Goal: Information Seeking & Learning: Learn about a topic

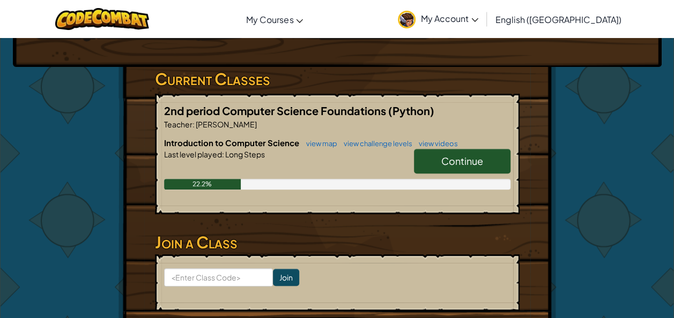
scroll to position [153, 0]
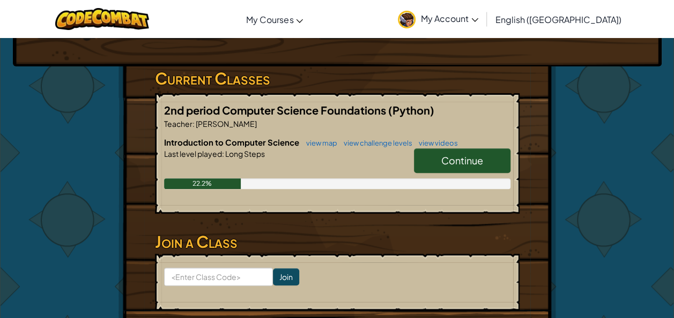
click at [470, 152] on link "Continue" at bounding box center [462, 161] width 97 height 25
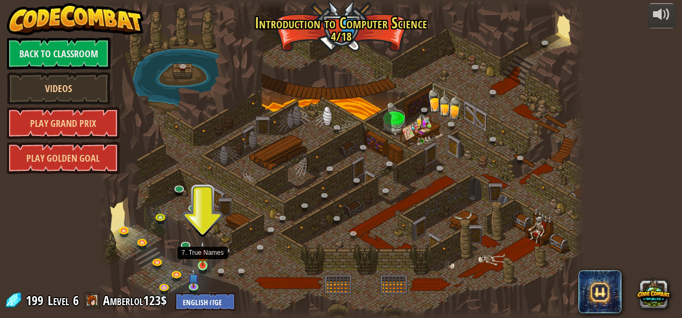
click at [206, 261] on img at bounding box center [202, 253] width 11 height 25
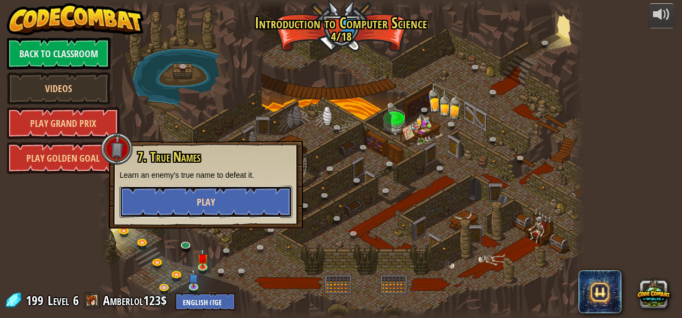
click at [192, 203] on button "Play" at bounding box center [206, 202] width 173 height 32
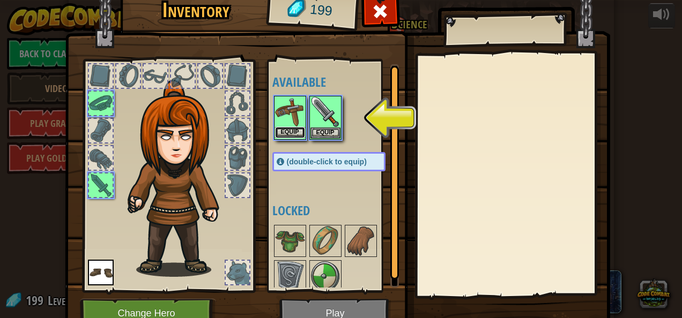
click at [286, 129] on button "Equip" at bounding box center [290, 132] width 30 height 11
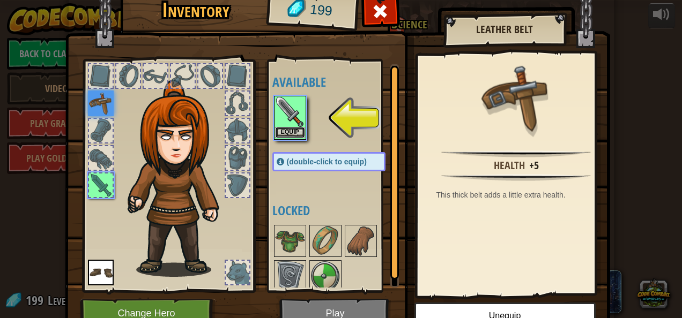
click at [295, 133] on button "Equip" at bounding box center [290, 132] width 30 height 11
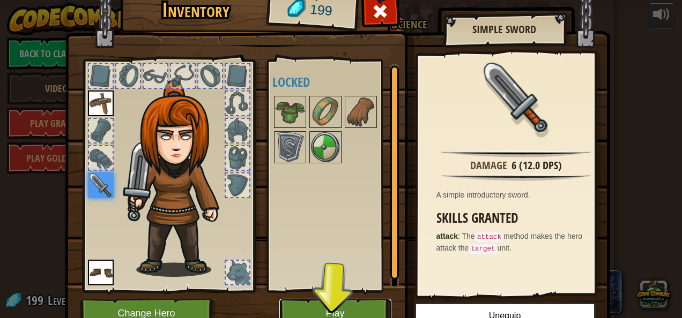
click at [366, 307] on button "Play" at bounding box center [335, 313] width 112 height 29
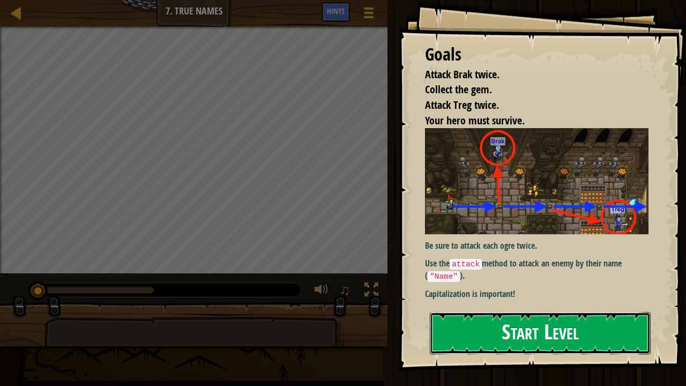
click at [496, 318] on button "Start Level" at bounding box center [540, 333] width 221 height 42
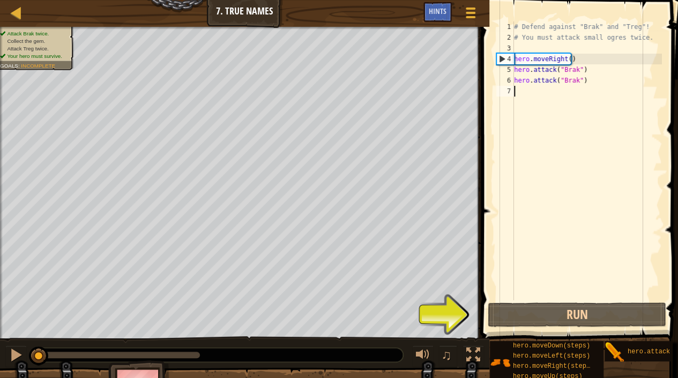
click at [552, 92] on div "# Defend against "Brak" and "Treg"! # You must attack small ogres twice. hero .…" at bounding box center [587, 171] width 150 height 300
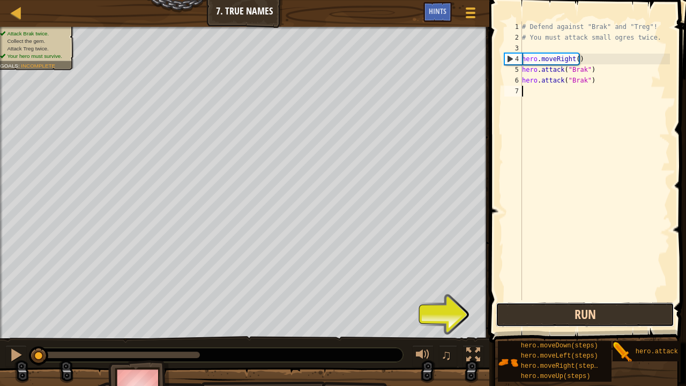
click at [566, 316] on button "Run" at bounding box center [585, 314] width 179 height 25
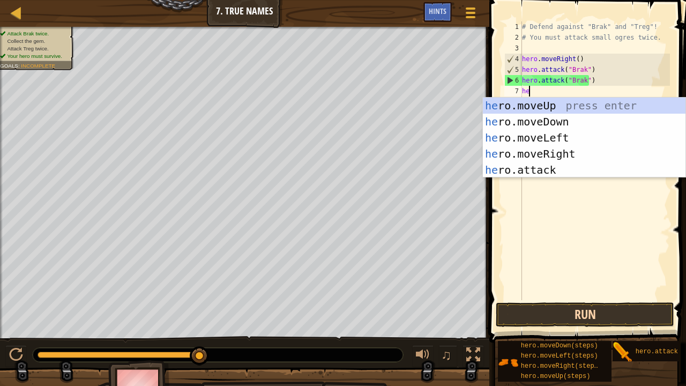
type textarea "her"
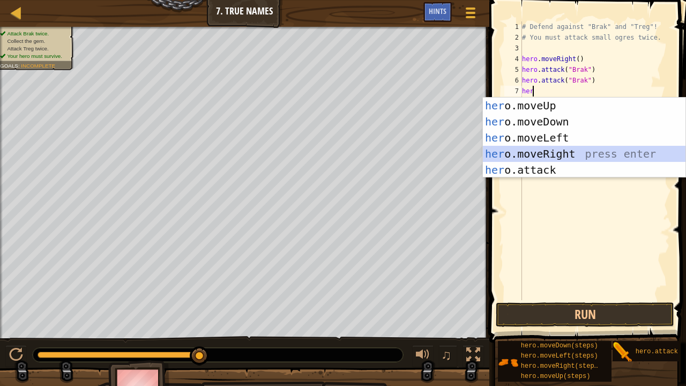
click at [549, 151] on div "her o.moveUp press enter her o.moveDown press enter her o.moveLeft press enter …" at bounding box center [584, 154] width 203 height 113
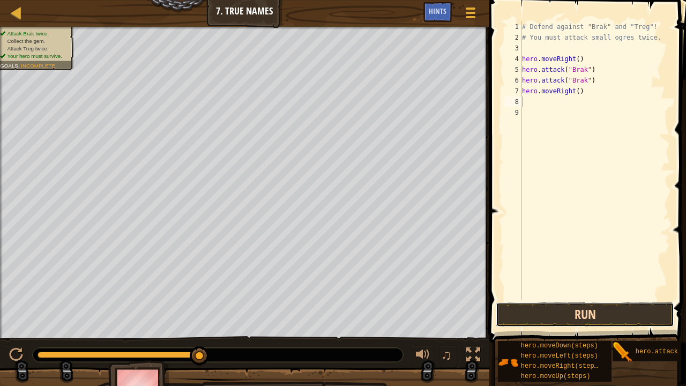
click at [587, 309] on button "Run" at bounding box center [585, 314] width 179 height 25
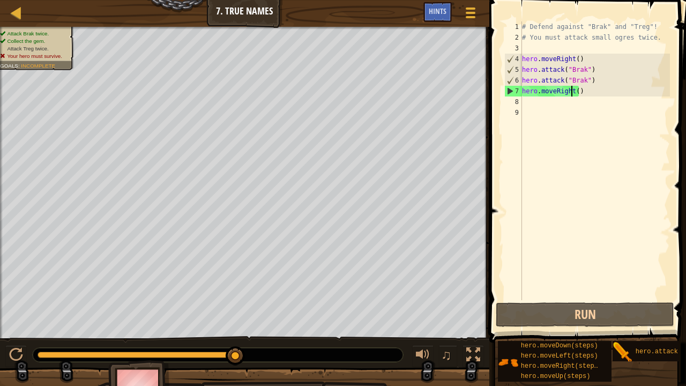
click at [573, 93] on div "# Defend against "Brak" and "Treg"! # You must attack small ogres twice. hero .…" at bounding box center [595, 171] width 150 height 300
click at [575, 94] on div "# Defend against "Brak" and "Treg"! # You must attack small ogres twice. hero .…" at bounding box center [595, 171] width 150 height 300
click at [583, 84] on div "# Defend against "Brak" and "Treg"! # You must attack small ogres twice. hero .…" at bounding box center [595, 171] width 150 height 300
type textarea "hero.attack("Brak")"
click at [595, 80] on div "# Defend against "Brak" and "Treg"! # You must attack small ogres twice. hero .…" at bounding box center [595, 171] width 150 height 300
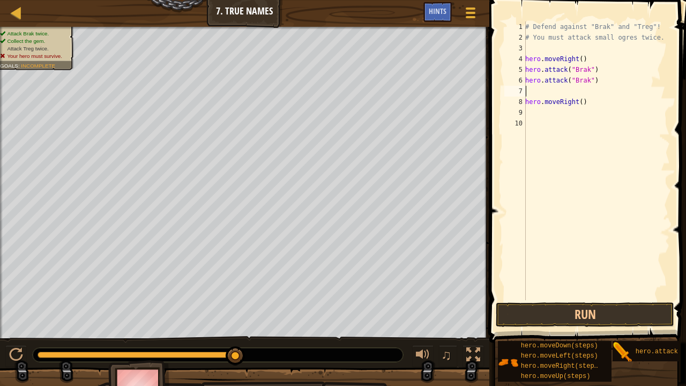
type textarea "h"
type textarea "hero.attack("Brak")"
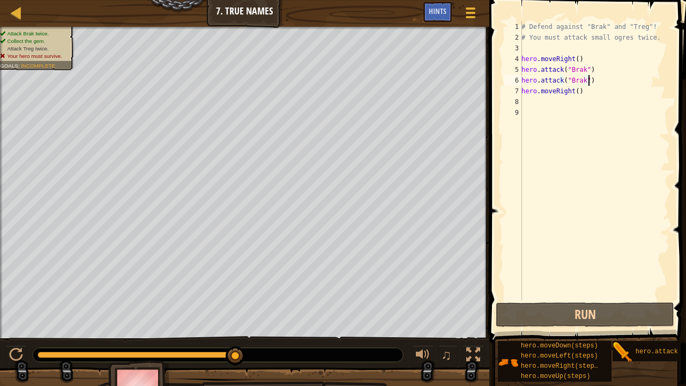
click at [582, 99] on div "# Defend against "Brak" and "Treg"! # You must attack small ogres twice. hero .…" at bounding box center [595, 171] width 151 height 300
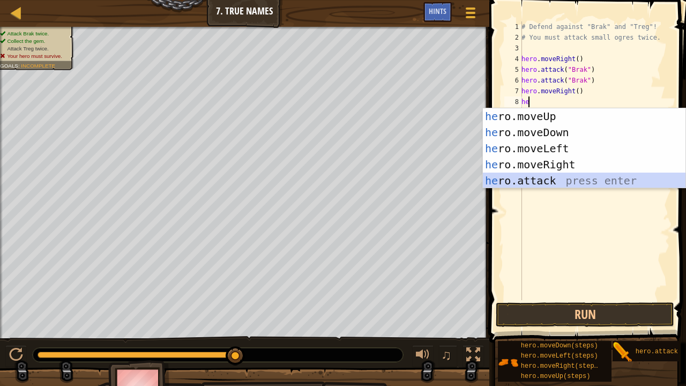
click at [564, 178] on div "he ro.moveUp press enter he ro.moveDown press enter he ro.moveLeft press enter …" at bounding box center [584, 164] width 203 height 113
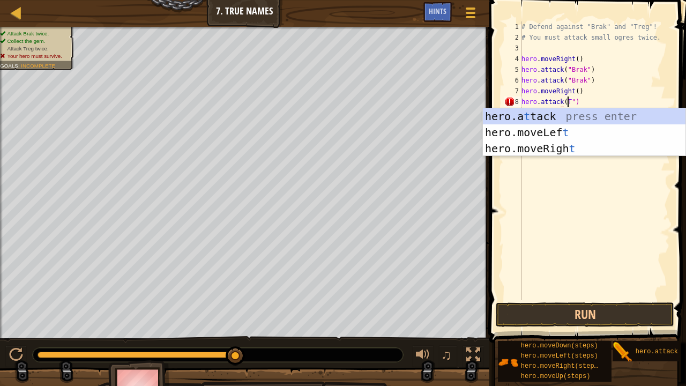
scroll to position [5, 4]
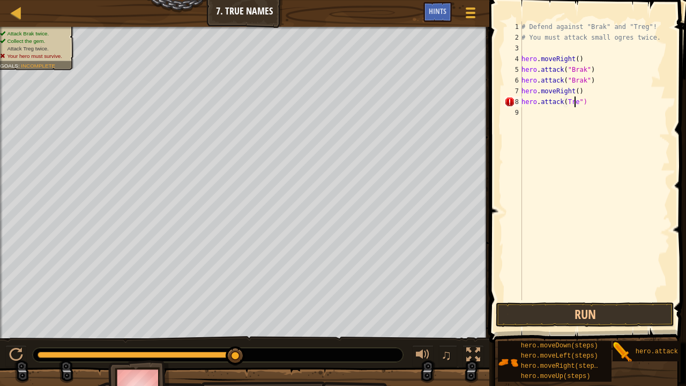
type textarea "hero.attack(Treg")"
click at [604, 116] on div "# Defend against "Brak" and "Treg"! # You must attack small ogres twice. hero .…" at bounding box center [595, 171] width 151 height 300
click at [564, 98] on div "# Defend against "Brak" and "Treg"! # You must attack small ogres twice. hero .…" at bounding box center [595, 171] width 151 height 300
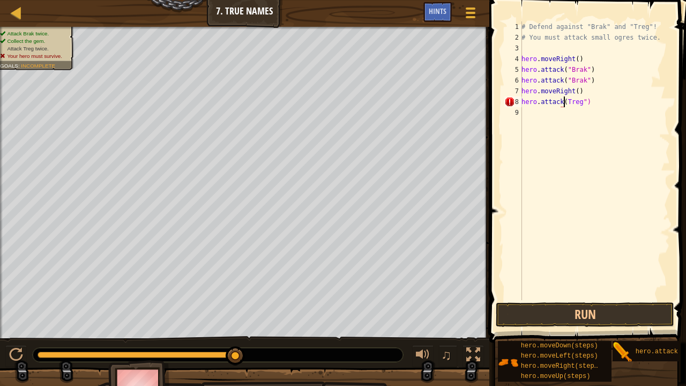
type textarea "hero.attack("Treg")"
click at [598, 125] on div "# Defend against "Brak" and "Treg"! # You must attack small ogres twice. hero .…" at bounding box center [595, 171] width 151 height 300
click at [570, 314] on button "Run" at bounding box center [585, 314] width 179 height 25
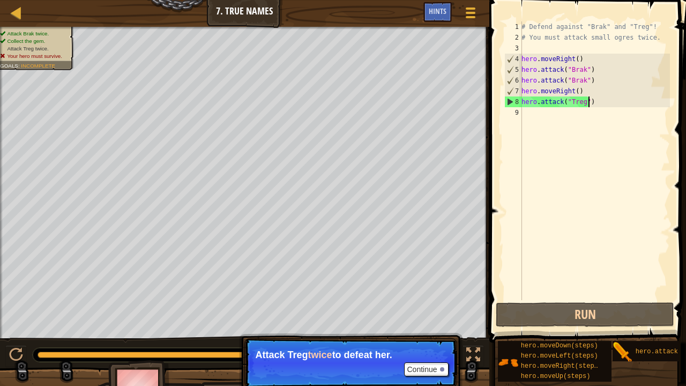
click at [588, 106] on div "# Defend against "Brak" and "Treg"! # You must attack small ogres twice. hero .…" at bounding box center [595, 171] width 151 height 300
click at [586, 105] on div "# Defend against "Brak" and "Treg"! # You must attack small ogres twice. hero .…" at bounding box center [595, 171] width 151 height 300
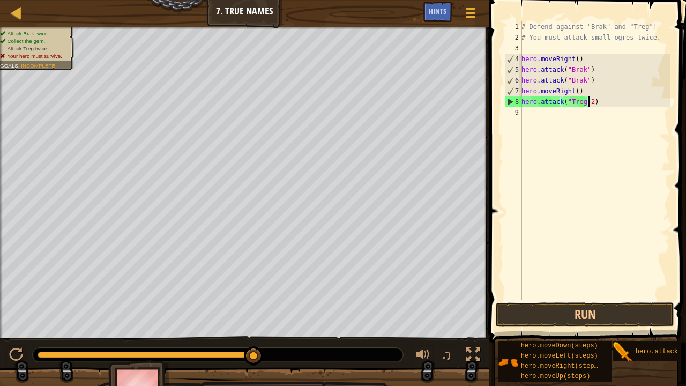
scroll to position [5, 5]
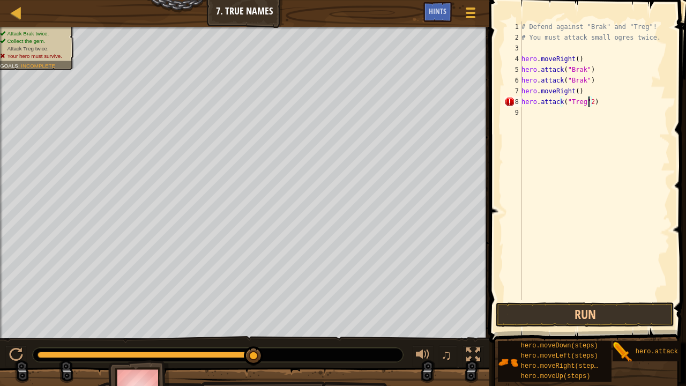
type textarea "hero.attack("Treg")"
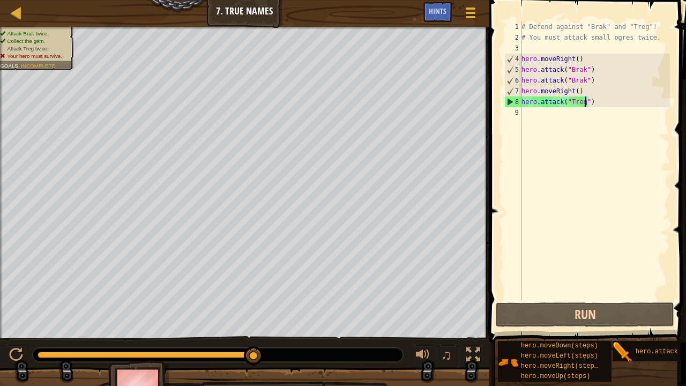
click at [624, 143] on div "# Defend against "Brak" and "Treg"! # You must attack small ogres twice. hero .…" at bounding box center [595, 171] width 151 height 300
click at [444, 4] on div "Hints" at bounding box center [438, 12] width 28 height 20
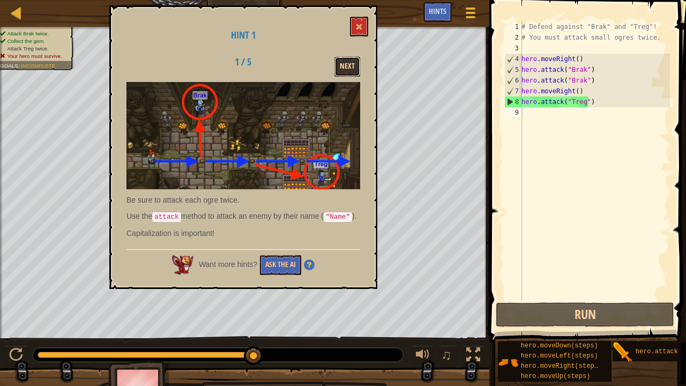
click at [346, 65] on button "Next" at bounding box center [348, 67] width 26 height 20
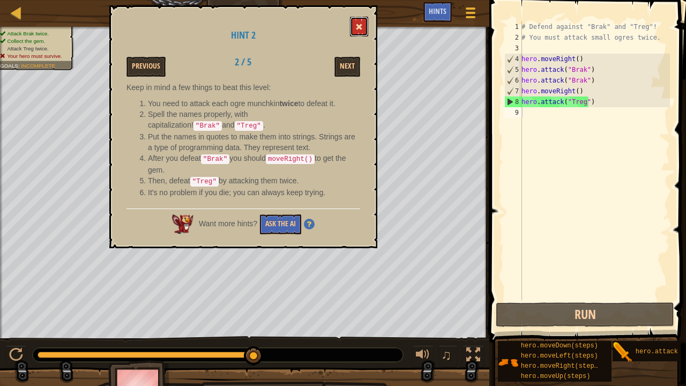
click at [351, 31] on button at bounding box center [359, 27] width 18 height 20
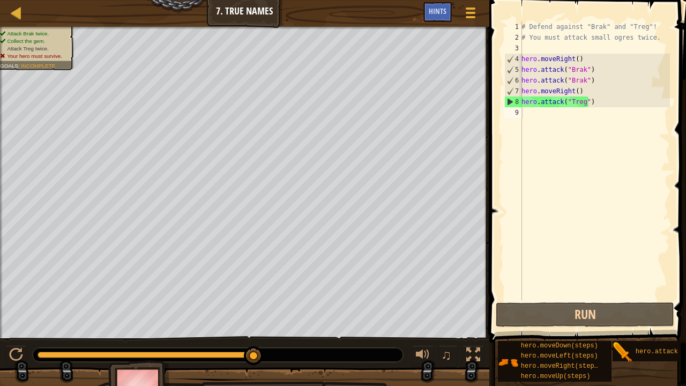
click at [550, 119] on div "# Defend against "Brak" and "Treg"! # You must attack small ogres twice. hero .…" at bounding box center [595, 171] width 151 height 300
click at [543, 119] on div "# Defend against "Brak" and "Treg"! # You must attack small ogres twice. hero .…" at bounding box center [595, 171] width 151 height 300
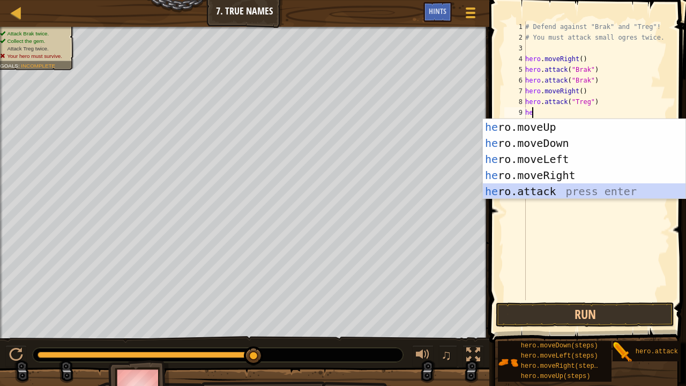
click at [530, 189] on div "he ro.moveUp press enter he ro.moveDown press enter he ro.moveLeft press enter …" at bounding box center [584, 175] width 203 height 113
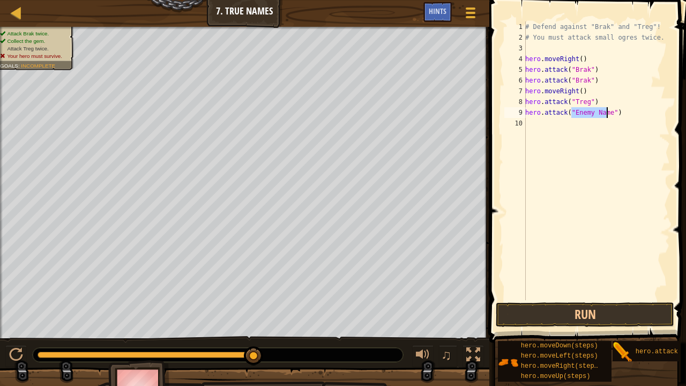
click at [572, 116] on div "# Defend against "Brak" and "Treg"! # You must attack small ogres twice. hero .…" at bounding box center [596, 160] width 147 height 279
drag, startPoint x: 575, startPoint y: 116, endPoint x: 592, endPoint y: 120, distance: 17.6
click at [592, 120] on div "# Defend against "Brak" and "Treg"! # You must attack small ogres twice. hero .…" at bounding box center [596, 171] width 147 height 300
click at [571, 113] on div "# Defend against "Brak" and "Treg"! # You must attack small ogres twice. hero .…" at bounding box center [596, 171] width 147 height 300
drag, startPoint x: 571, startPoint y: 113, endPoint x: 590, endPoint y: 113, distance: 18.8
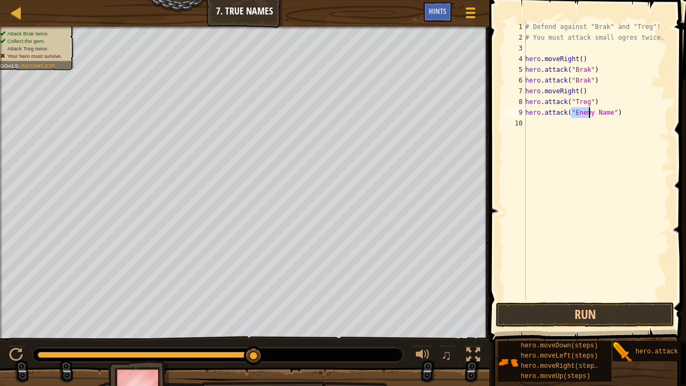
click at [590, 113] on div "# Defend against "Brak" and "Treg"! # You must attack small ogres twice. hero .…" at bounding box center [596, 171] width 147 height 300
drag, startPoint x: 587, startPoint y: 113, endPoint x: 580, endPoint y: 113, distance: 7.0
click at [580, 113] on div "# Defend against "Brak" and "Treg"! # You must attack small ogres twice. hero .…" at bounding box center [596, 171] width 147 height 300
drag, startPoint x: 574, startPoint y: 112, endPoint x: 587, endPoint y: 115, distance: 12.7
click at [587, 115] on div "# Defend against "Brak" and "Treg"! # You must attack small ogres twice. hero .…" at bounding box center [596, 171] width 147 height 300
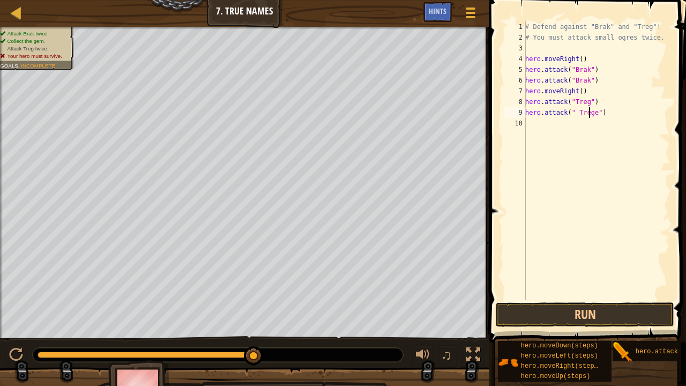
scroll to position [5, 5]
click at [589, 115] on div "# Defend against "Brak" and "Treg"! # You must attack small ogres twice. hero .…" at bounding box center [596, 171] width 147 height 300
click at [607, 310] on button "Run" at bounding box center [585, 314] width 179 height 25
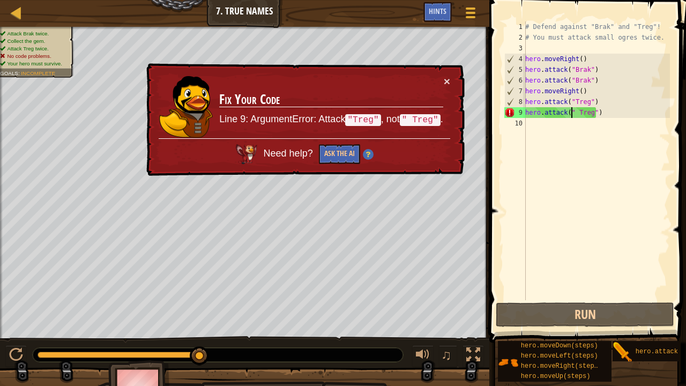
click at [572, 112] on div "# Defend against "Brak" and "Treg"! # You must attack small ogres twice. hero .…" at bounding box center [596, 171] width 147 height 300
click at [575, 117] on div "# Defend against "Brak" and "Treg"! # You must attack small ogres twice. hero .…" at bounding box center [596, 171] width 147 height 300
type textarea "hero.attack("Treg")"
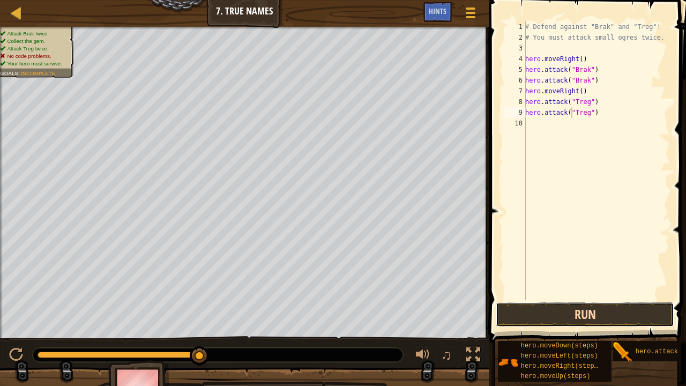
click at [619, 317] on button "Run" at bounding box center [585, 314] width 179 height 25
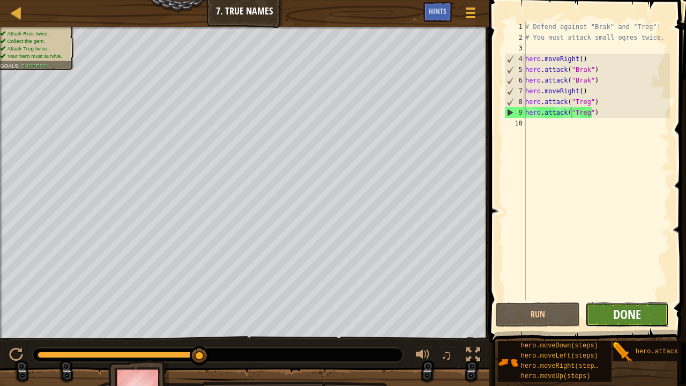
click at [619, 318] on span "Done" at bounding box center [627, 314] width 28 height 17
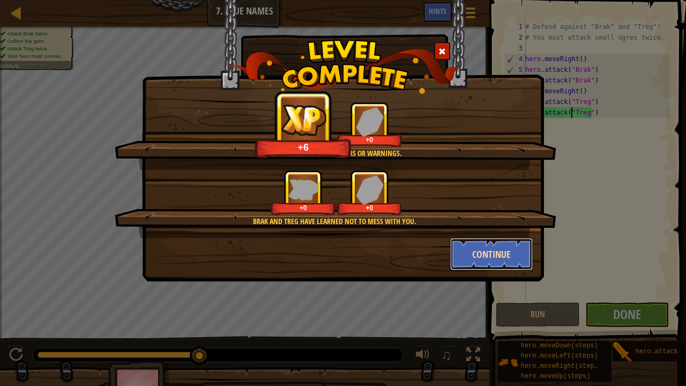
click at [474, 266] on button "Continue" at bounding box center [491, 254] width 83 height 32
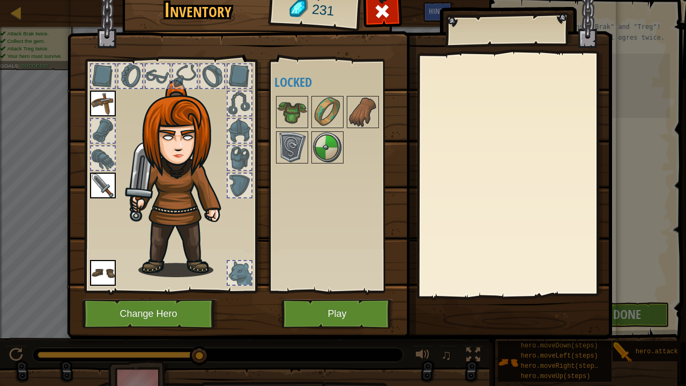
click at [372, 315] on button "Play" at bounding box center [337, 313] width 112 height 29
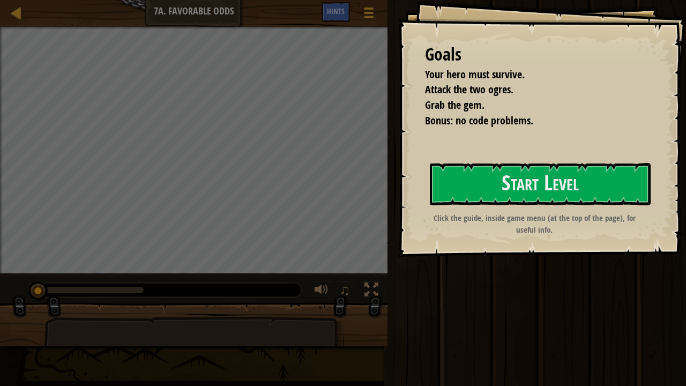
click at [673, 174] on div "Goals Your hero must survive. Attack the two ogres. Grab the gem. Bonus: no cod…" at bounding box center [542, 128] width 288 height 257
click at [588, 195] on button "Start Level" at bounding box center [540, 184] width 221 height 42
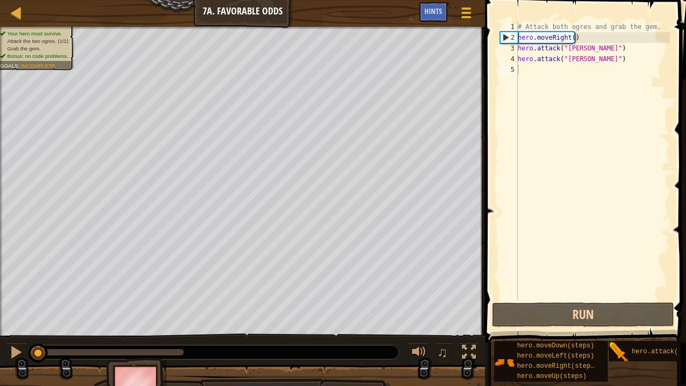
click at [545, 74] on div "# Attack both ogres and grab the gem. hero . moveRight ( ) hero . attack ( "[PE…" at bounding box center [593, 171] width 154 height 300
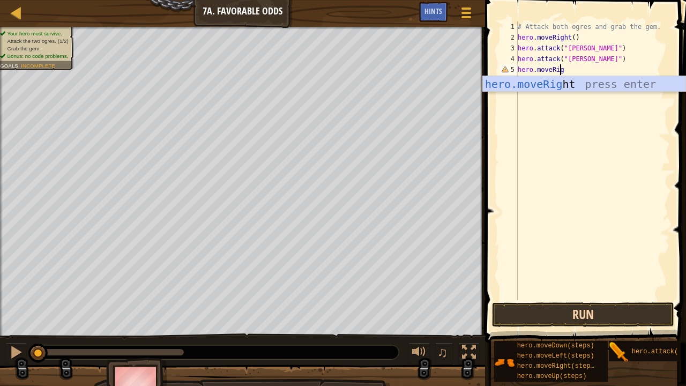
scroll to position [5, 3]
type textarea "hero.moveRight"
click at [539, 80] on div "hero.moveRight press enter" at bounding box center [584, 100] width 203 height 48
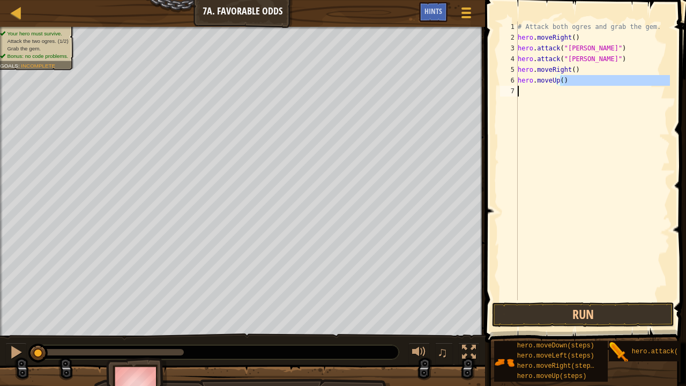
drag, startPoint x: 560, startPoint y: 80, endPoint x: 567, endPoint y: 129, distance: 49.4
click at [567, 129] on div "# Attack both ogres and grab the gem. hero . moveRight ( ) hero . attack ( "[PE…" at bounding box center [593, 171] width 154 height 300
type textarea "hero.moveUp()"
click at [572, 125] on div "# Attack both ogres and grab the gem. hero . moveRight ( ) hero . attack ( "[PE…" at bounding box center [593, 160] width 154 height 279
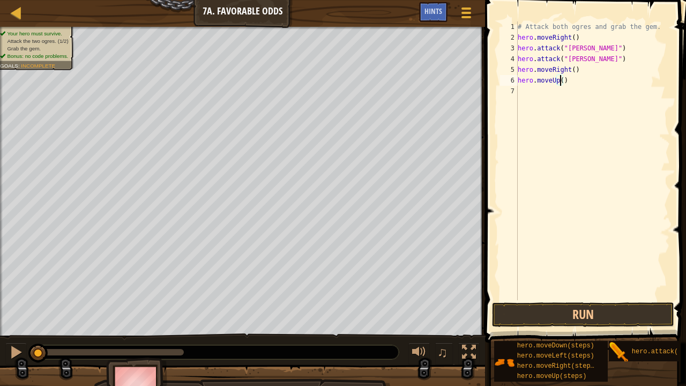
click at [560, 79] on div "# Attack both ogres and grab the gem. hero . moveRight ( ) hero . attack ( "[PE…" at bounding box center [593, 171] width 154 height 300
type textarea "hero.moveUp(2)"
click at [537, 94] on div "# Attack both ogres and grab the gem. hero . moveRight ( ) hero . attack ( "[PE…" at bounding box center [593, 171] width 154 height 300
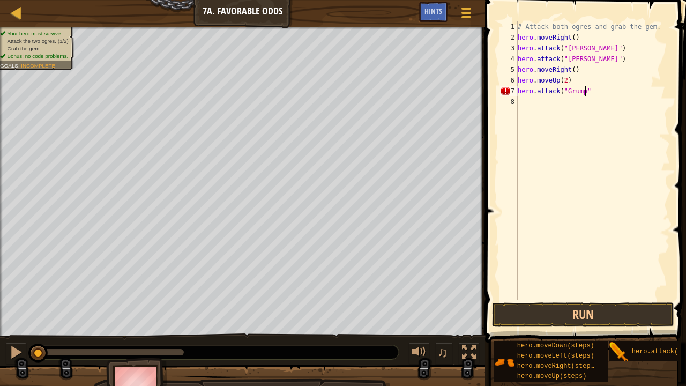
type textarea "hero.attack("Grump")"
click at [536, 315] on button "Run" at bounding box center [583, 314] width 182 height 25
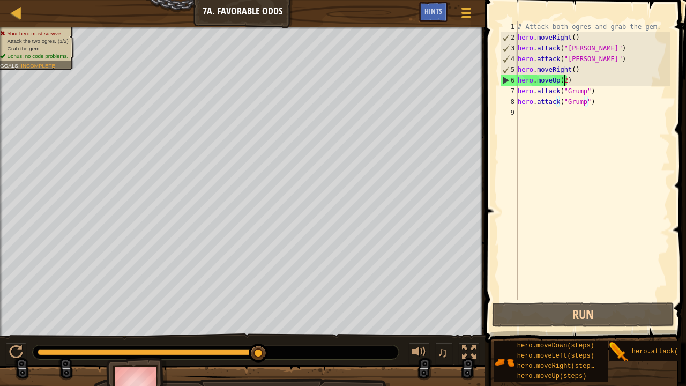
click at [563, 78] on div "# Attack both ogres and grab the gem. hero . moveRight ( ) hero . attack ( "[PE…" at bounding box center [593, 171] width 154 height 300
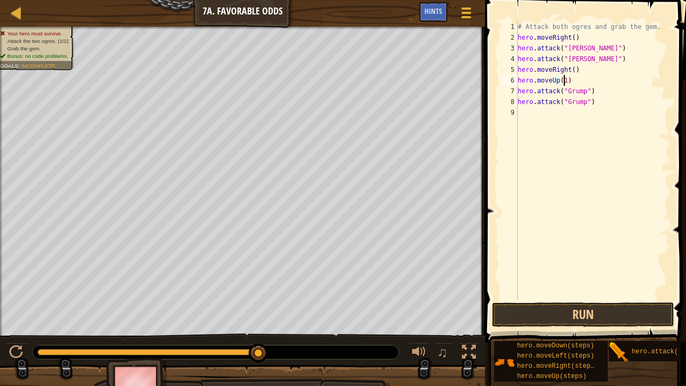
scroll to position [5, 3]
type textarea "hero.moveUp(1)"
click at [596, 314] on button "Run" at bounding box center [583, 314] width 182 height 25
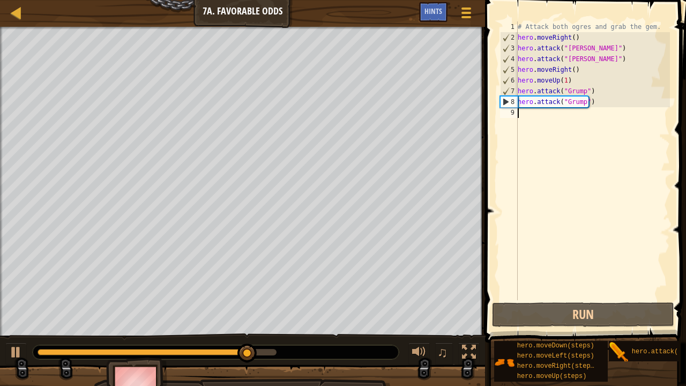
click at [536, 119] on div "# Attack both ogres and grab the gem. hero . moveRight ( ) hero . attack ( "[PE…" at bounding box center [593, 171] width 154 height 300
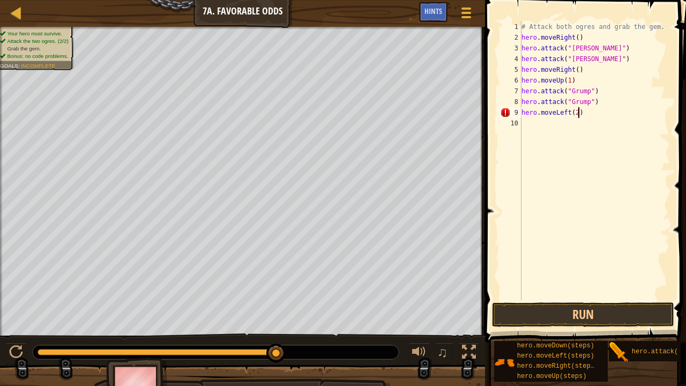
scroll to position [5, 4]
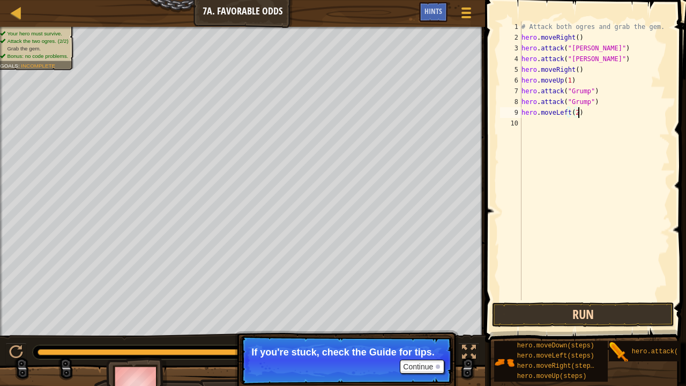
type textarea "hero.moveLeft(2)"
click at [588, 306] on button "Run" at bounding box center [583, 314] width 182 height 25
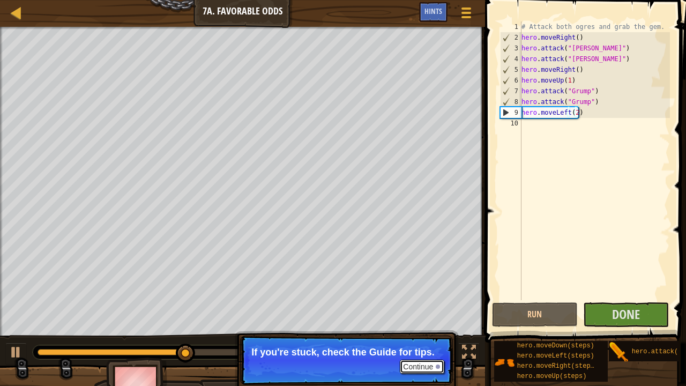
click at [408, 318] on button "Continue" at bounding box center [422, 367] width 45 height 14
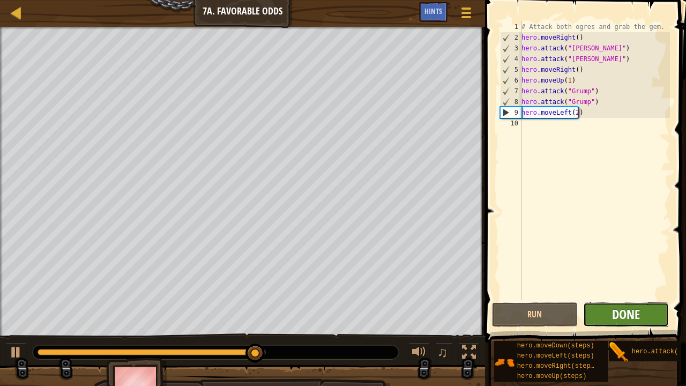
click at [636, 311] on span "Done" at bounding box center [626, 314] width 28 height 17
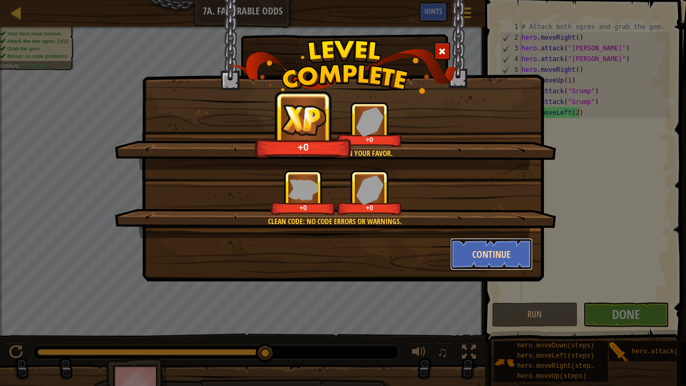
click at [501, 244] on button "Continue" at bounding box center [491, 254] width 83 height 32
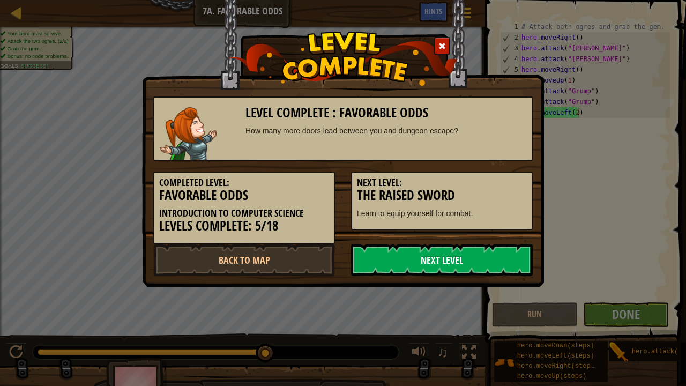
click at [498, 261] on link "Next Level" at bounding box center [442, 260] width 182 height 32
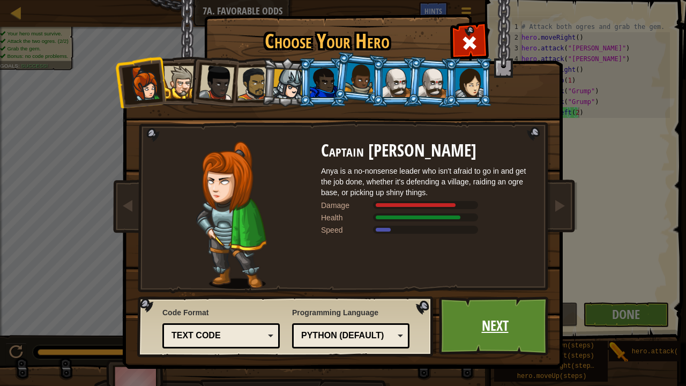
click at [494, 308] on link "Next" at bounding box center [495, 325] width 112 height 59
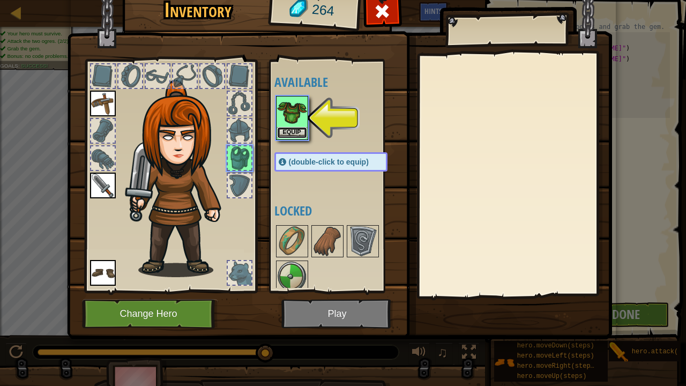
click at [287, 128] on button "Equip" at bounding box center [292, 132] width 30 height 11
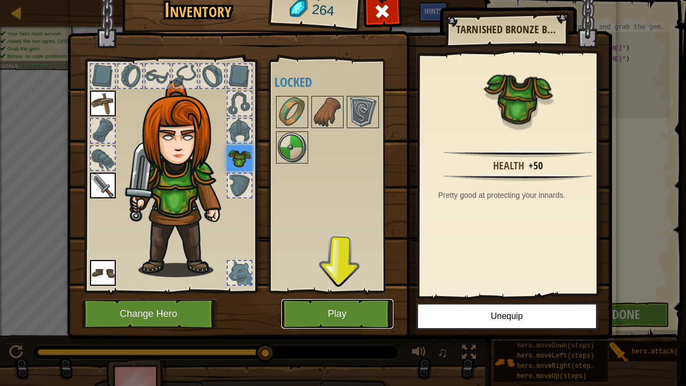
click at [358, 318] on button "Play" at bounding box center [337, 313] width 112 height 29
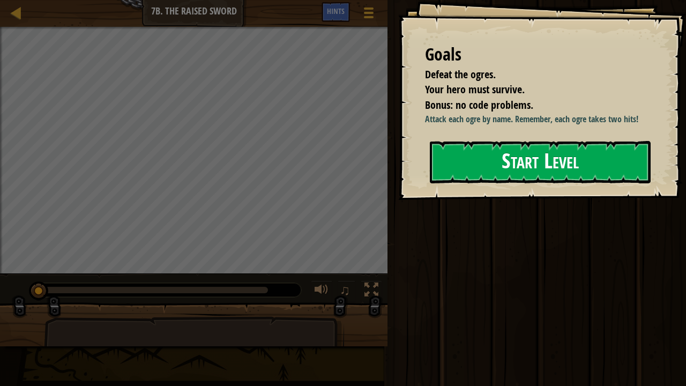
click at [529, 187] on div "Goals Defeat the ogres. Your hero must survive. Bonus: no code problems. Attack…" at bounding box center [542, 100] width 288 height 200
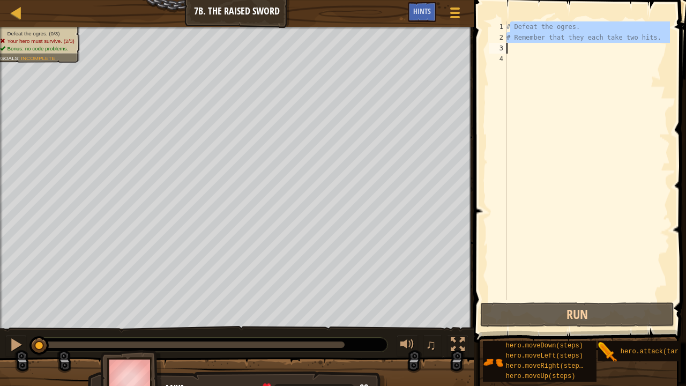
drag, startPoint x: 511, startPoint y: 25, endPoint x: 613, endPoint y: 51, distance: 105.3
click at [613, 51] on div "# Defeat the ogres. # Remember that they each take two hits." at bounding box center [588, 171] width 166 height 300
type textarea "#"
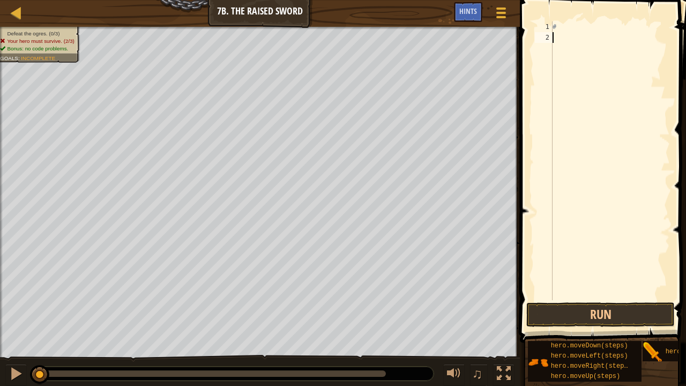
click at [613, 51] on div "#" at bounding box center [634, 171] width 166 height 300
type textarea "#"
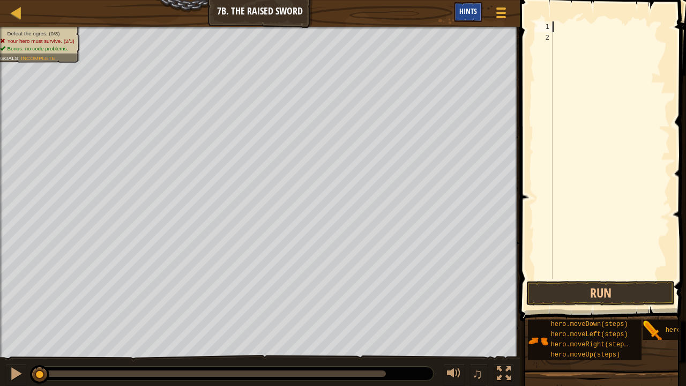
click at [473, 12] on span "Hints" at bounding box center [468, 11] width 18 height 10
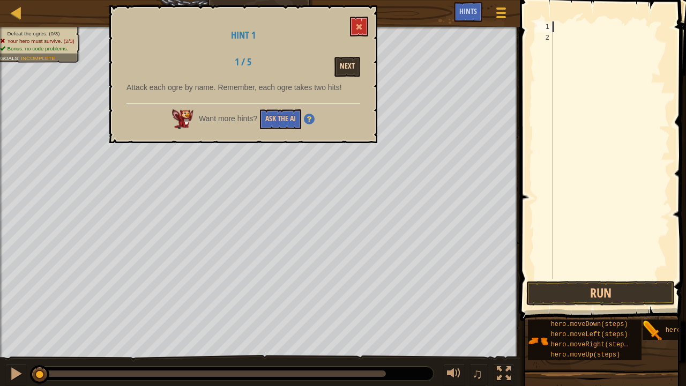
click at [352, 68] on button "Next" at bounding box center [348, 67] width 26 height 20
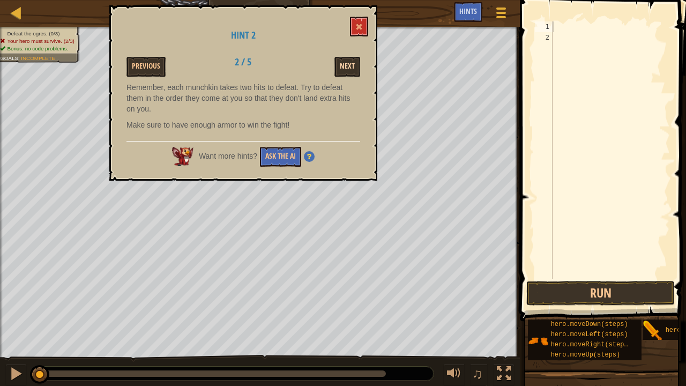
click at [351, 66] on button "Next" at bounding box center [348, 67] width 26 height 20
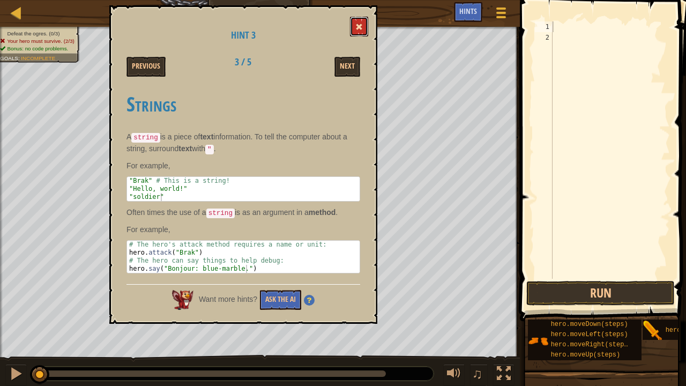
click at [354, 25] on button at bounding box center [359, 27] width 18 height 20
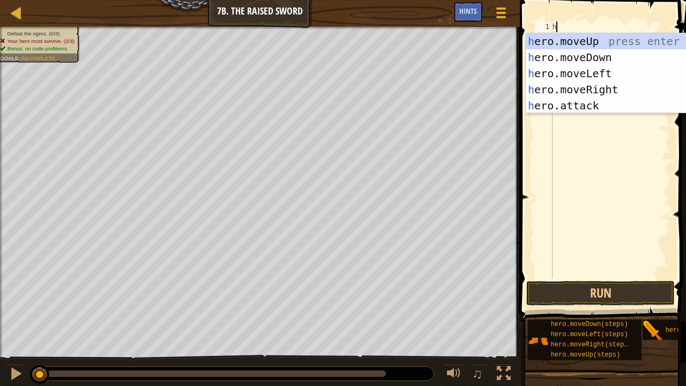
scroll to position [5, 0]
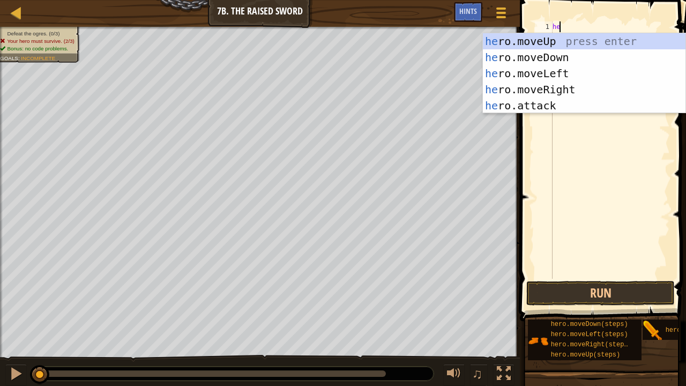
type textarea "hero"
click at [565, 38] on div "hero .moveUp press enter hero .moveDown press enter hero .moveLeft press enter …" at bounding box center [584, 89] width 203 height 113
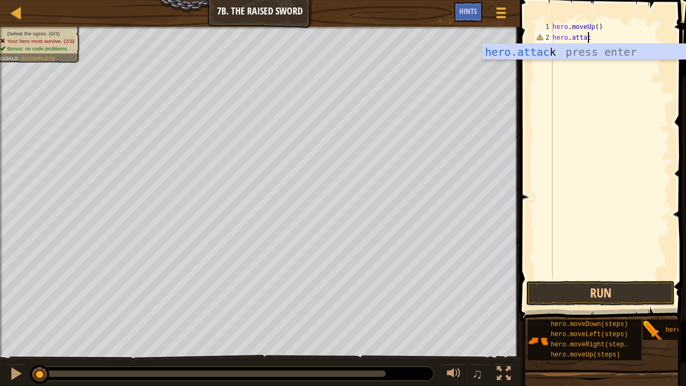
scroll to position [5, 3]
click at [578, 48] on div "hero.attack press enter" at bounding box center [584, 68] width 203 height 48
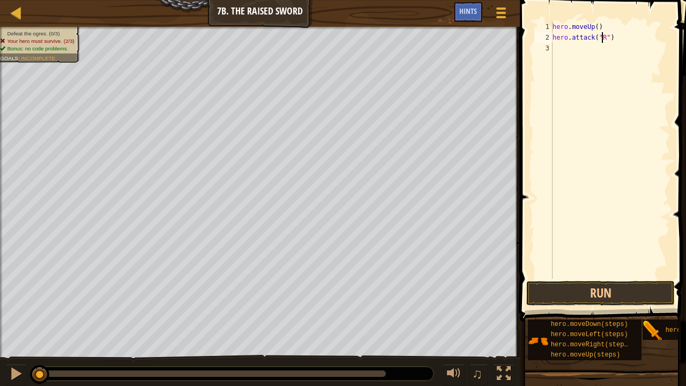
scroll to position [5, 4]
type textarea "hero.attack("Rig")"
click at [560, 53] on div "hero . moveUp ( ) hero . attack ( "Rig" )" at bounding box center [611, 160] width 120 height 279
type textarea "hero.attack("Rig")"
type textarea "hero.attack("Gurt")"
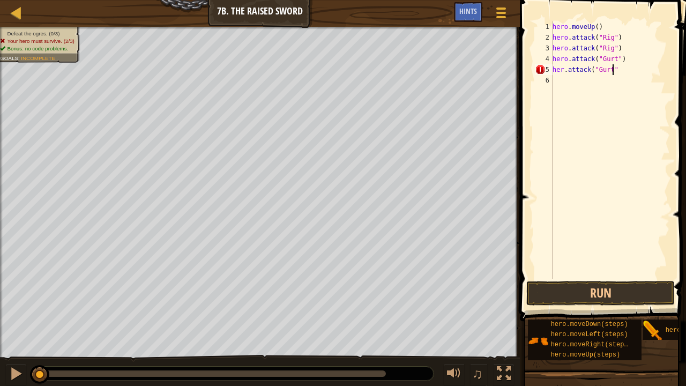
type textarea "her.attack("Gurt")"
click at [562, 71] on div "hero . moveUp ( ) hero . attack ( "Rig" ) hero . attack ( "Rig" ) hero . attack…" at bounding box center [611, 160] width 120 height 279
type textarea "hero.attack("Gurt")"
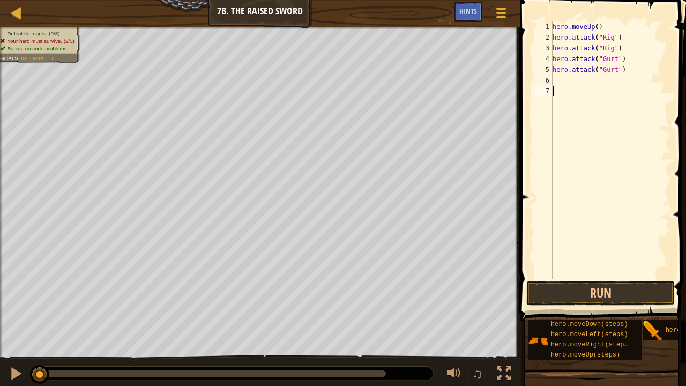
click at [589, 216] on div "hero . moveUp ( ) hero . attack ( "Rig" ) hero . attack ( "Rig" ) hero . attack…" at bounding box center [611, 160] width 120 height 279
click at [562, 80] on div "hero . moveUp ( ) hero . attack ( "Rig" ) hero . attack ( "Rig" ) hero . attack…" at bounding box center [611, 160] width 120 height 279
type textarea "hero.attack("Ack")"
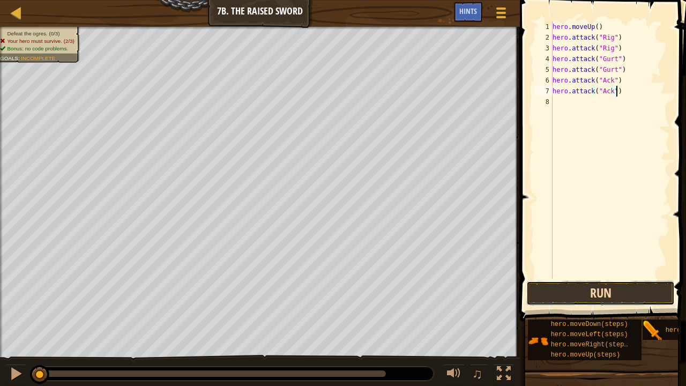
click at [595, 284] on button "Run" at bounding box center [601, 293] width 149 height 25
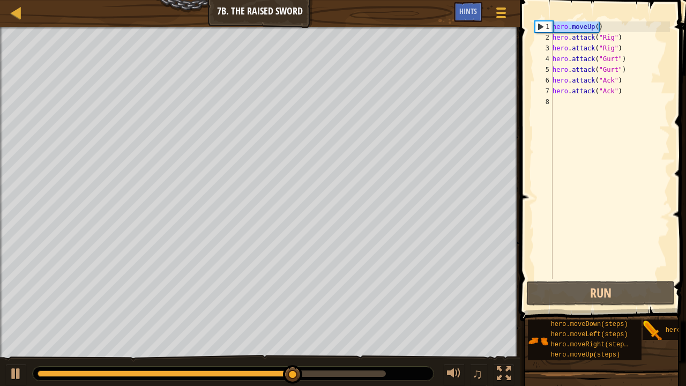
drag, startPoint x: 599, startPoint y: 28, endPoint x: 552, endPoint y: 25, distance: 47.3
click at [552, 25] on div "hero.attack("Ack") 1 2 3 4 5 6 7 8 hero . moveUp ( ) hero . attack ( "Rig" ) he…" at bounding box center [601, 149] width 137 height 257
type textarea "hero.moveUp()"
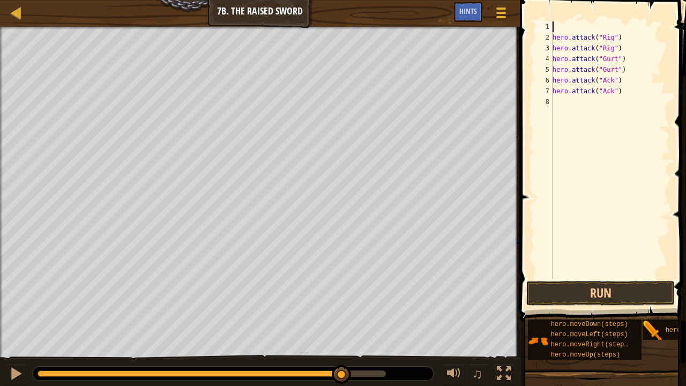
click at [559, 25] on div "hero . attack ( "Rig" ) hero . attack ( "Rig" ) hero . attack ( "Gurt" ) hero .…" at bounding box center [611, 160] width 120 height 279
click at [556, 25] on div "hero . attack ( "Rig" ) hero . attack ( "Rig" ) hero . attack ( "Gurt" ) hero .…" at bounding box center [611, 160] width 120 height 279
click at [569, 101] on div "hero . attack ( "Rig" ) hero . attack ( "Rig" ) hero . attack ( "Gurt" ) hero .…" at bounding box center [611, 160] width 120 height 279
type textarea "hero.attack("Ack")"
click at [618, 210] on div "hero . attack ( "Rig" ) hero . attack ( "Rig" ) hero . attack ( "Gurt" ) hero .…" at bounding box center [611, 160] width 120 height 279
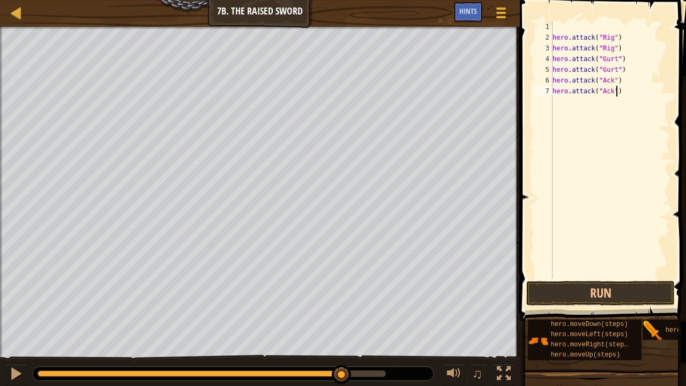
type textarea "hero.attack("Ack")"
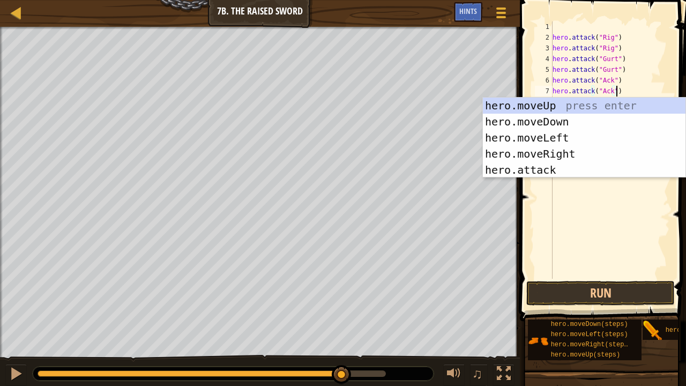
click at [577, 195] on div "hero . attack ( "Rig" ) hero . attack ( "Rig" ) hero . attack ( "Gurt" ) hero .…" at bounding box center [611, 160] width 120 height 279
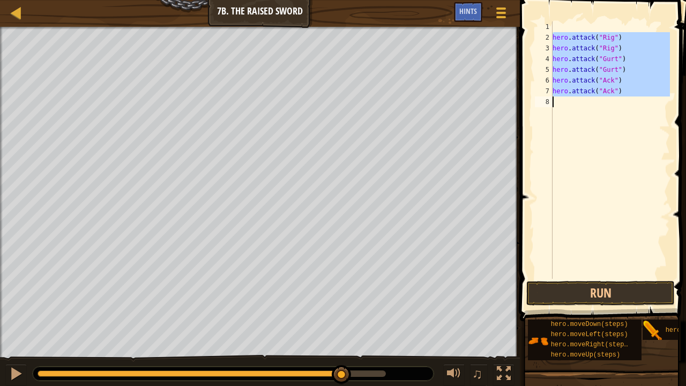
drag, startPoint x: 552, startPoint y: 36, endPoint x: 629, endPoint y: 101, distance: 100.8
click at [629, 101] on div "1 2 3 4 5 6 7 8 hero . attack ( "Rig" ) hero . attack ( "Rig" ) hero . attack (…" at bounding box center [601, 149] width 137 height 257
type textarea "hero.attack("Ack")"
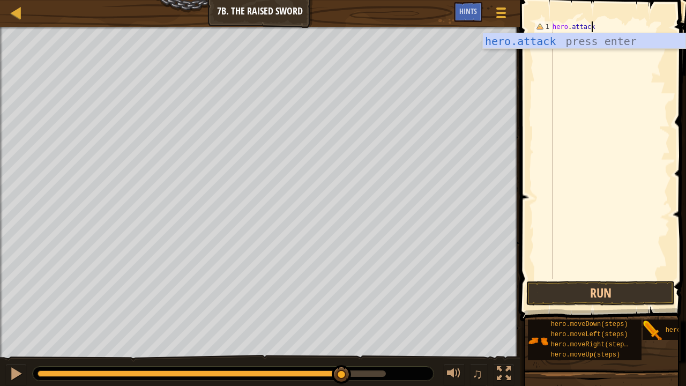
scroll to position [5, 3]
click at [595, 35] on div "hero.attack press enter" at bounding box center [584, 57] width 203 height 48
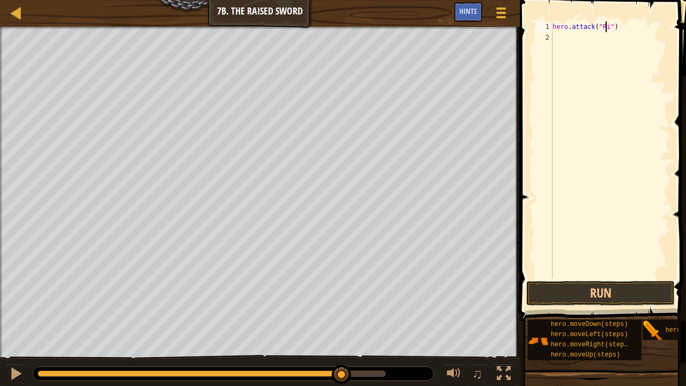
scroll to position [5, 4]
type textarea "hero.attack("Rig")"
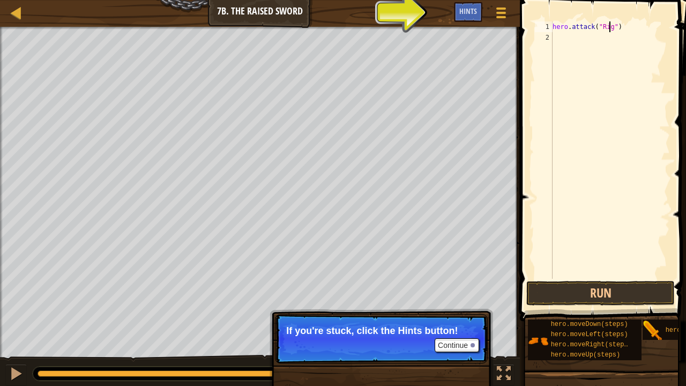
click at [560, 43] on div "hero . attack ( "Rig" )" at bounding box center [611, 160] width 120 height 279
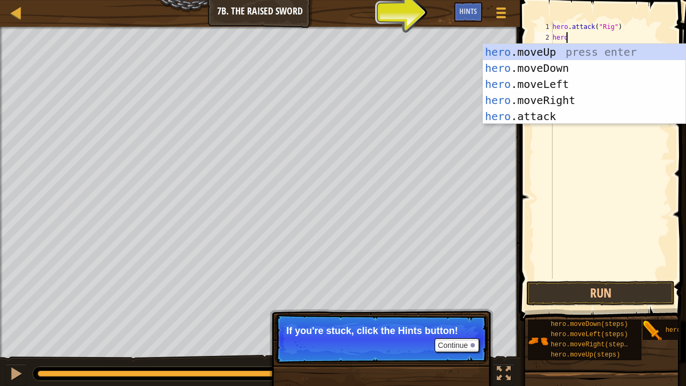
scroll to position [5, 1]
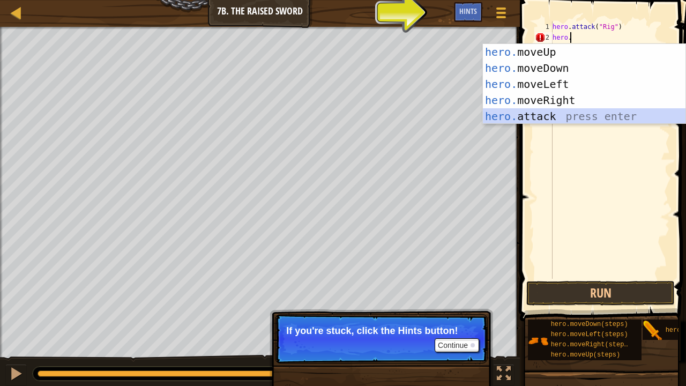
click at [561, 114] on div "hero. moveUp press enter hero. moveDown press enter hero. moveLeft press enter …" at bounding box center [584, 100] width 203 height 113
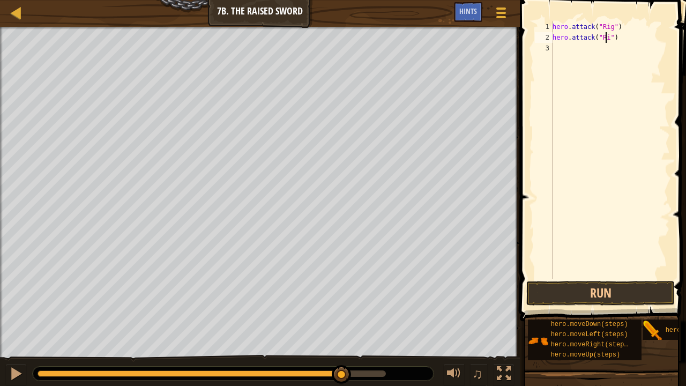
scroll to position [5, 4]
type textarea "hero.attack("Rig")"
click at [564, 55] on div "hero . attack ( "Rig" ) hero . attack ( "Rig" )" at bounding box center [611, 160] width 120 height 279
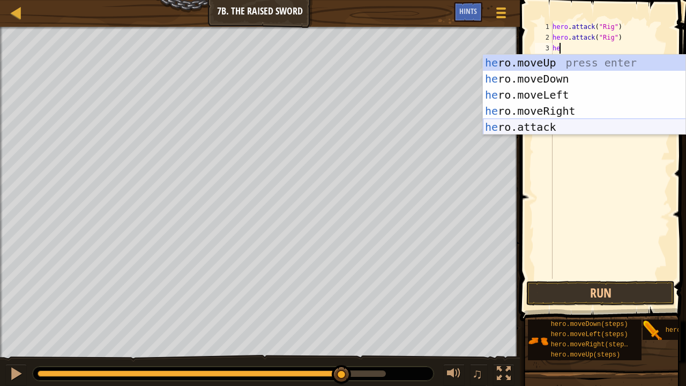
click at [567, 121] on div "he ro.moveUp press enter he ro.moveDown press enter he ro.moveLeft press enter …" at bounding box center [584, 111] width 203 height 113
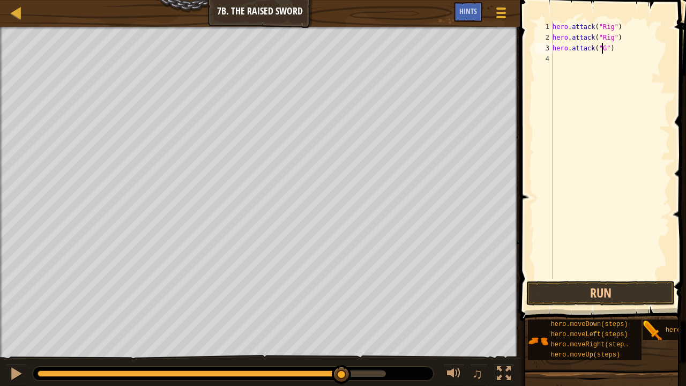
scroll to position [5, 4]
type textarea "hero.attack("Gurt")"
click at [563, 69] on div "hero . attack ( "Rig" ) hero . attack ( "Rig" ) hero . attack ( "Gurt" )" at bounding box center [611, 160] width 120 height 279
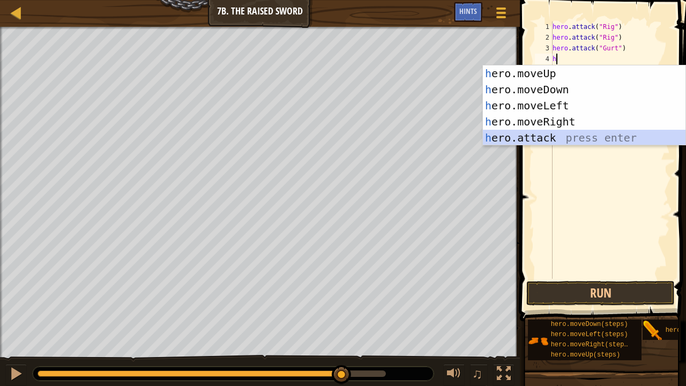
click at [570, 142] on div "h ero.moveUp press enter h ero.moveDown press enter h ero.moveLeft press enter …" at bounding box center [584, 121] width 203 height 113
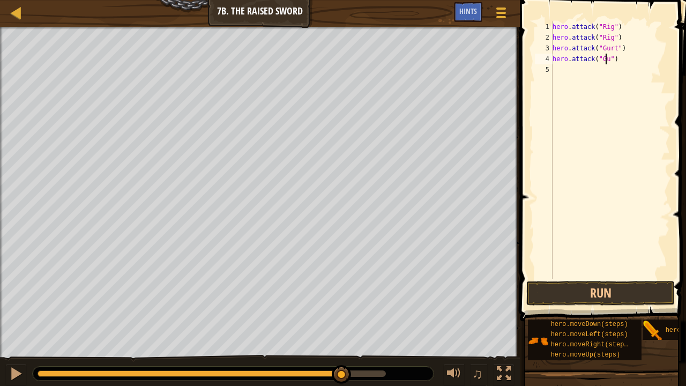
type textarea "hero.attack("Gurt")"
click at [574, 72] on div "hero . attack ( "Rig" ) hero . attack ( "Rig" ) hero . attack ( "Gurt" ) hero .…" at bounding box center [611, 160] width 120 height 279
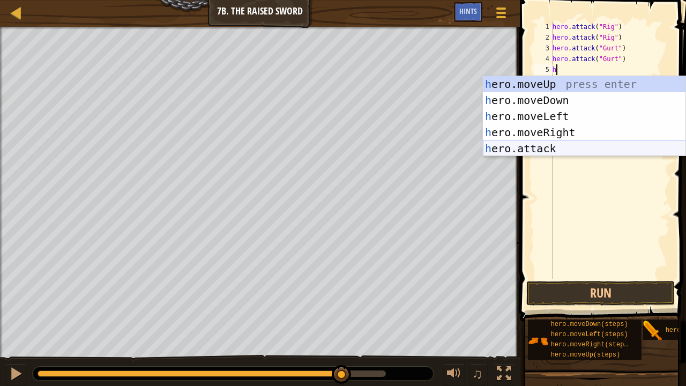
click at [579, 148] on div "h ero.moveUp press enter h ero.moveDown press enter h ero.moveLeft press enter …" at bounding box center [584, 132] width 203 height 113
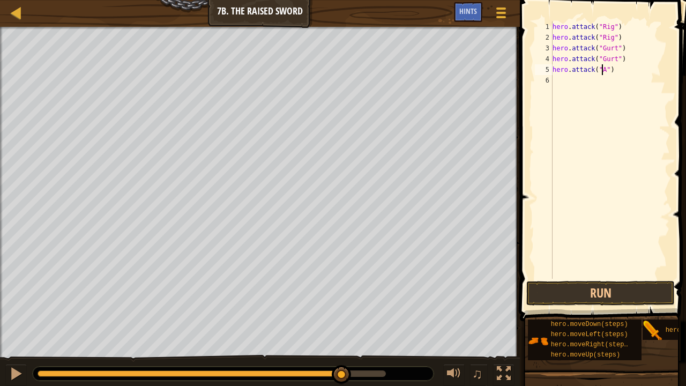
scroll to position [5, 4]
type textarea "hero.attack("Ack")"
click at [576, 89] on div "hero . attack ( "Rig" ) hero . attack ( "Rig" ) hero . attack ( "Gurt" ) hero .…" at bounding box center [611, 160] width 120 height 279
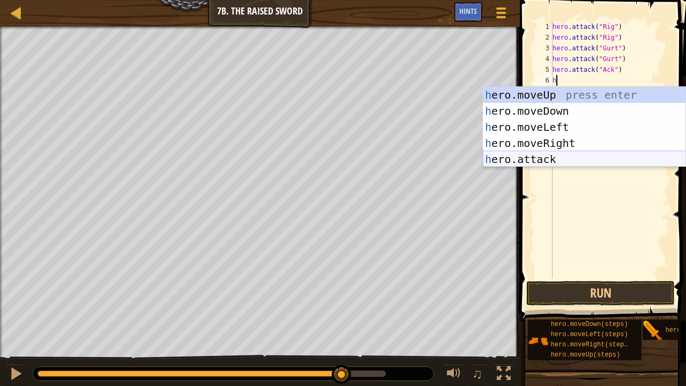
click at [577, 160] on div "h ero.moveUp press enter h ero.moveDown press enter h ero.moveLeft press enter …" at bounding box center [584, 143] width 203 height 113
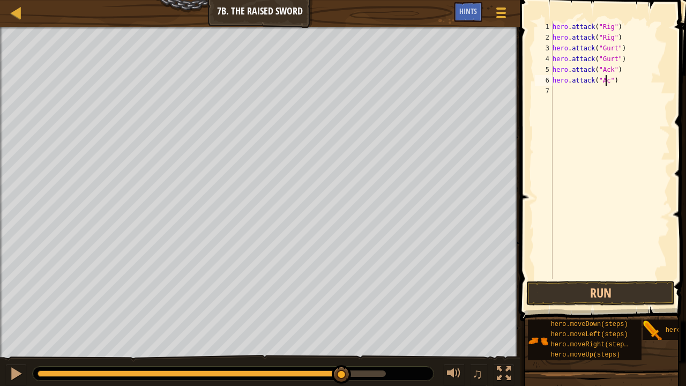
scroll to position [5, 4]
type textarea "hero.attack("Ack")"
click at [592, 292] on button "Run" at bounding box center [601, 293] width 149 height 25
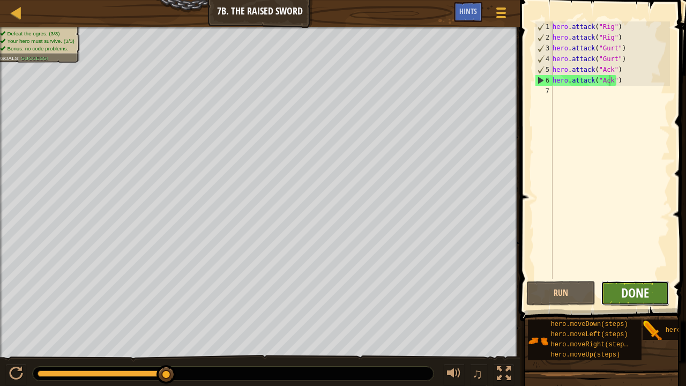
click at [646, 294] on span "Done" at bounding box center [635, 292] width 28 height 17
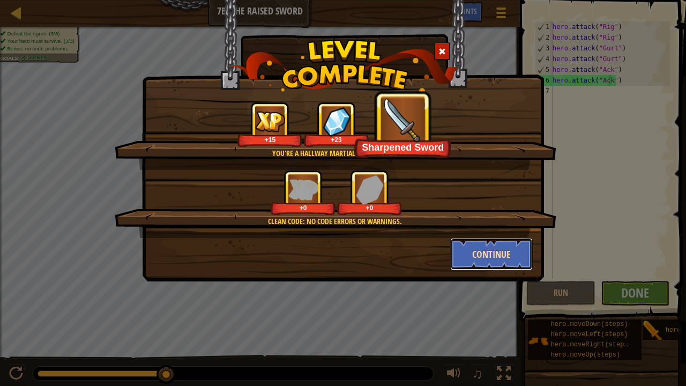
click at [522, 256] on button "Continue" at bounding box center [491, 254] width 83 height 32
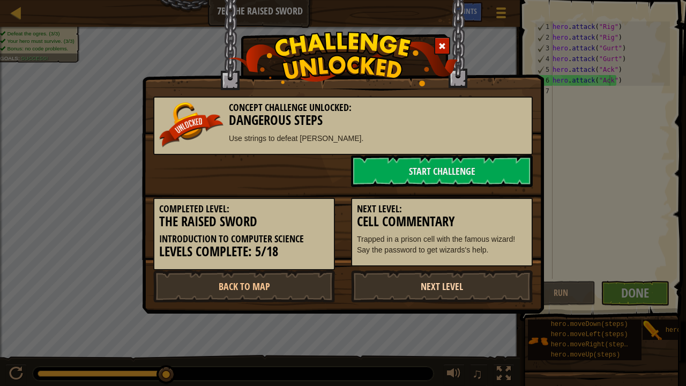
click at [494, 287] on link "Next Level" at bounding box center [442, 286] width 182 height 32
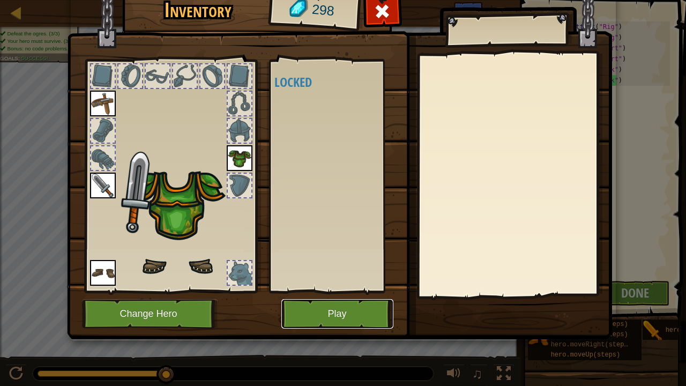
click at [368, 318] on button "Play" at bounding box center [337, 313] width 112 height 29
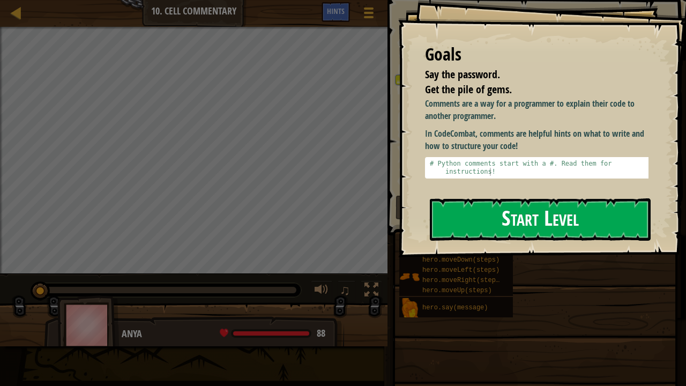
click at [495, 213] on button "Start Level" at bounding box center [540, 219] width 221 height 42
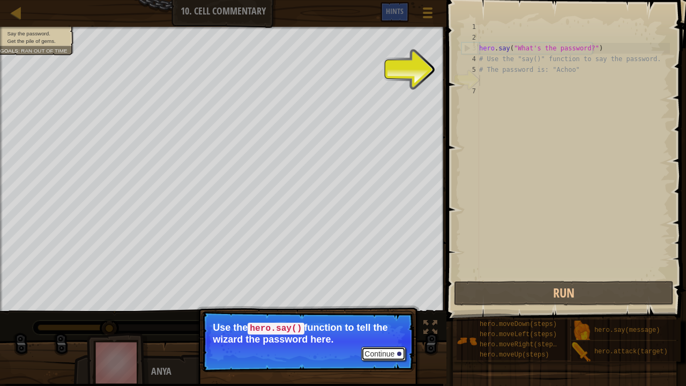
click at [380, 318] on button "Continue" at bounding box center [383, 354] width 45 height 14
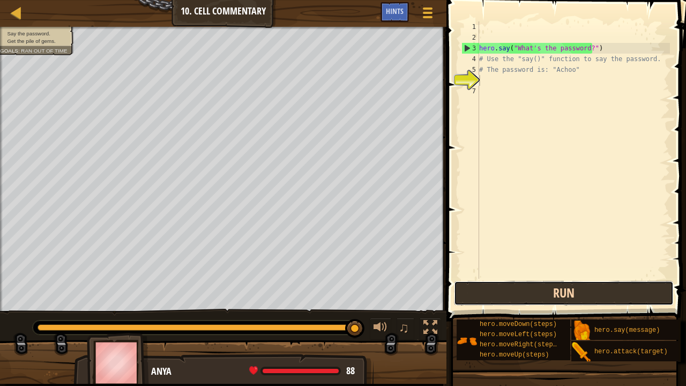
click at [548, 291] on button "Run" at bounding box center [564, 293] width 220 height 25
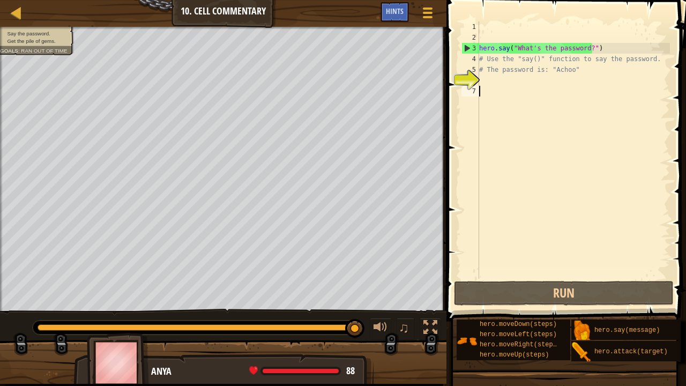
click at [498, 96] on div "hero . say ( "What's the password?" ) # Use the "say()" function to say the pas…" at bounding box center [573, 160] width 193 height 279
click at [490, 83] on div "hero . say ( "What's the password?" ) # Use the "say()" function to say the pas…" at bounding box center [573, 160] width 193 height 279
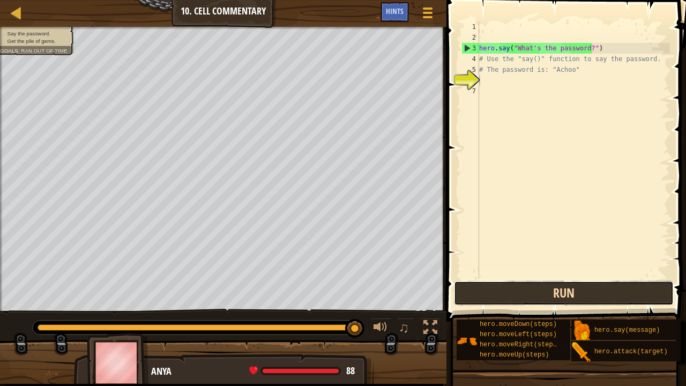
drag, startPoint x: 560, startPoint y: 288, endPoint x: 492, endPoint y: 293, distance: 68.2
click at [492, 293] on button "Run" at bounding box center [564, 293] width 220 height 25
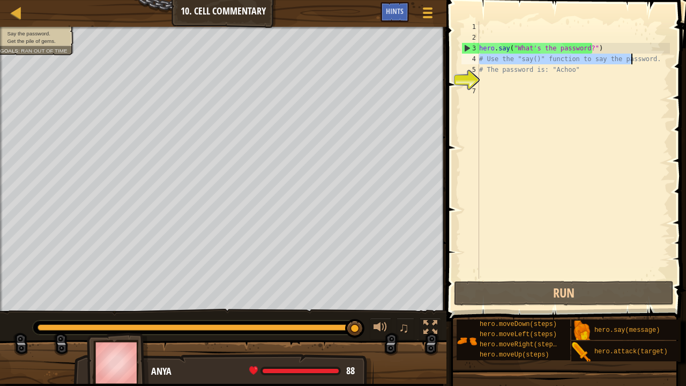
drag, startPoint x: 479, startPoint y: 57, endPoint x: 628, endPoint y: 60, distance: 149.1
click at [628, 60] on div "hero . say ( "What's the password?" ) # Use the "say()" function to say the pas…" at bounding box center [573, 160] width 193 height 279
type textarea "# Use the "say()" function to say the password."
click at [497, 26] on div "hero . say ( "What's the password?" ) # Use the "say()" function to say the pas…" at bounding box center [573, 160] width 193 height 279
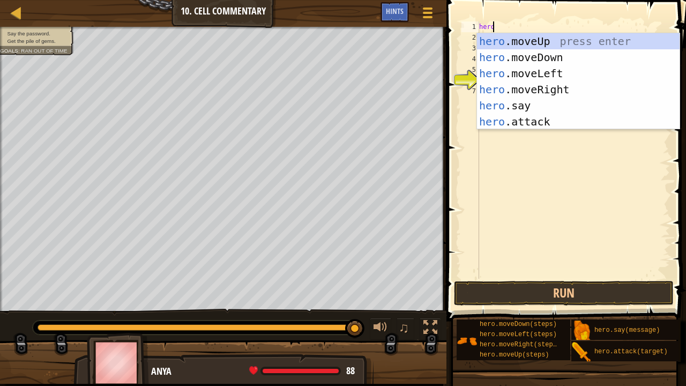
scroll to position [5, 1]
type textarea "hero."
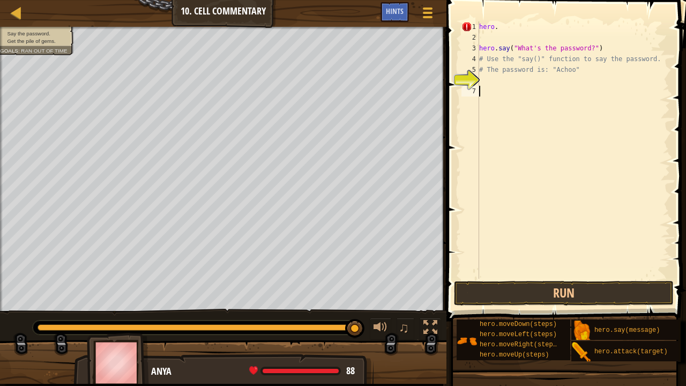
click at [567, 197] on div "hero . hero . say ( "What's the password?" ) # Use the "say()" function to say …" at bounding box center [573, 160] width 193 height 279
click at [511, 25] on div "hero . hero . say ( "What's the password?" ) # Use the "say()" function to say …" at bounding box center [573, 160] width 193 height 279
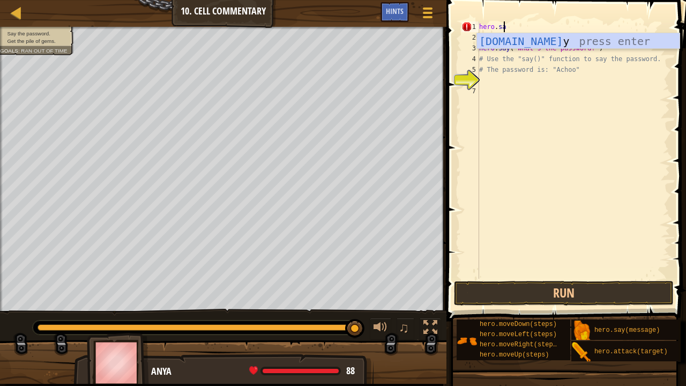
scroll to position [5, 2]
click at [514, 35] on div "hero.say press enter" at bounding box center [578, 57] width 203 height 48
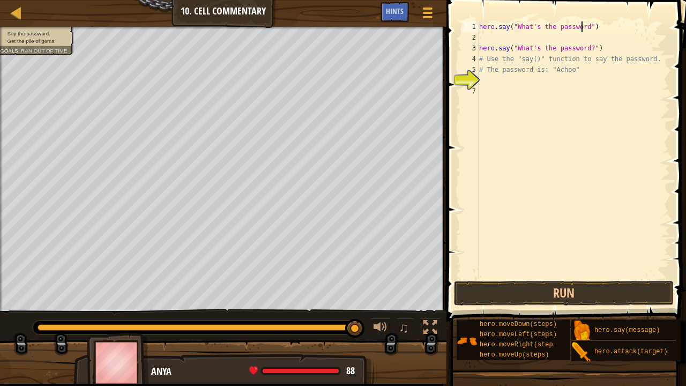
scroll to position [5, 9]
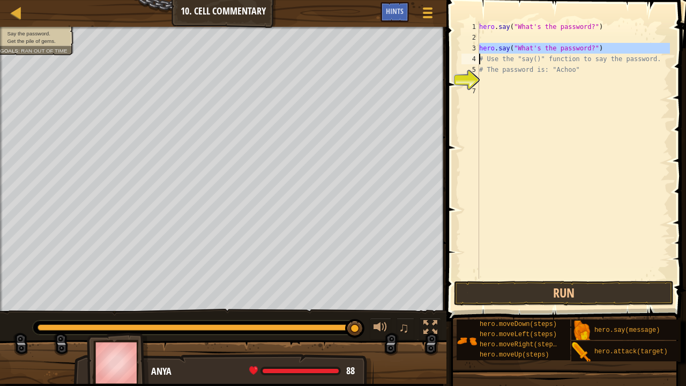
drag, startPoint x: 478, startPoint y: 46, endPoint x: 559, endPoint y: 49, distance: 80.5
click at [559, 49] on div "hero.say("What's the password?") 1 2 3 4 5 6 7 hero . say ( "What's the passwor…" at bounding box center [564, 149] width 211 height 257
type textarea "# Use the "say()" function to say the password."
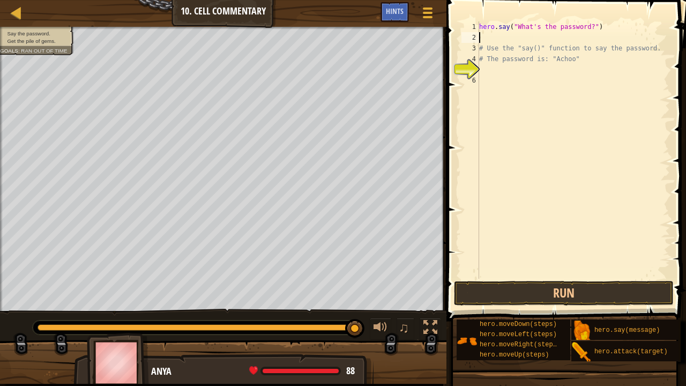
click at [508, 35] on div "hero . say ( "What's the password?" ) # Use the "say()" function to say the pas…" at bounding box center [573, 160] width 193 height 279
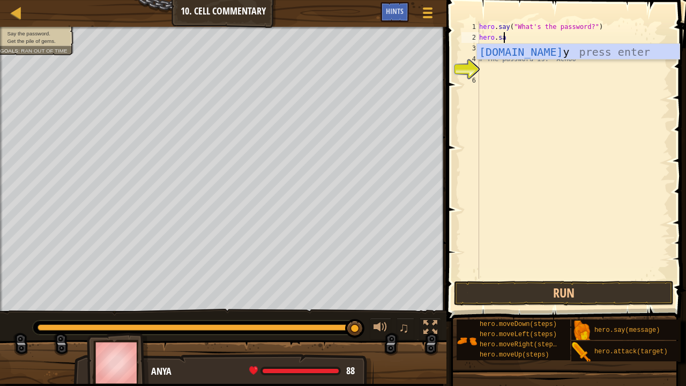
scroll to position [5, 2]
click at [502, 54] on div "hero.say press enter" at bounding box center [578, 68] width 203 height 48
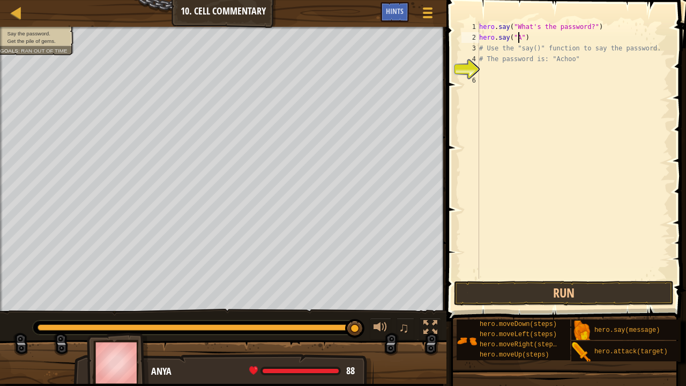
scroll to position [5, 3]
type textarea "hero.say("Achoo")"
click at [542, 88] on div "hero . say ( "What's the password?" ) hero . say ( "Achoo" ) # Use the "say()" …" at bounding box center [573, 160] width 193 height 279
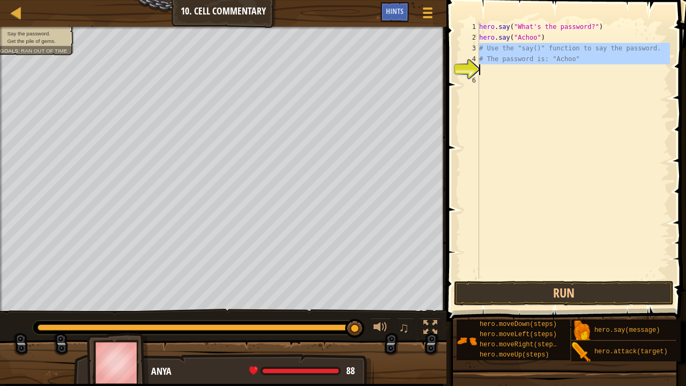
drag, startPoint x: 480, startPoint y: 47, endPoint x: 535, endPoint y: 72, distance: 59.5
click at [535, 72] on div "hero . say ( "What's the password?" ) hero . say ( "Achoo" ) # Use the "say()" …" at bounding box center [573, 160] width 193 height 279
type textarea "# The password is: "Achoo""
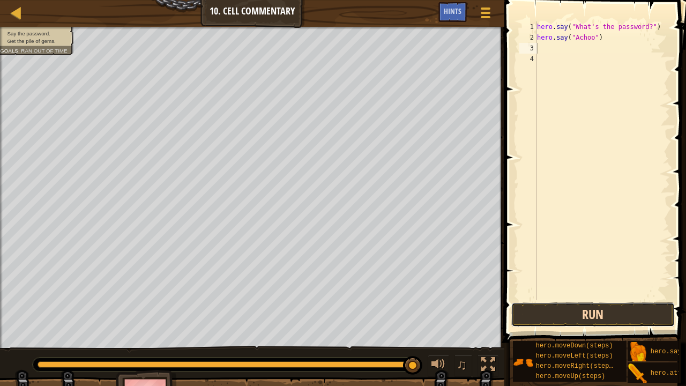
click at [575, 318] on button "Run" at bounding box center [593, 314] width 164 height 25
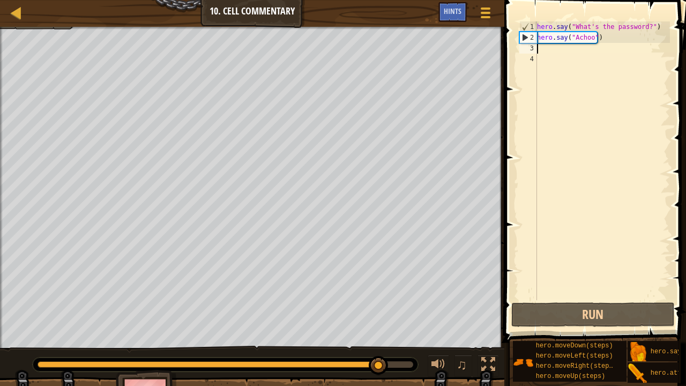
click at [556, 55] on div "hero . say ( "What's the password?" ) hero . say ( "Achoo" )" at bounding box center [602, 171] width 135 height 300
click at [555, 54] on div "hero . say ( "What's the password?" ) hero . say ( "Achoo" )" at bounding box center [602, 171] width 135 height 300
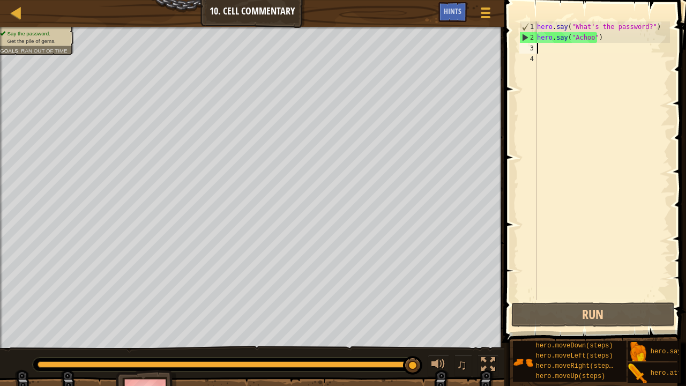
click at [551, 49] on div "hero . say ( "What's the password?" ) hero . say ( "Achoo" )" at bounding box center [602, 171] width 135 height 300
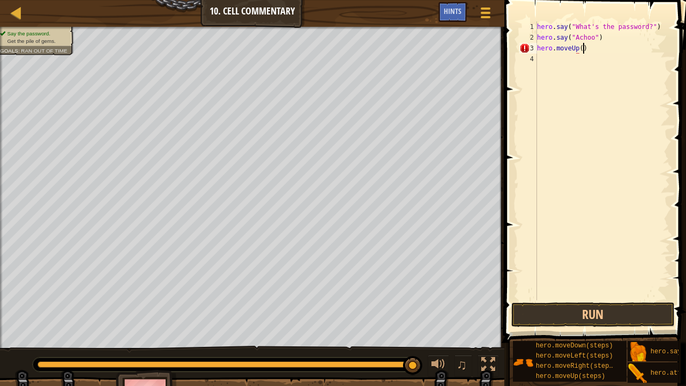
scroll to position [5, 3]
click at [598, 318] on button "Run" at bounding box center [593, 314] width 164 height 25
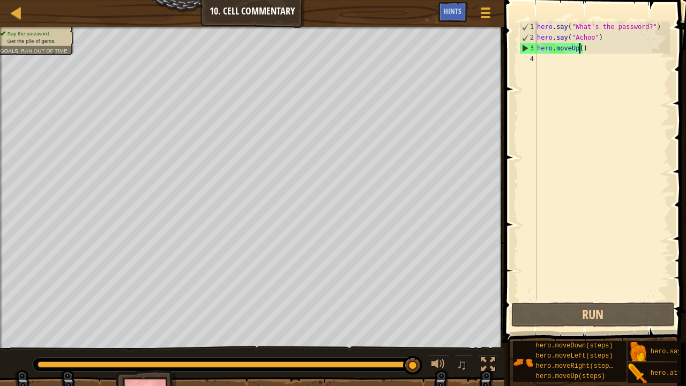
click at [579, 50] on div "hero . say ( "What's the password?" ) hero . say ( "Achoo" ) hero . moveUp ( )" at bounding box center [602, 171] width 135 height 300
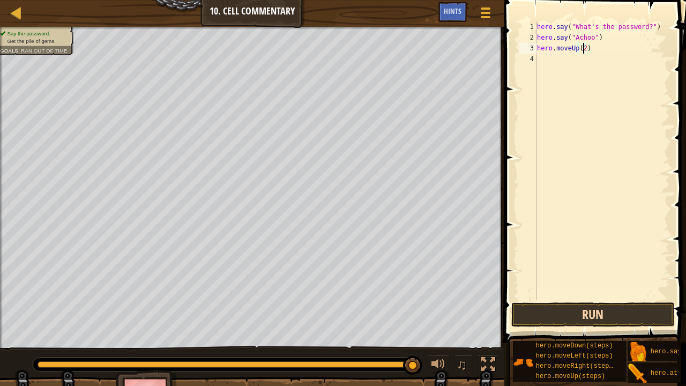
type textarea "hero.moveUp(2)"
click at [572, 318] on button "Run" at bounding box center [593, 314] width 164 height 25
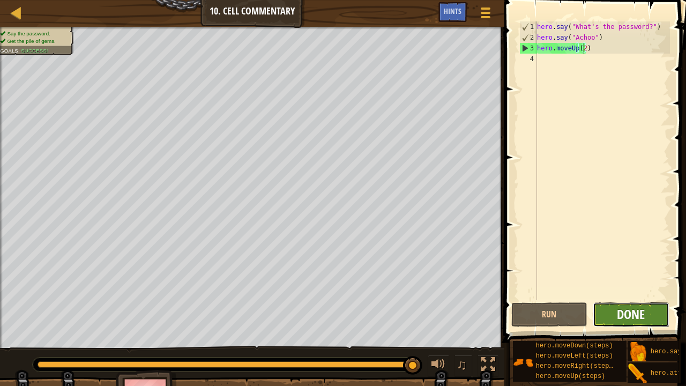
click at [630, 318] on span "Done" at bounding box center [631, 314] width 28 height 17
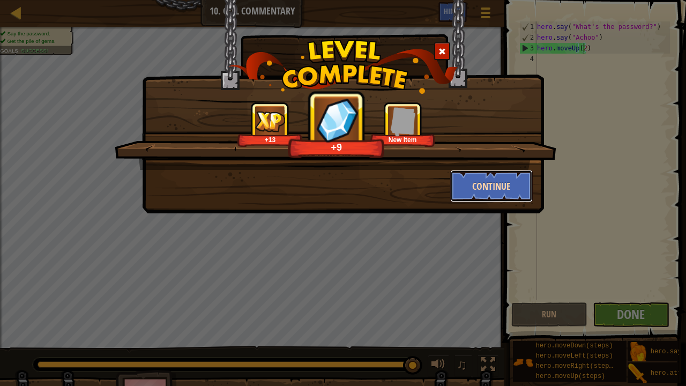
click at [489, 187] on button "Continue" at bounding box center [491, 186] width 83 height 32
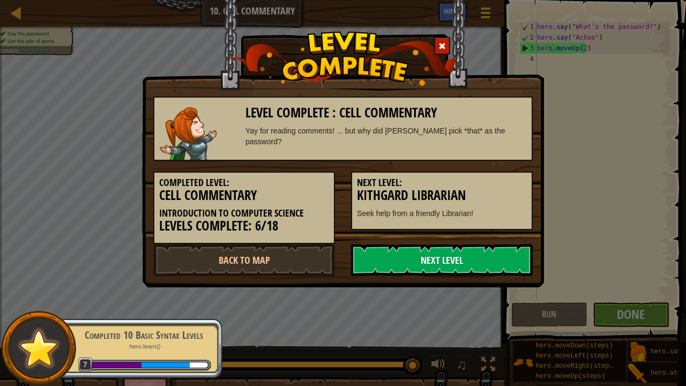
click at [491, 251] on link "Next Level" at bounding box center [442, 260] width 182 height 32
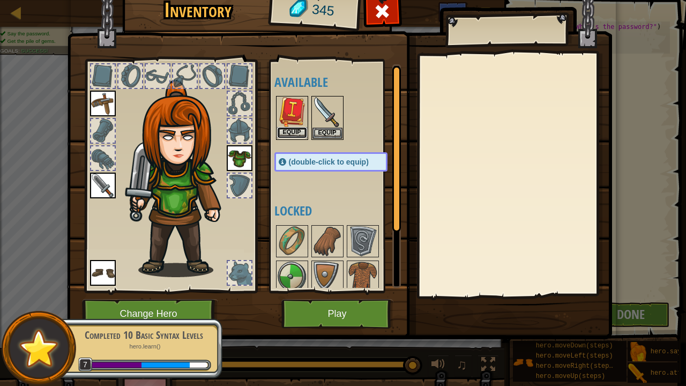
click at [285, 128] on button "Equip" at bounding box center [292, 132] width 30 height 11
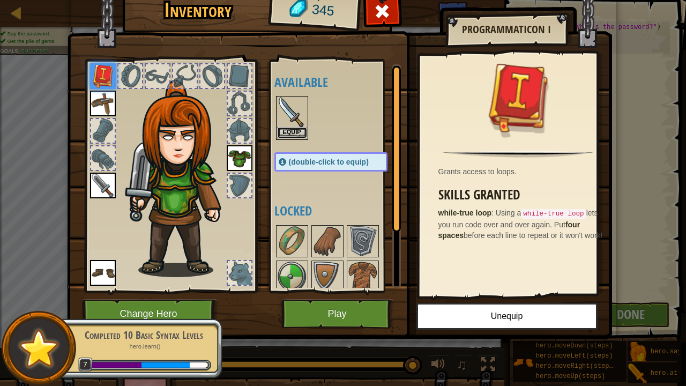
click at [283, 130] on button "Equip" at bounding box center [292, 132] width 30 height 11
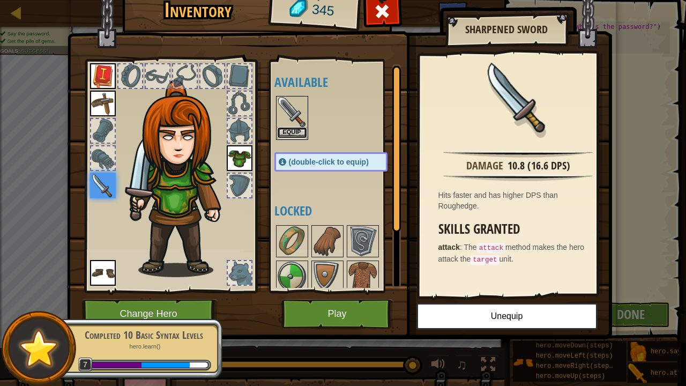
click at [298, 132] on button "Equip" at bounding box center [292, 132] width 30 height 11
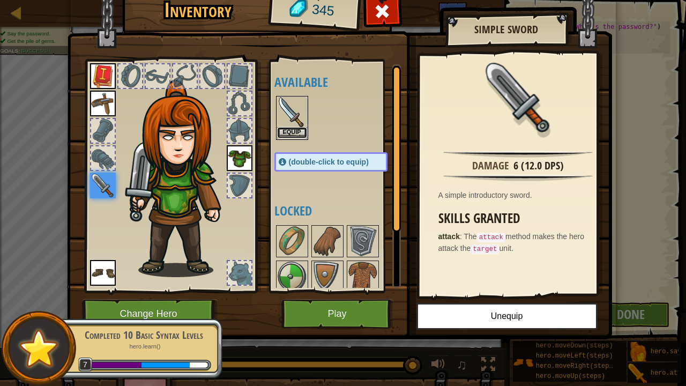
click at [301, 132] on button "Equip" at bounding box center [292, 132] width 30 height 11
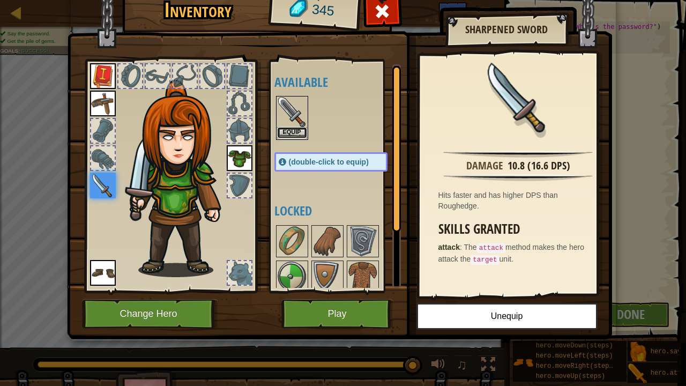
click at [294, 130] on button "Equip" at bounding box center [292, 132] width 30 height 11
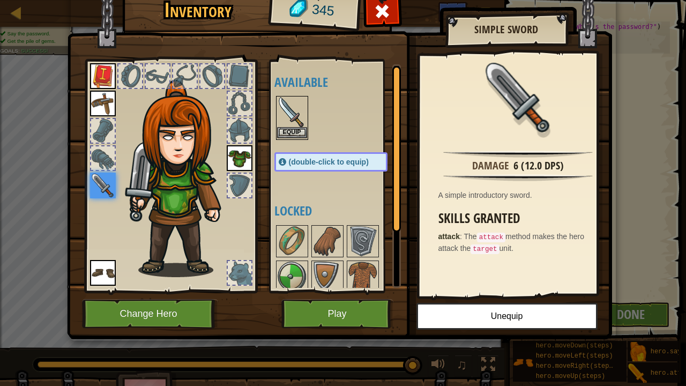
click at [277, 120] on img at bounding box center [292, 112] width 30 height 30
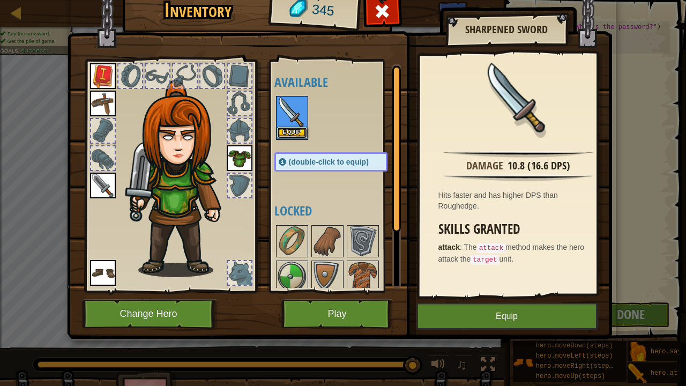
click at [290, 133] on button "Equip" at bounding box center [292, 132] width 30 height 11
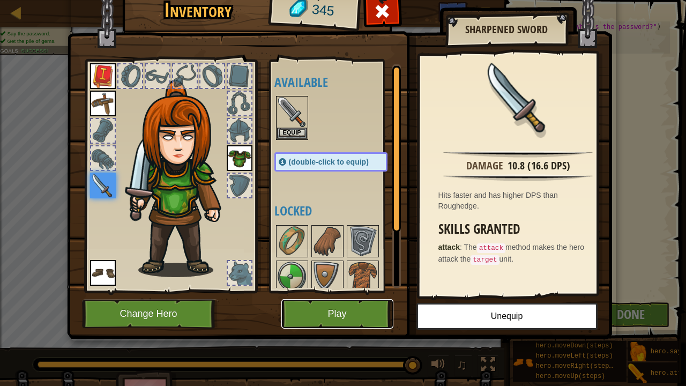
click at [329, 312] on button "Play" at bounding box center [337, 313] width 112 height 29
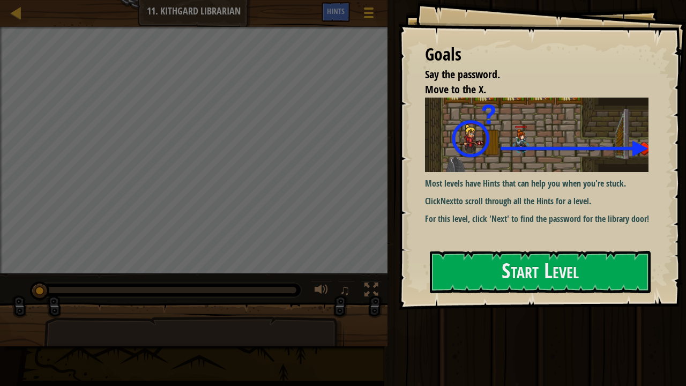
click at [566, 247] on div "Goals Say the password. Move to the X. Most levels have Hints that can help you…" at bounding box center [542, 155] width 288 height 310
click at [580, 276] on button "Start Level" at bounding box center [540, 272] width 221 height 42
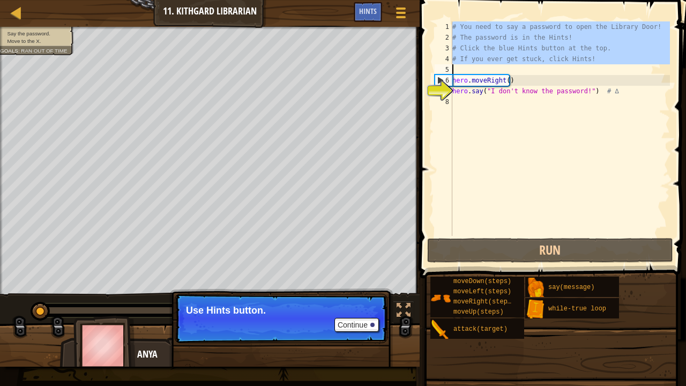
drag, startPoint x: 450, startPoint y: 27, endPoint x: 588, endPoint y: 57, distance: 140.5
click at [588, 57] on div "hero.say("I don't know the password!") # ∆ 1 2 3 4 5 6 7 8 # You need to say a …" at bounding box center [552, 128] width 238 height 214
type textarea "# If you ever get stuck, click Hints!"
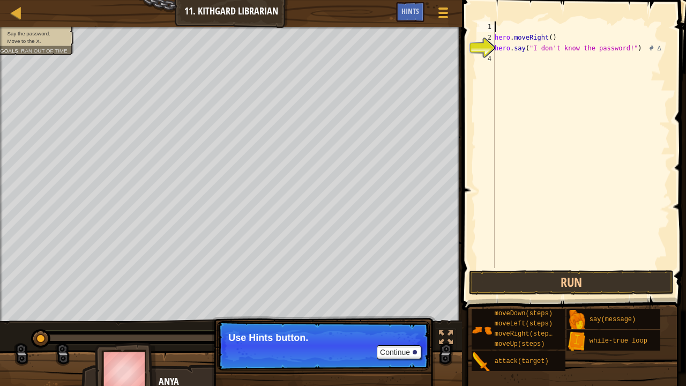
scroll to position [5, 0]
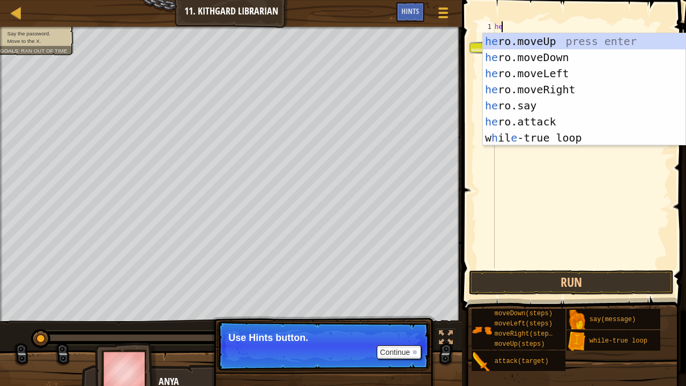
type textarea "hero"
click at [547, 43] on div "hero .moveUp press enter hero .moveDown press enter hero .moveLeft press enter …" at bounding box center [584, 105] width 203 height 145
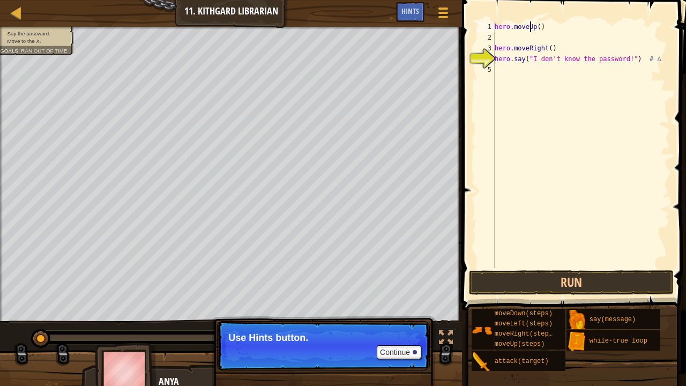
click at [532, 26] on div "hero . moveUp ( ) hero . moveRight ( ) hero . say ( "I don't know the password!…" at bounding box center [581, 155] width 177 height 268
drag, startPoint x: 544, startPoint y: 24, endPoint x: 528, endPoint y: 28, distance: 16.5
click at [528, 28] on div "hero . moveUp ( ) hero . moveRight ( ) hero . say ( "I don't know the password!…" at bounding box center [581, 155] width 177 height 268
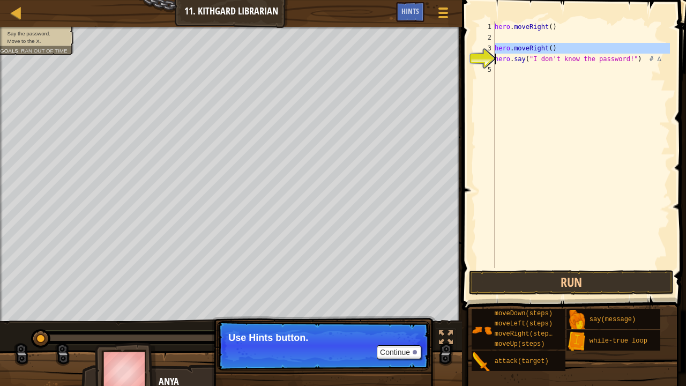
drag, startPoint x: 493, startPoint y: 47, endPoint x: 553, endPoint y: 52, distance: 60.2
click at [553, 52] on div "hero.moveRight() 1 2 3 4 5 hero . moveRight ( ) hero . moveRight ( ) hero . say…" at bounding box center [572, 144] width 195 height 247
type textarea "hero.say("I don't know the password!") # ∆"
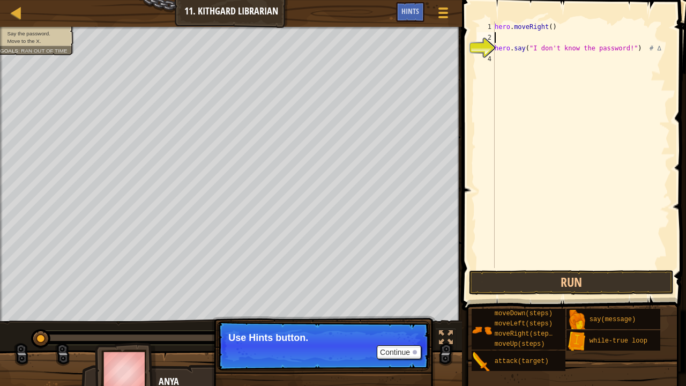
click at [509, 40] on div "hero . moveRight ( ) hero . say ( "I don't know the password!" ) # ∆" at bounding box center [581, 155] width 177 height 268
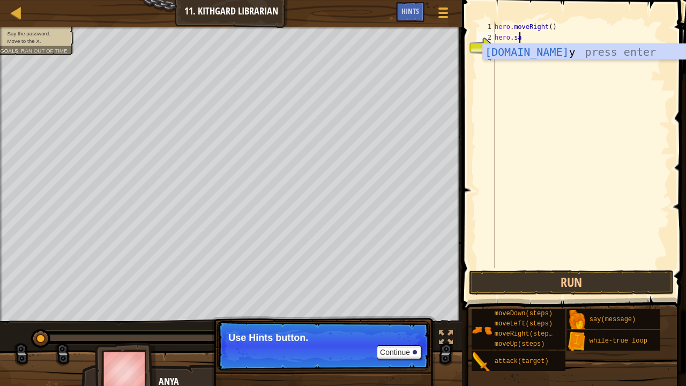
scroll to position [5, 2]
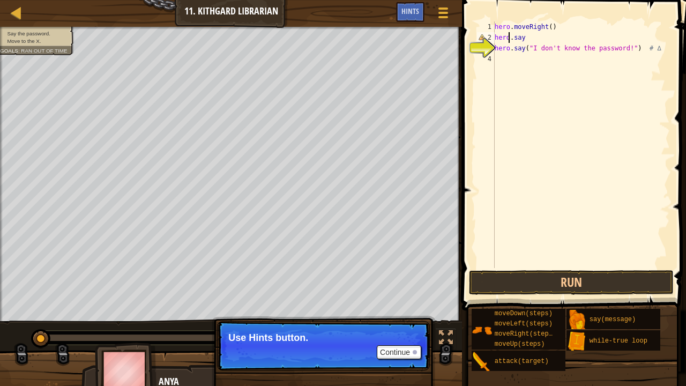
click at [509, 40] on div "hero . moveRight ( ) hero . say hero . say ( "I don't know the password!" ) # ∆" at bounding box center [581, 155] width 177 height 268
drag, startPoint x: 509, startPoint y: 40, endPoint x: 527, endPoint y: 41, distance: 17.8
click at [527, 41] on div "hero . moveRight ( ) her . say hero . say ( "I don't know the password!" ) # ∆" at bounding box center [581, 155] width 177 height 268
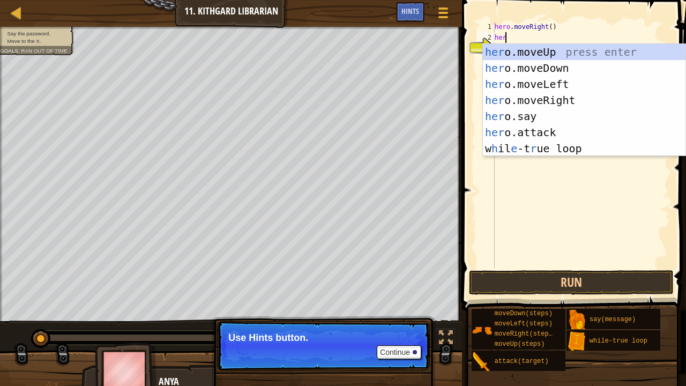
scroll to position [5, 1]
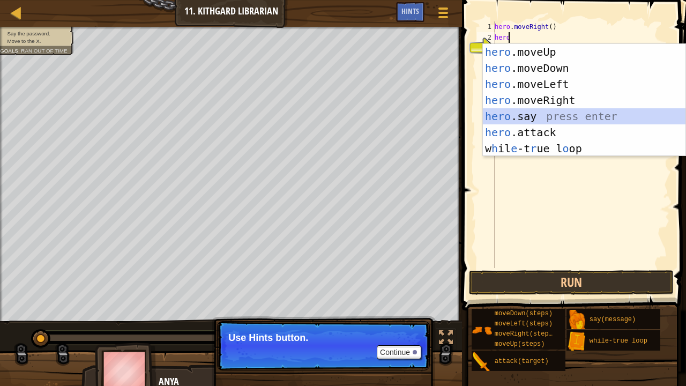
click at [529, 115] on div "hero .moveUp press enter hero .moveDown press enter hero .moveLeft press enter …" at bounding box center [584, 116] width 203 height 145
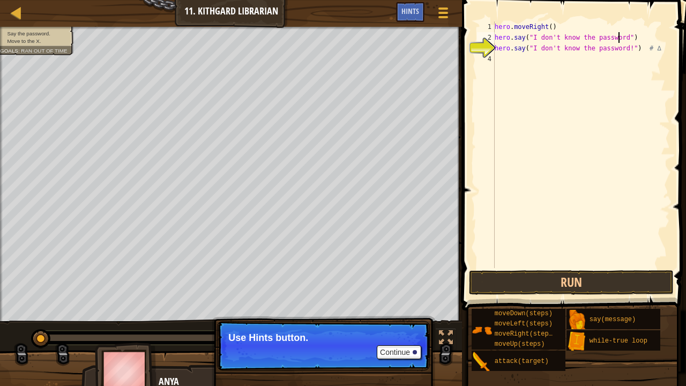
scroll to position [5, 10]
type textarea "hero.say("I don't know the password!")"
click at [610, 76] on div "hero . moveRight ( ) hero . say ( "I don't know the password!" ) hero . say ( "…" at bounding box center [581, 155] width 177 height 268
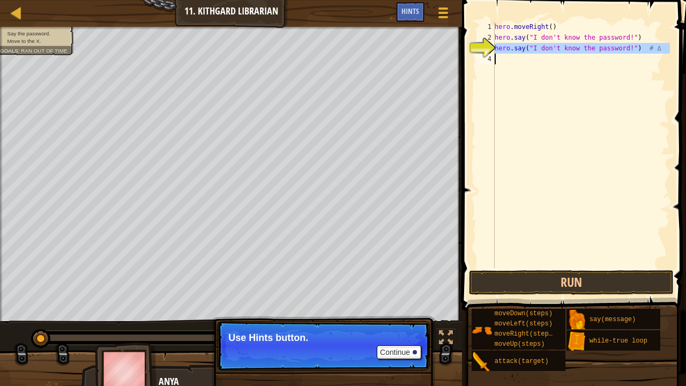
drag, startPoint x: 494, startPoint y: 47, endPoint x: 599, endPoint y: 66, distance: 107.4
click at [599, 66] on div "1 2 3 4 hero . moveRight ( ) hero . say ( "I don't know the password!" ) hero .…" at bounding box center [572, 144] width 195 height 247
type textarea "hero.say("I don't know the password!") # ∆"
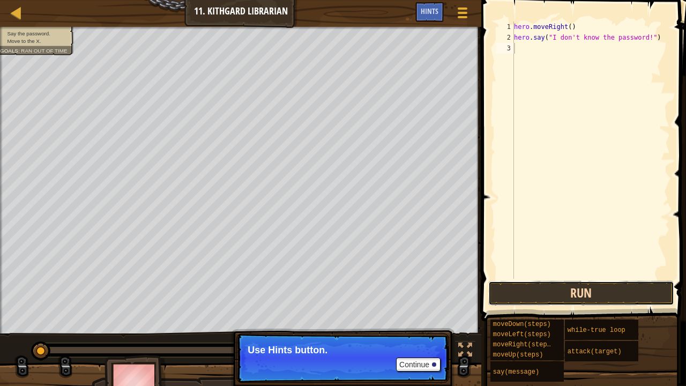
click at [562, 283] on button "Run" at bounding box center [581, 293] width 186 height 25
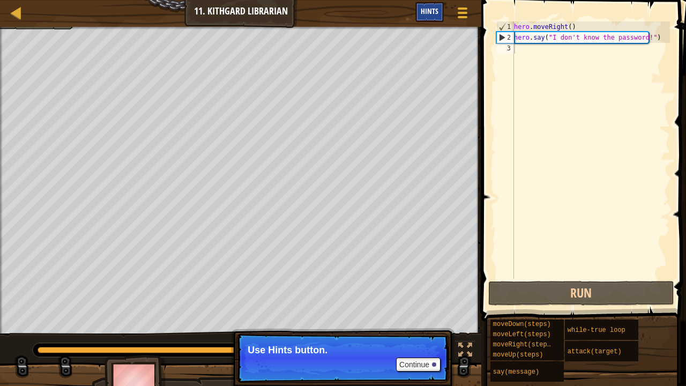
click at [426, 4] on div "Hints" at bounding box center [430, 12] width 28 height 20
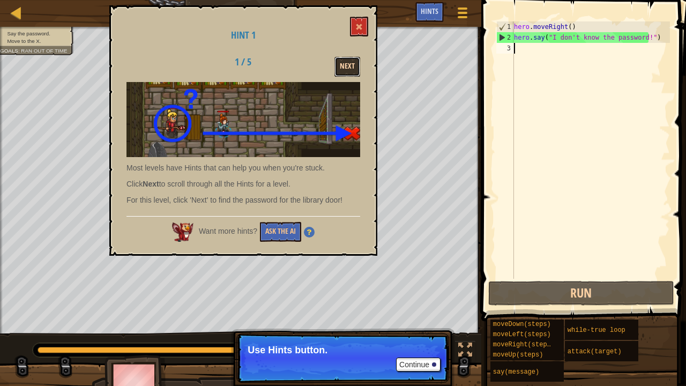
click at [341, 63] on button "Next" at bounding box center [348, 67] width 26 height 20
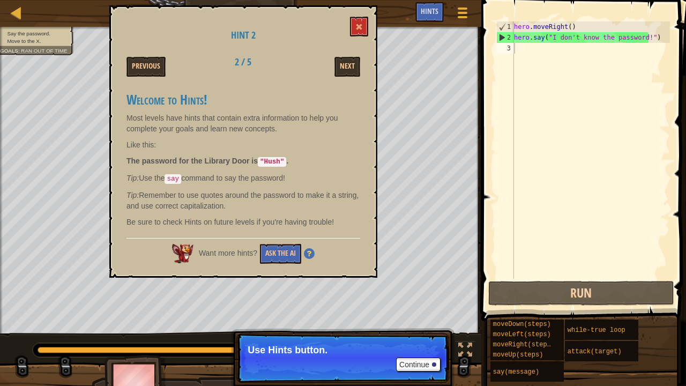
click at [559, 47] on div "hero . moveRight ( ) hero . say ( "I don't know the password!" )" at bounding box center [591, 160] width 158 height 279
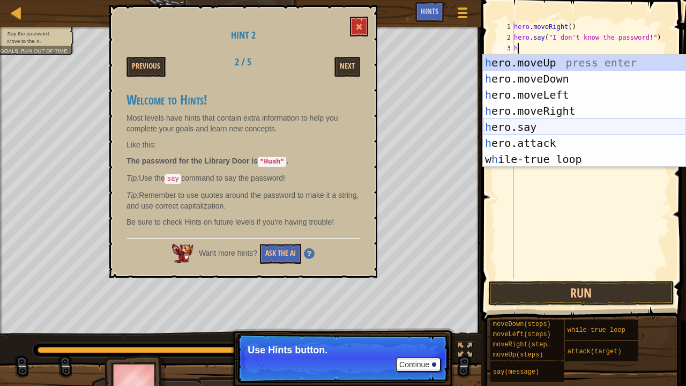
click at [566, 130] on div "h ero.moveUp press enter h ero.moveDown press enter h ero.moveLeft press enter …" at bounding box center [584, 127] width 203 height 145
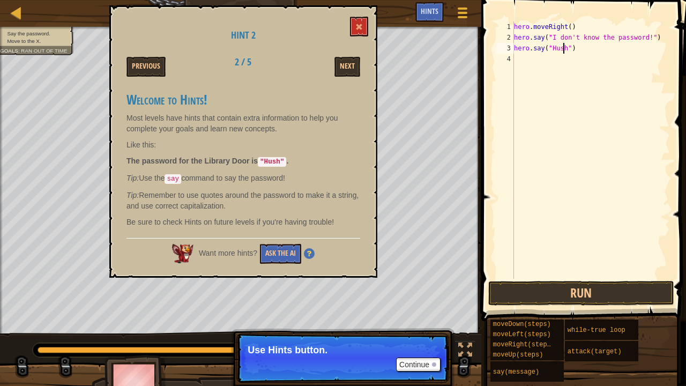
scroll to position [5, 4]
type textarea "hero.say("Hush")"
click at [365, 19] on button at bounding box center [359, 27] width 18 height 20
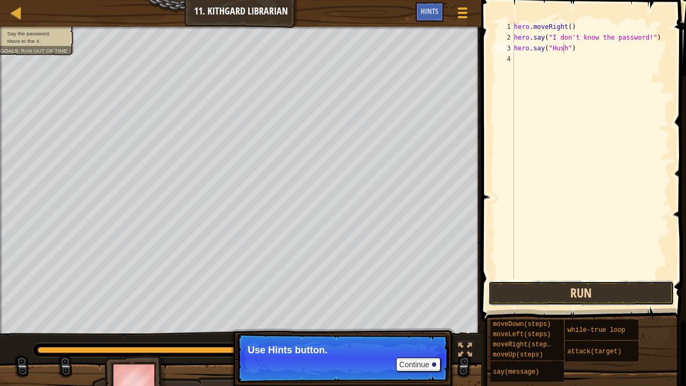
click at [582, 292] on button "Run" at bounding box center [581, 293] width 186 height 25
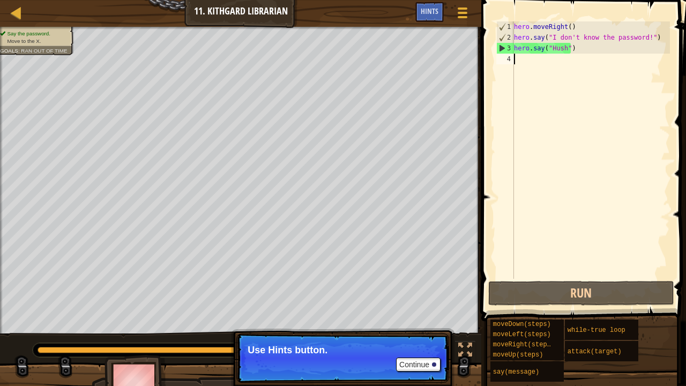
click at [534, 60] on div "hero . moveRight ( ) hero . say ( "I don't know the password!" ) hero . say ( "…" at bounding box center [591, 160] width 158 height 279
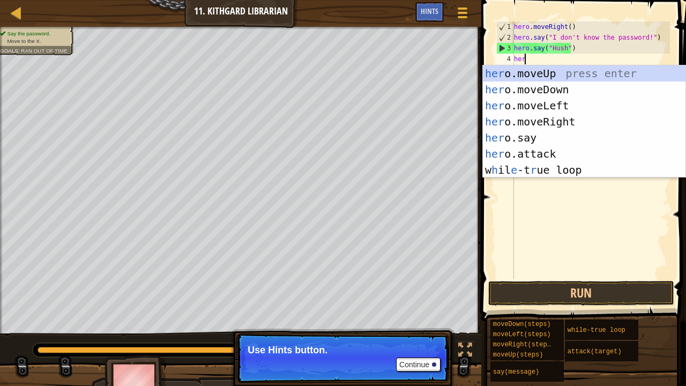
type textarea "hero"
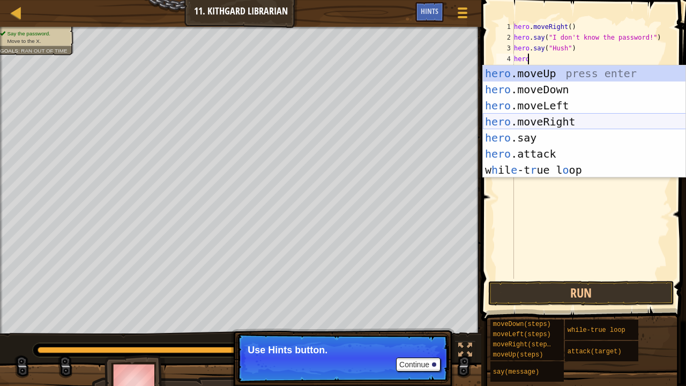
click at [568, 118] on div "hero .moveUp press enter hero .moveDown press enter hero .moveLeft press enter …" at bounding box center [584, 137] width 203 height 145
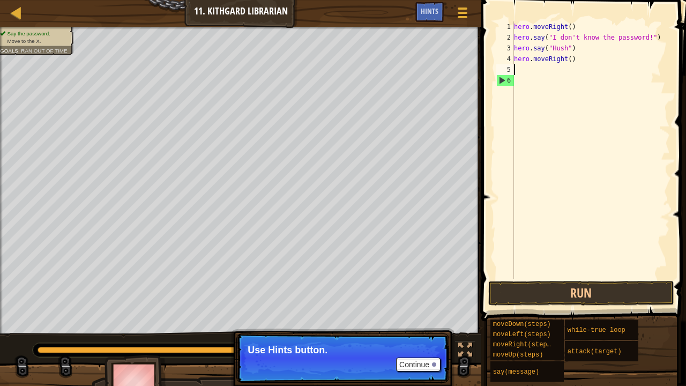
scroll to position [5, 0]
click at [577, 296] on button "Run" at bounding box center [581, 293] width 186 height 25
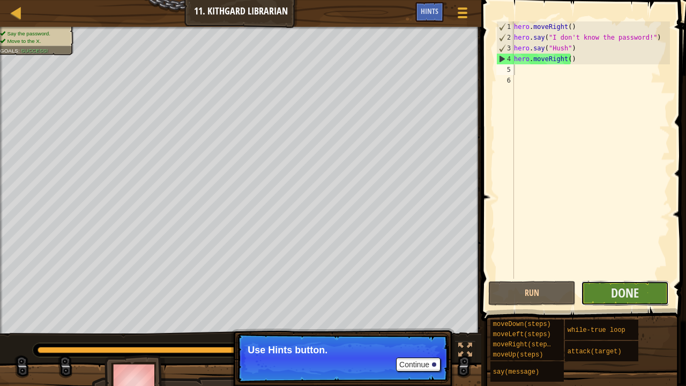
click at [639, 288] on button "Done" at bounding box center [625, 293] width 88 height 25
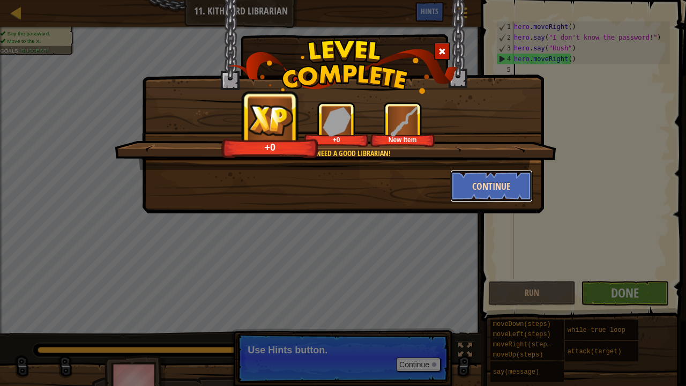
click at [480, 175] on button "Continue" at bounding box center [491, 186] width 83 height 32
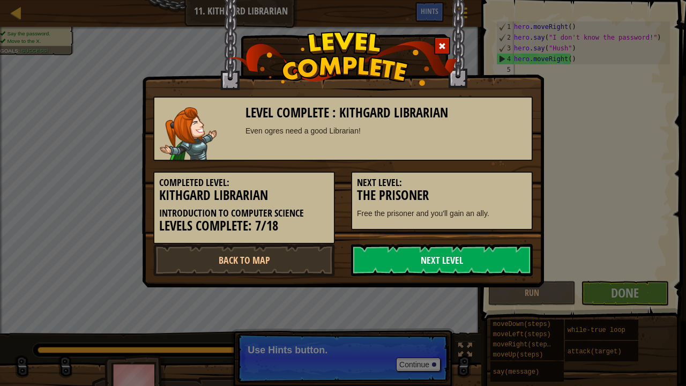
click at [496, 258] on link "Next Level" at bounding box center [442, 260] width 182 height 32
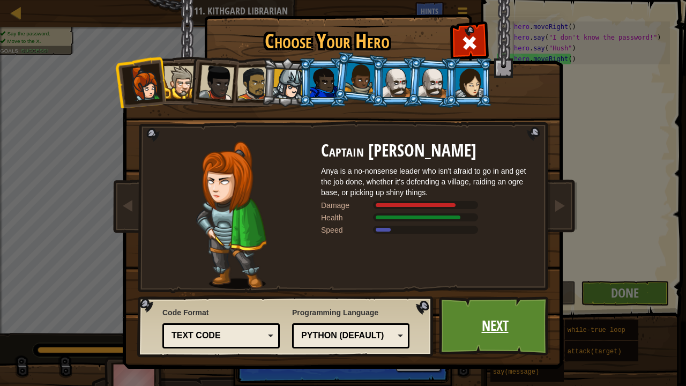
click at [518, 318] on link "Next" at bounding box center [495, 325] width 112 height 59
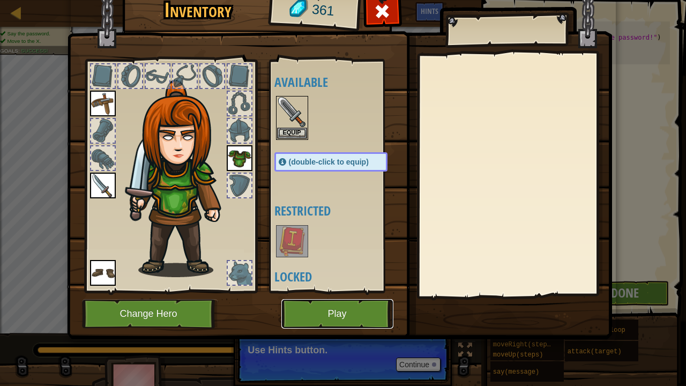
click at [345, 315] on button "Play" at bounding box center [337, 313] width 112 height 29
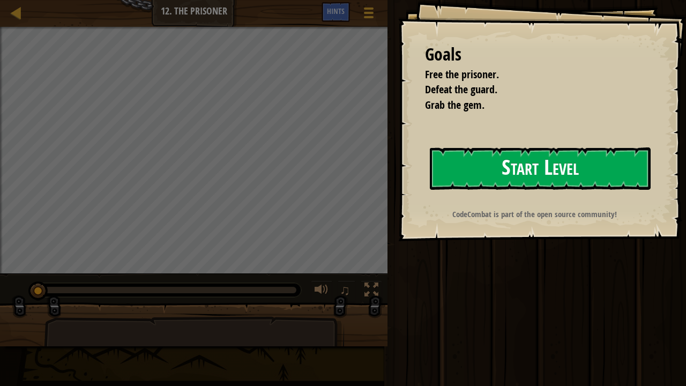
click at [491, 172] on button "Start Level" at bounding box center [540, 168] width 221 height 42
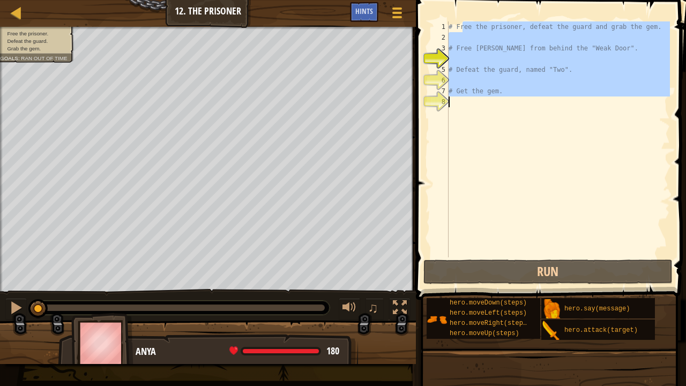
drag, startPoint x: 463, startPoint y: 30, endPoint x: 538, endPoint y: 123, distance: 119.7
click at [538, 123] on div "# Free the prisoner, defeat the guard and grab the gem. # Free [PERSON_NAME] fr…" at bounding box center [559, 149] width 224 height 257
type textarea "# Get the gem."
click at [479, 132] on div "# Free the prisoner, defeat the guard and grab the gem. # Free [PERSON_NAME] fr…" at bounding box center [559, 139] width 224 height 236
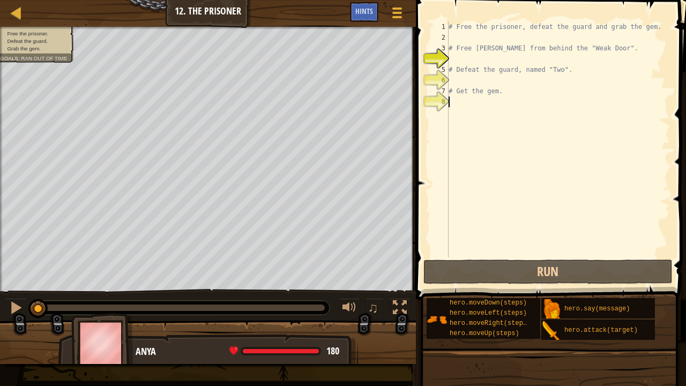
click at [479, 132] on div "# Free the prisoner, defeat the guard and grab the gem. # Free [PERSON_NAME] fr…" at bounding box center [559, 149] width 224 height 257
click at [455, 18] on span at bounding box center [552, 134] width 279 height 331
click at [673, 186] on span at bounding box center [552, 134] width 279 height 331
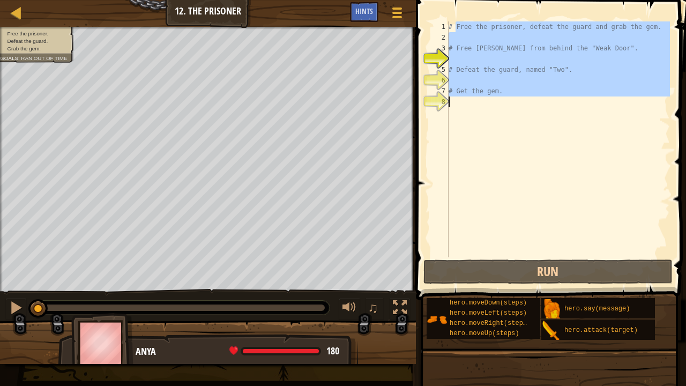
drag, startPoint x: 454, startPoint y: 27, endPoint x: 585, endPoint y: 115, distance: 157.6
click at [585, 115] on div "# Free the prisoner, defeat the guard and grab the gem. # Free [PERSON_NAME] fr…" at bounding box center [559, 149] width 224 height 257
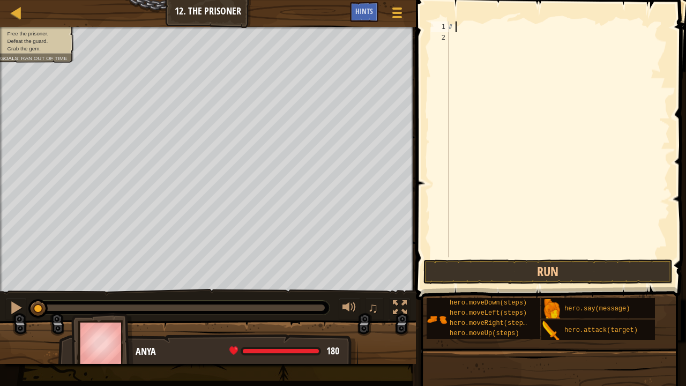
type textarea "#"
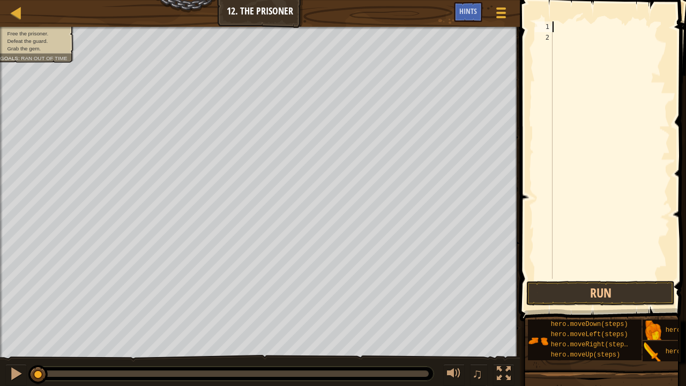
scroll to position [5, 0]
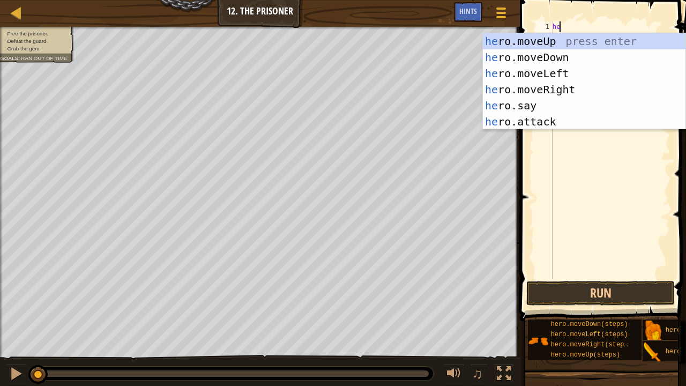
type textarea "hero"
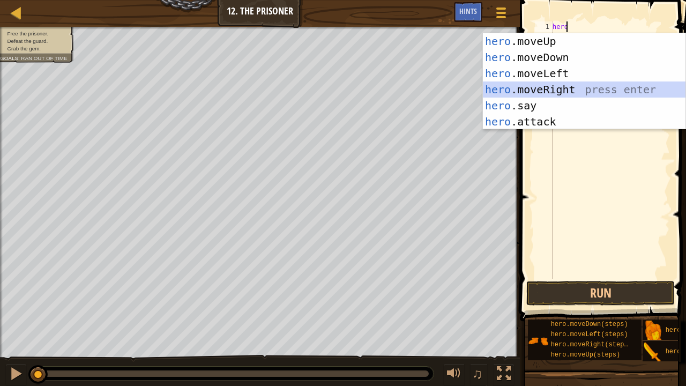
click at [572, 92] on div "hero .moveUp press enter hero .moveDown press enter hero .moveLeft press enter …" at bounding box center [584, 97] width 203 height 129
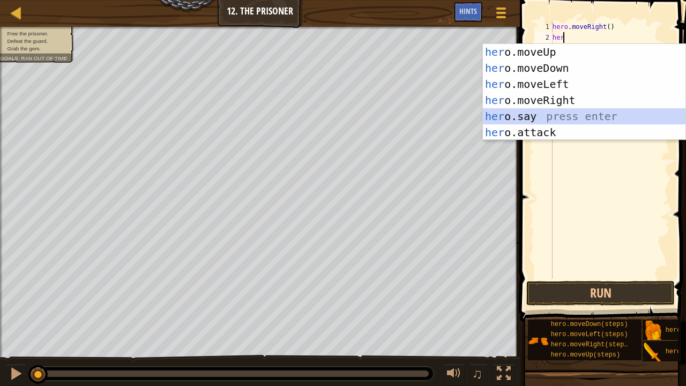
click at [575, 118] on div "her o.moveUp press enter her o.moveDown press enter her o.moveLeft press enter …" at bounding box center [584, 108] width 203 height 129
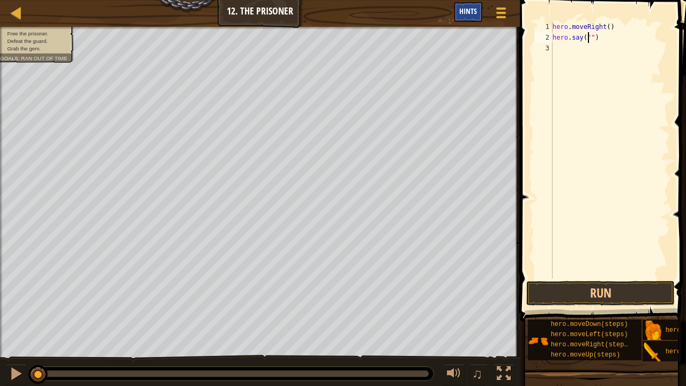
type textarea "hero.say("")"
click at [472, 16] on div "Hints" at bounding box center [468, 12] width 28 height 20
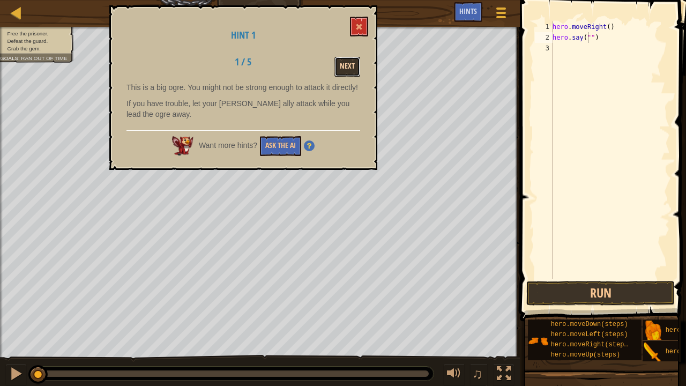
click at [354, 63] on button "Next" at bounding box center [348, 67] width 26 height 20
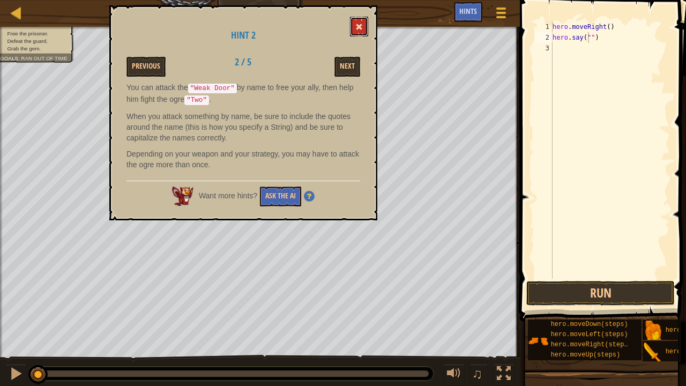
click at [360, 25] on span at bounding box center [359, 27] width 8 height 8
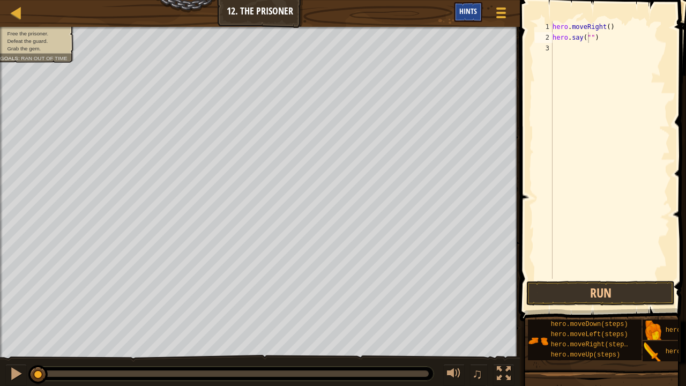
click at [458, 12] on div "Hints" at bounding box center [468, 12] width 28 height 20
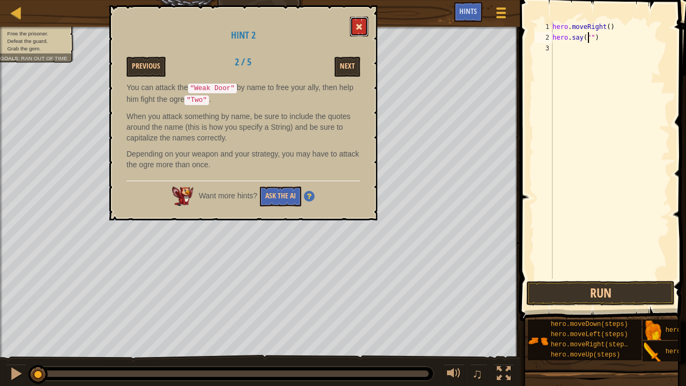
click at [361, 25] on span at bounding box center [359, 27] width 8 height 8
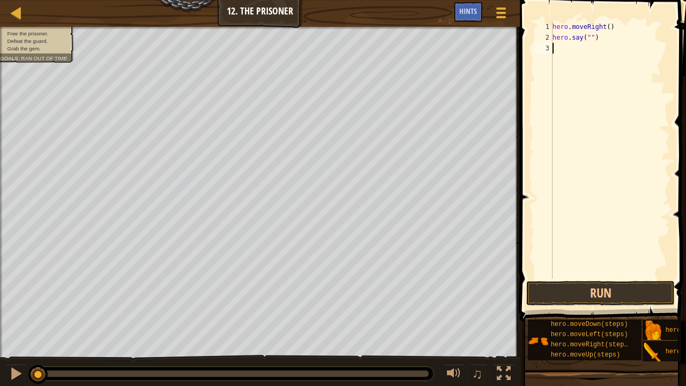
click at [601, 58] on div "hero . moveRight ( ) hero . say ( "" )" at bounding box center [611, 160] width 120 height 279
drag, startPoint x: 603, startPoint y: 42, endPoint x: 548, endPoint y: 46, distance: 55.4
click at [548, 46] on div "1 2 3 hero . moveRight ( ) hero . say ( "" ) הההההההההההההההההההההההההההההההההה…" at bounding box center [601, 149] width 137 height 257
type textarea "h"
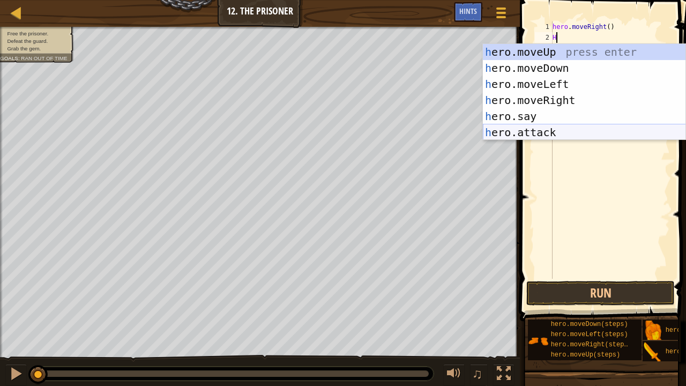
click at [558, 126] on div "h ero.moveUp press enter h ero.moveDown press enter h ero.moveLeft press enter …" at bounding box center [584, 108] width 203 height 129
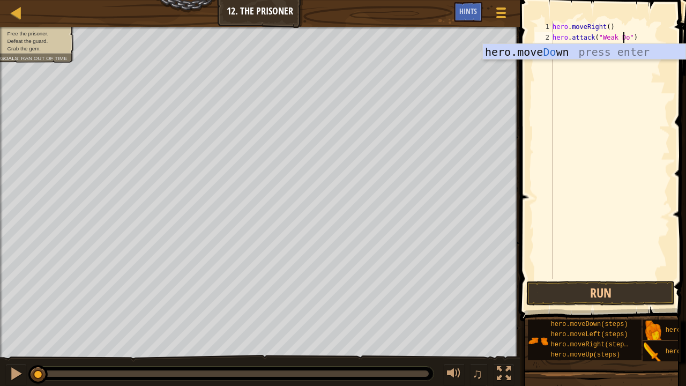
scroll to position [5, 6]
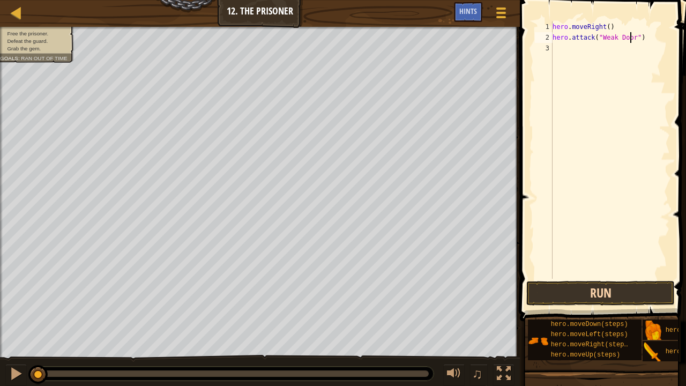
type textarea "hero.attack("Weak Door")"
click at [612, 285] on button "Run" at bounding box center [601, 293] width 149 height 25
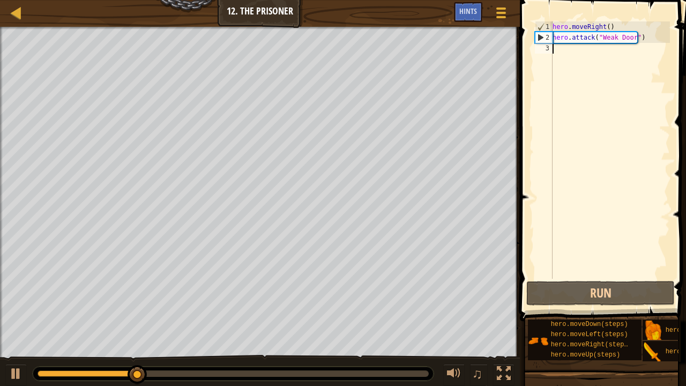
click at [573, 54] on div "hero . moveRight ( ) hero . attack ( "Weak Door" )" at bounding box center [611, 160] width 120 height 279
click at [563, 46] on div "hero . moveRight ( ) hero . attack ( "Weak Door" )" at bounding box center [611, 160] width 120 height 279
click at [468, 7] on span "Hints" at bounding box center [468, 11] width 18 height 10
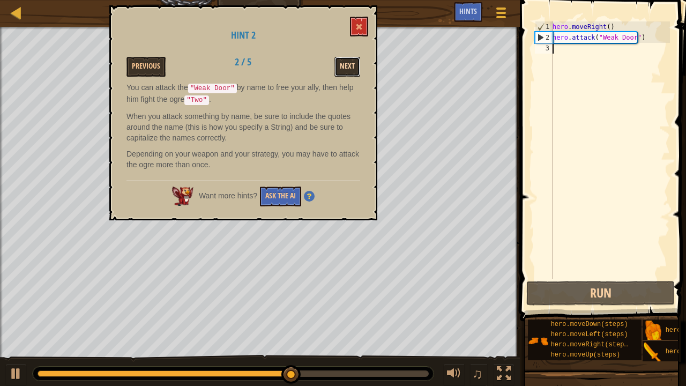
click at [349, 67] on button "Next" at bounding box center [348, 67] width 26 height 20
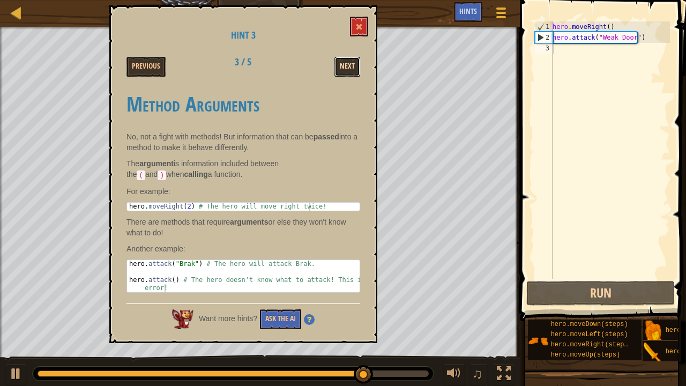
click at [350, 68] on button "Next" at bounding box center [348, 67] width 26 height 20
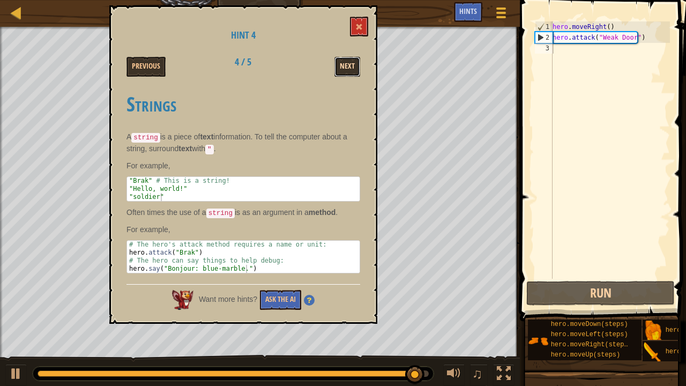
click at [349, 68] on button "Next" at bounding box center [348, 67] width 26 height 20
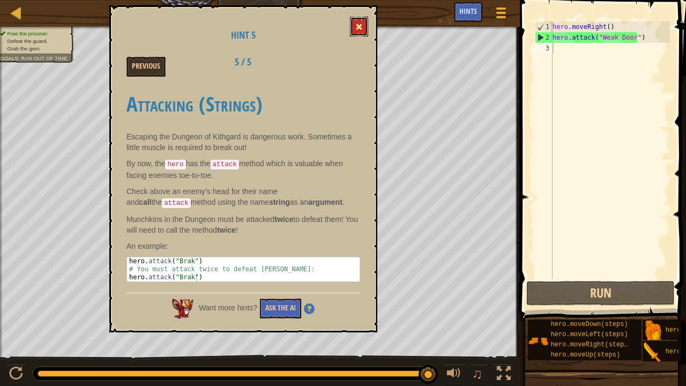
click at [362, 20] on button at bounding box center [359, 27] width 18 height 20
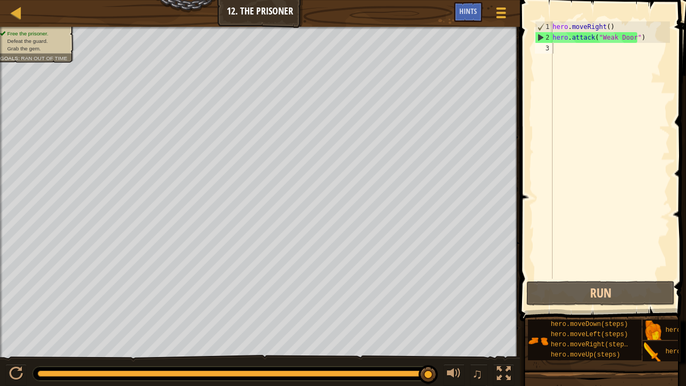
click at [570, 47] on div "hero . moveRight ( ) hero . attack ( "Weak Door" )" at bounding box center [611, 160] width 120 height 279
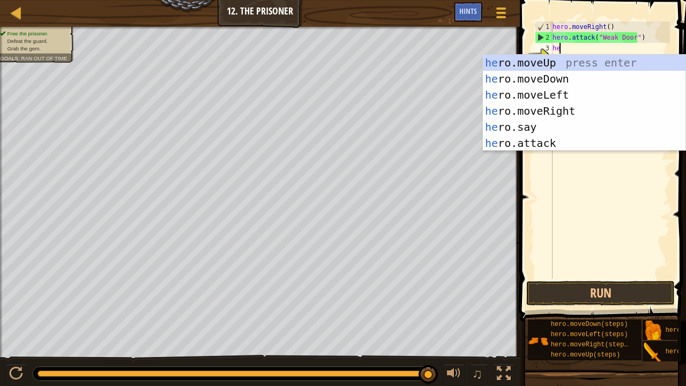
type textarea "hero"
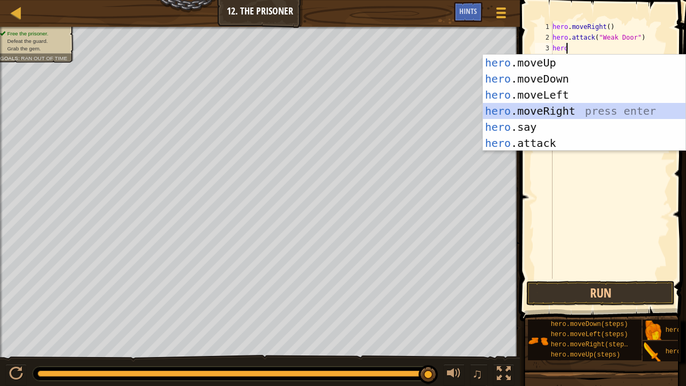
click at [568, 108] on div "hero .moveUp press enter hero .moveDown press enter hero .moveLeft press enter …" at bounding box center [584, 119] width 203 height 129
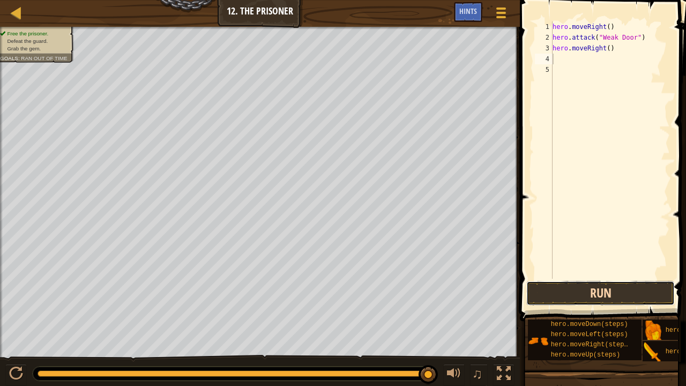
click at [603, 291] on button "Run" at bounding box center [601, 293] width 149 height 25
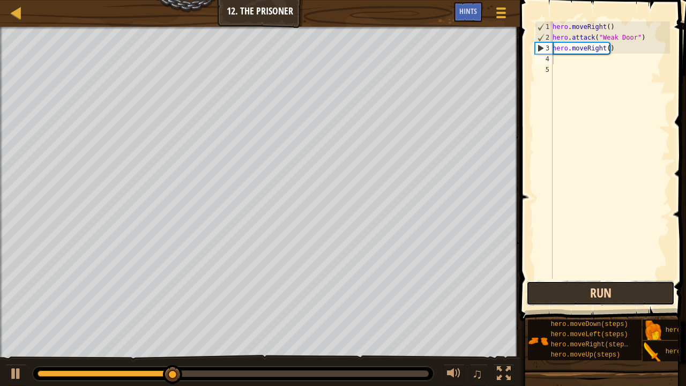
click at [603, 291] on button "Run" at bounding box center [601, 293] width 149 height 25
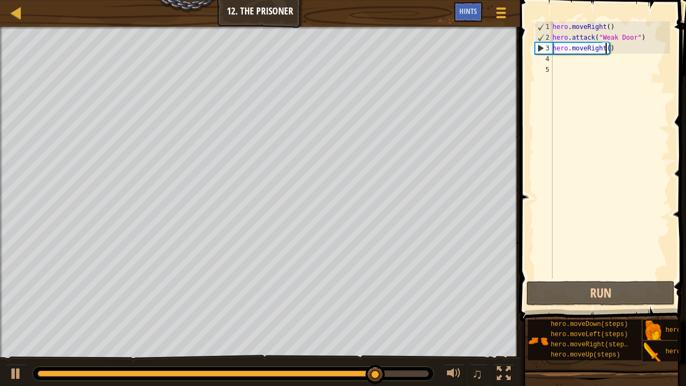
click at [606, 49] on div "hero . moveRight ( ) hero . attack ( "Weak Door" ) hero . moveRight ( )" at bounding box center [611, 160] width 120 height 279
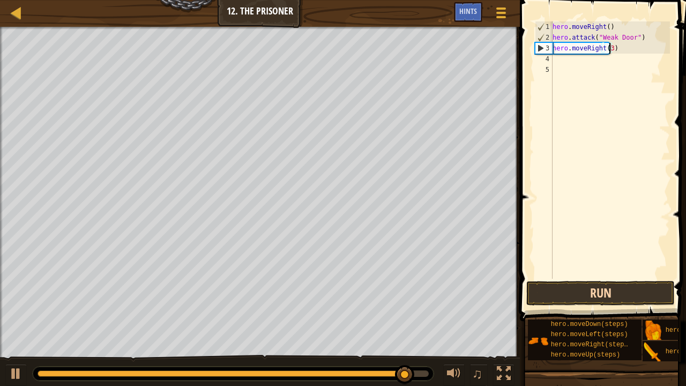
type textarea "hero.moveRight(3)"
click at [654, 292] on button "Run" at bounding box center [601, 293] width 149 height 25
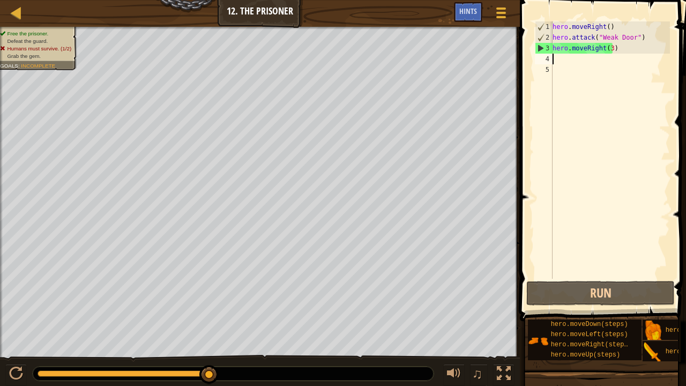
click at [578, 62] on div "hero . moveRight ( ) hero . attack ( "Weak Door" ) hero . moveRight ( 3 )" at bounding box center [611, 160] width 120 height 279
click at [618, 47] on div "hero . moveRight ( ) hero . attack ( "Weak Door" ) hero . moveRight ( 3 )" at bounding box center [611, 160] width 120 height 279
type textarea "hero.moveRight(3)"
click at [584, 62] on div "hero . moveRight ( ) hero . attack ( "Weak Door" ) hero . moveRight ( 3 )" at bounding box center [611, 160] width 120 height 279
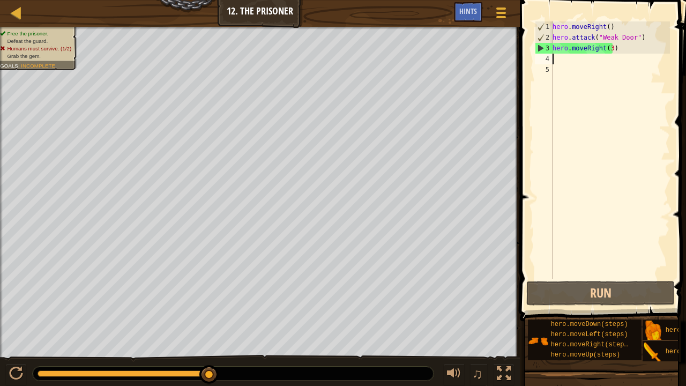
click at [612, 64] on div "hero . moveRight ( ) hero . attack ( "Weak Door" ) hero . moveRight ( 3 )" at bounding box center [611, 160] width 120 height 279
click at [601, 55] on div "hero . moveRight ( ) hero . attack ( "Weak Door" ) hero . moveRight ( 3 )" at bounding box center [611, 160] width 120 height 279
type textarea "j"
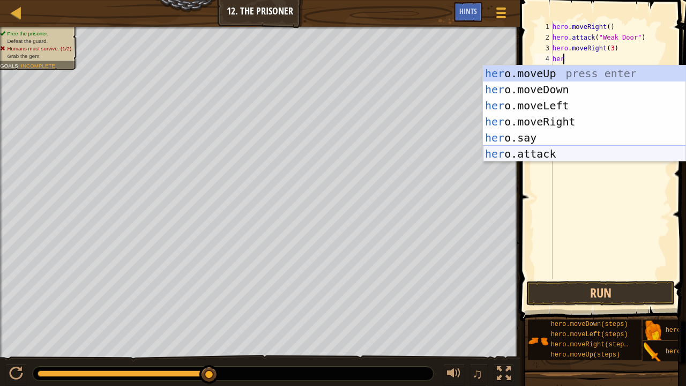
click at [561, 155] on div "her o.moveUp press enter her o.moveDown press enter her o.moveLeft press enter …" at bounding box center [584, 129] width 203 height 129
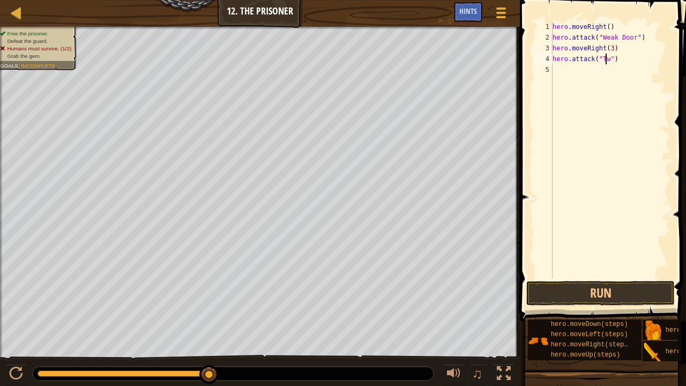
scroll to position [5, 4]
type textarea "hero.attack("Two")"
click at [598, 72] on div "hero . moveRight ( ) hero . attack ( "Weak Door" ) hero . moveRight ( 3 ) hero …" at bounding box center [611, 160] width 120 height 279
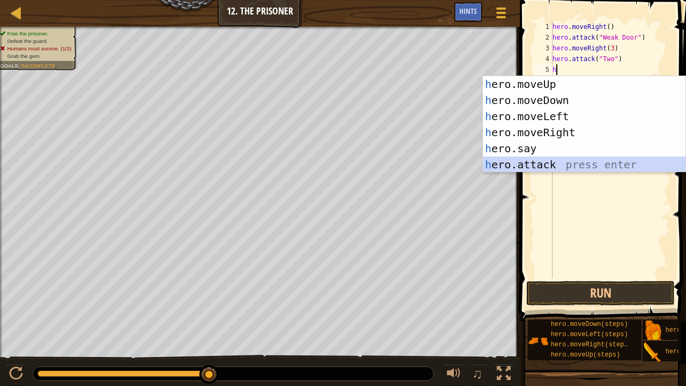
click at [573, 160] on div "h ero.moveUp press enter h ero.moveDown press enter h ero.moveLeft press enter …" at bounding box center [584, 140] width 203 height 129
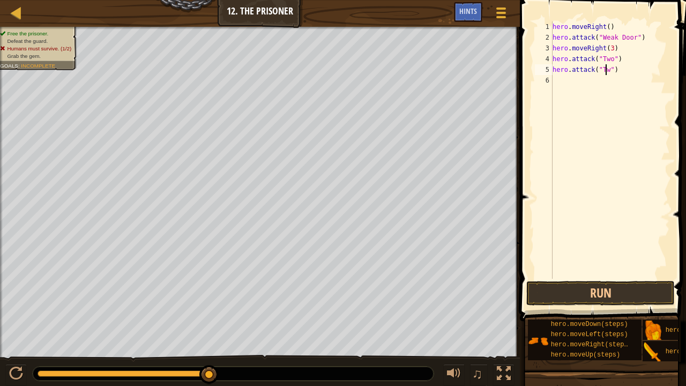
scroll to position [5, 4]
type textarea "hero.attack("Two")"
click at [598, 292] on button "Run" at bounding box center [601, 293] width 149 height 25
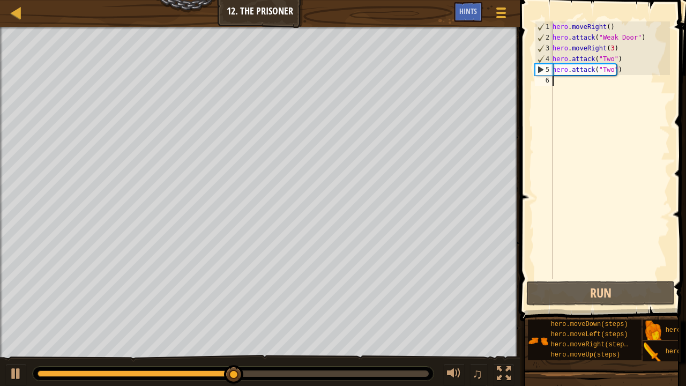
click at [560, 79] on div "hero . moveRight ( ) hero . attack ( "Weak Door" ) hero . moveRight ( 3 ) hero …" at bounding box center [611, 160] width 120 height 279
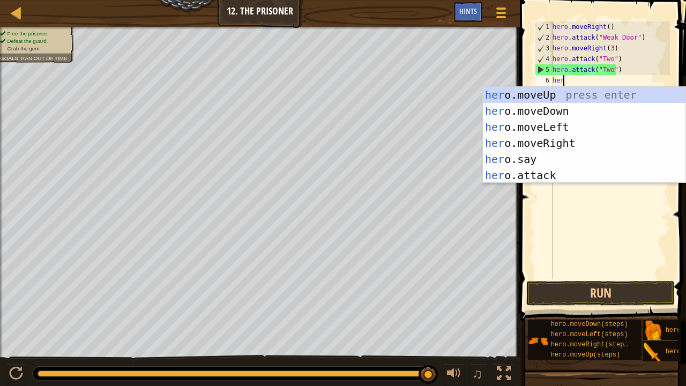
scroll to position [5, 1]
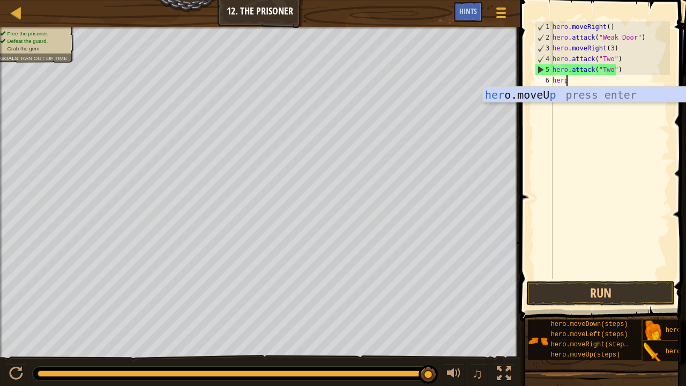
type textarea "her"
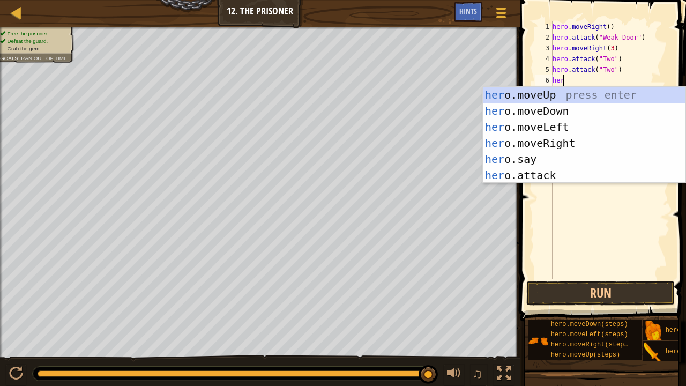
scroll to position [5, 0]
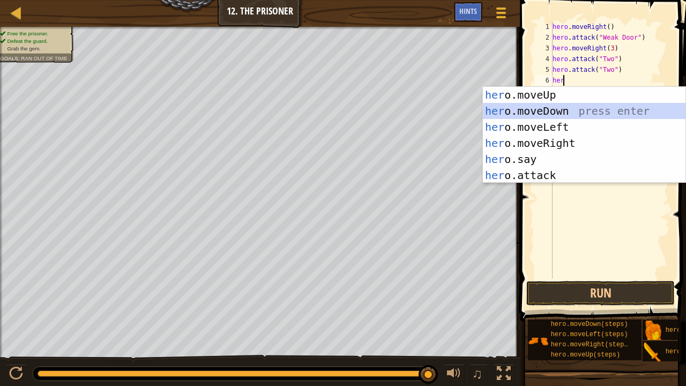
click at [566, 109] on div "her o.moveUp press enter her o.moveDown press enter her o.moveLeft press enter …" at bounding box center [584, 151] width 203 height 129
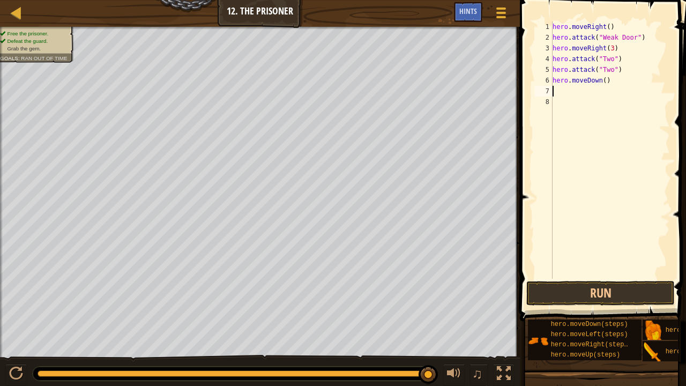
click at [602, 87] on div "hero . moveRight ( ) hero . attack ( "Weak Door" ) hero . moveRight ( 3 ) hero …" at bounding box center [611, 160] width 120 height 279
click at [604, 80] on div "hero . moveRight ( ) hero . attack ( "Weak Door" ) hero . moveRight ( 3 ) hero …" at bounding box center [611, 160] width 120 height 279
type textarea "hero.moveDown(3)"
click at [591, 282] on button "Run" at bounding box center [601, 293] width 149 height 25
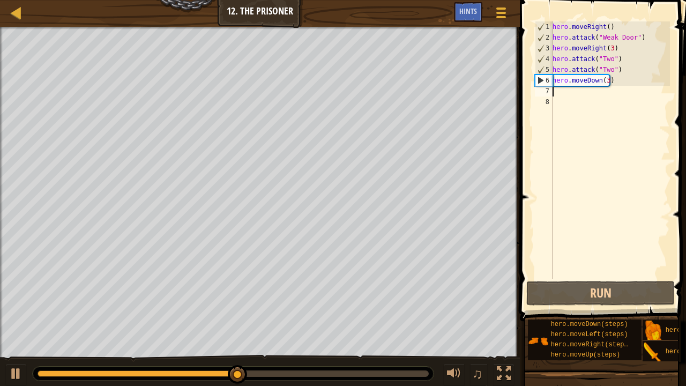
click at [565, 96] on div "hero . moveRight ( ) hero . attack ( "Weak Door" ) hero . moveRight ( 3 ) hero …" at bounding box center [611, 160] width 120 height 279
click at [605, 80] on div "hero . moveRight ( ) hero . attack ( "Weak Door" ) hero . moveRight ( 3 ) hero …" at bounding box center [611, 160] width 120 height 279
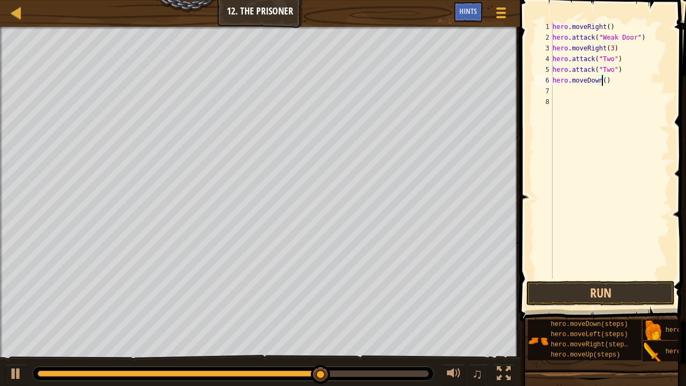
type textarea "hero.moveDown(2)"
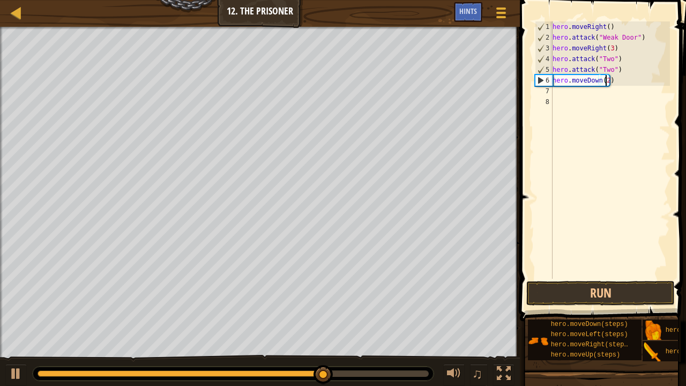
scroll to position [5, 4]
click at [578, 99] on div "hero . moveRight ( ) hero . attack ( "Weak Door" ) hero . moveRight ( 3 ) hero …" at bounding box center [611, 160] width 120 height 279
click at [646, 291] on button "Run" at bounding box center [601, 293] width 149 height 25
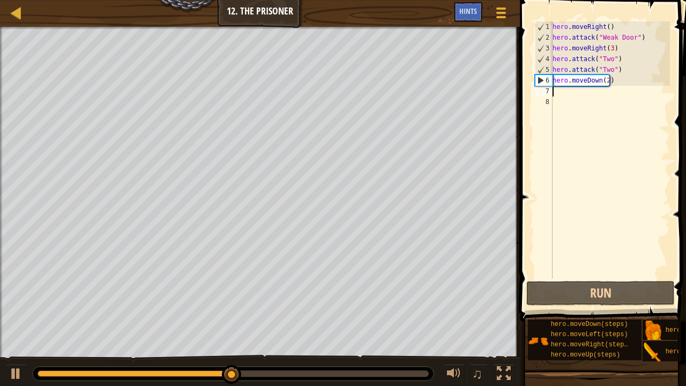
click at [574, 91] on div "hero . moveRight ( ) hero . attack ( "Weak Door" ) hero . moveRight ( 3 ) hero …" at bounding box center [611, 160] width 120 height 279
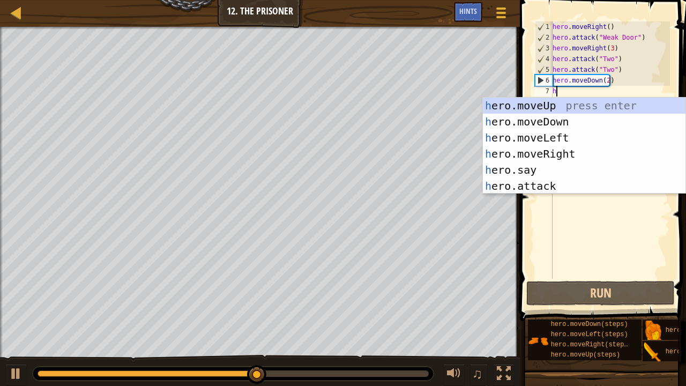
type textarea "h"
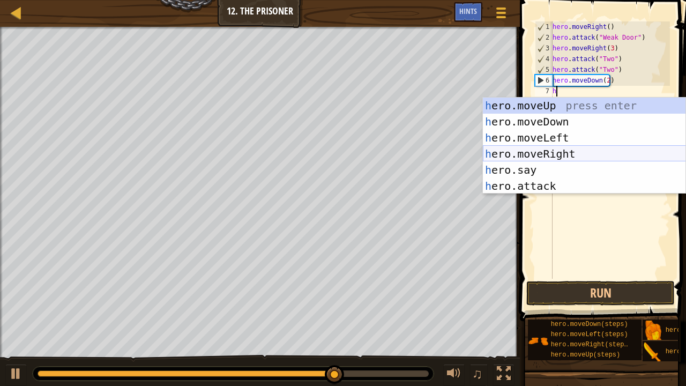
click at [577, 149] on div "h ero.moveUp press enter h ero.moveDown press enter h ero.moveLeft press enter …" at bounding box center [584, 162] width 203 height 129
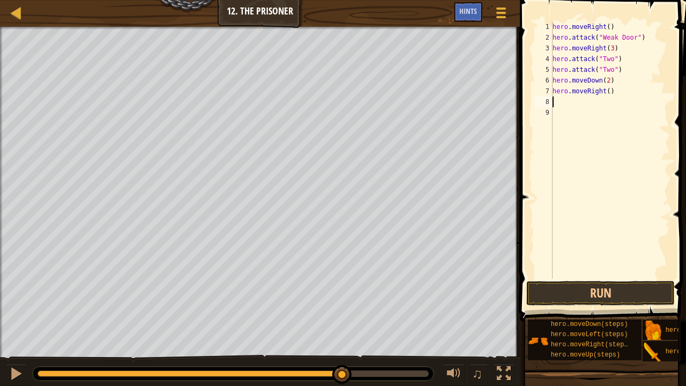
click at [624, 275] on div "hero . moveRight ( ) hero . attack ( "Weak Door" ) hero . moveRight ( 3 ) hero …" at bounding box center [611, 160] width 120 height 279
click at [632, 294] on button "Run" at bounding box center [601, 293] width 149 height 25
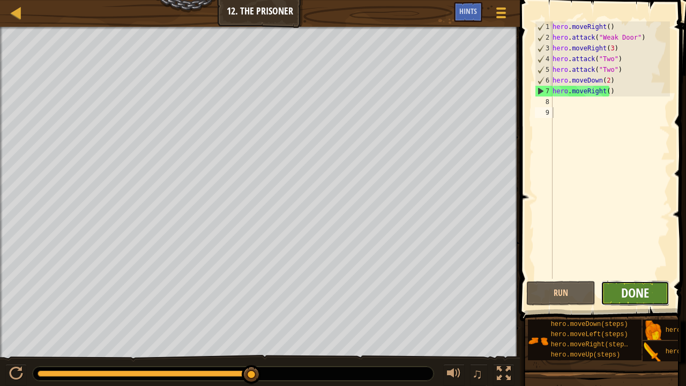
click at [632, 290] on span "Done" at bounding box center [635, 292] width 28 height 17
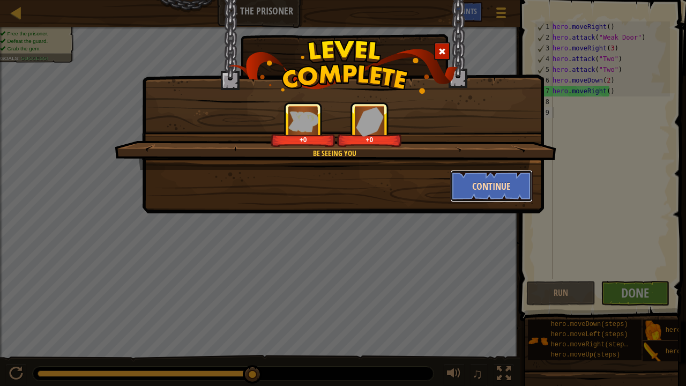
click at [495, 188] on button "Continue" at bounding box center [491, 186] width 83 height 32
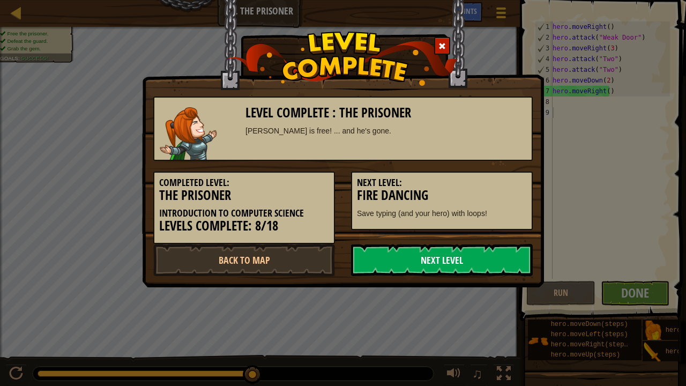
click at [458, 258] on link "Next Level" at bounding box center [442, 260] width 182 height 32
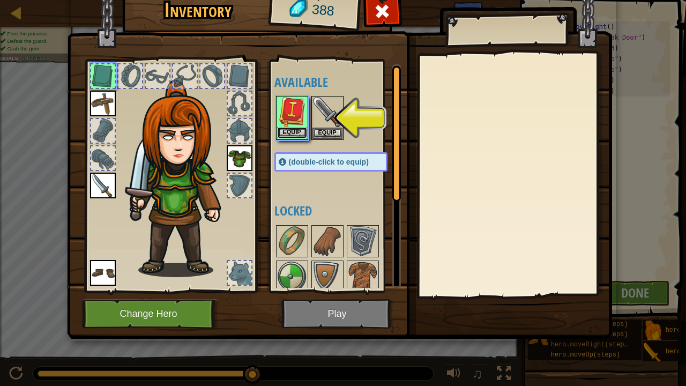
click at [295, 129] on button "Equip" at bounding box center [292, 132] width 30 height 11
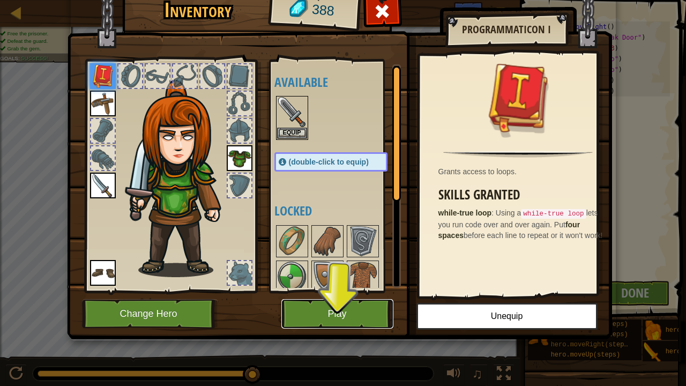
click at [343, 309] on button "Play" at bounding box center [337, 313] width 112 height 29
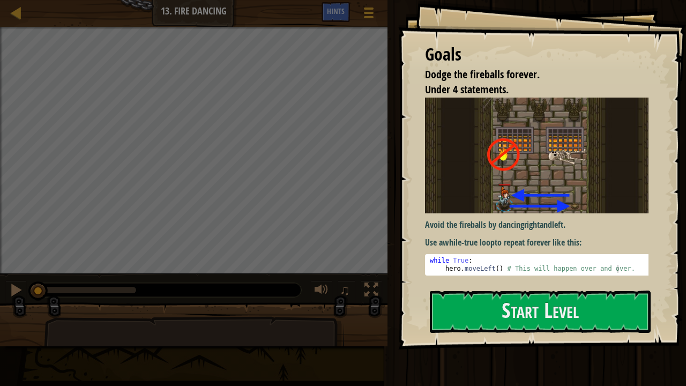
click at [542, 272] on div "Avoid the fireballs by dancing right and left . Use a while-true loop to repeat…" at bounding box center [541, 189] width 232 height 182
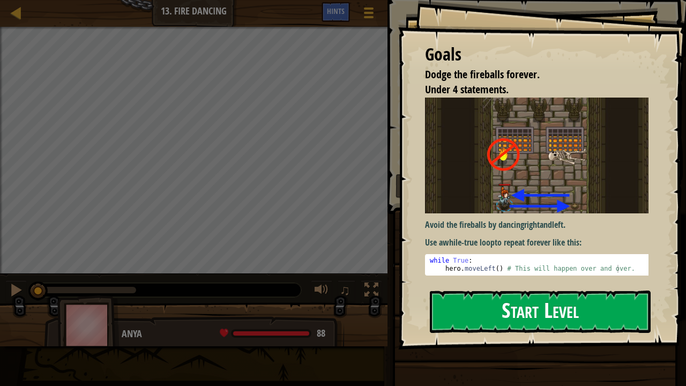
click at [539, 307] on button "Start Level" at bounding box center [540, 312] width 221 height 42
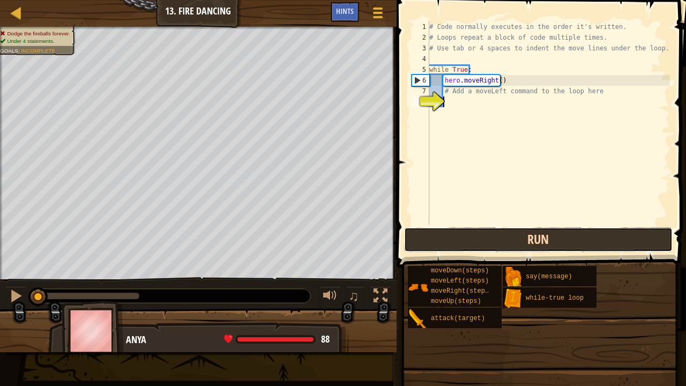
click at [527, 235] on button "Run" at bounding box center [538, 239] width 269 height 25
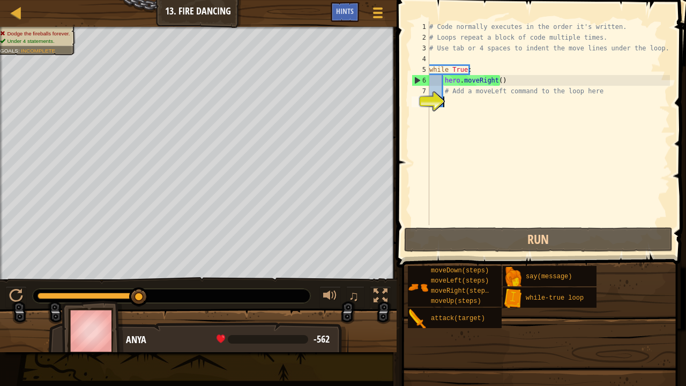
click at [505, 162] on div "# Code normally executes in the order it's written. # Loops repeat a block of c…" at bounding box center [548, 133] width 243 height 225
click at [344, 6] on div "Hints" at bounding box center [345, 12] width 28 height 20
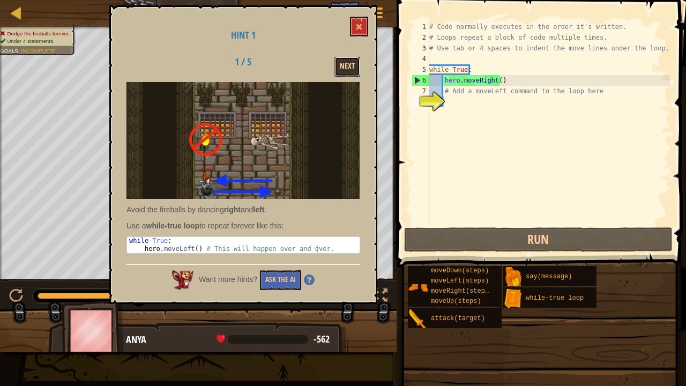
click at [338, 67] on button "Next" at bounding box center [348, 67] width 26 height 20
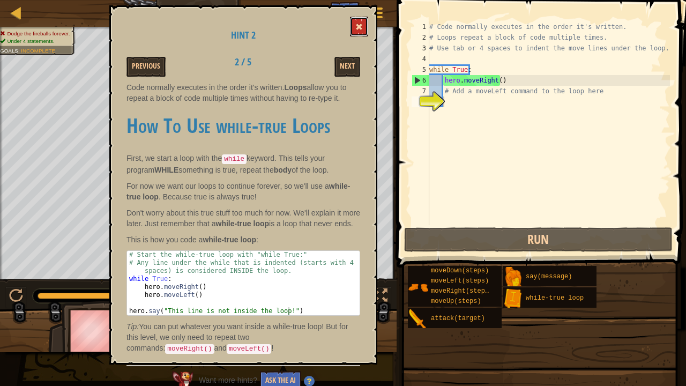
click at [358, 28] on span at bounding box center [359, 27] width 8 height 8
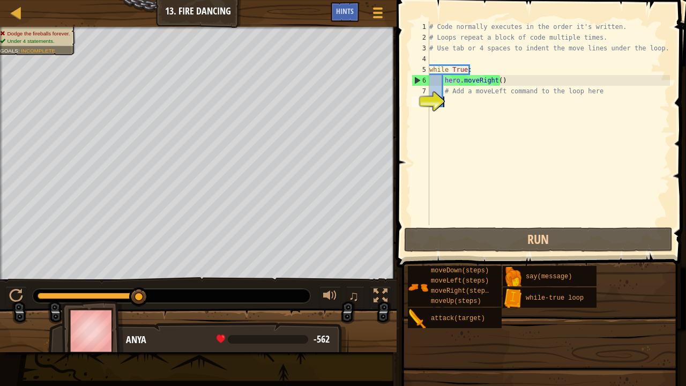
click at [478, 116] on div "# Code normally executes in the order it's written. # Loops repeat a block of c…" at bounding box center [548, 133] width 243 height 225
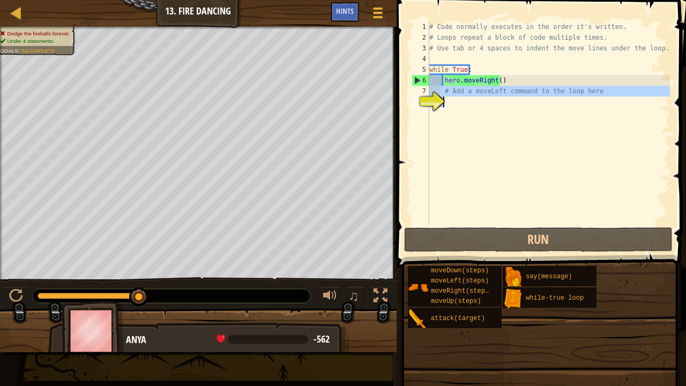
drag, startPoint x: 440, startPoint y: 90, endPoint x: 560, endPoint y: 109, distance: 121.6
click at [560, 109] on div "# Code normally executes in the order it's written. # Loops repeat a block of c…" at bounding box center [548, 133] width 243 height 225
type textarea "# Add a moveLeft command to the loop here"
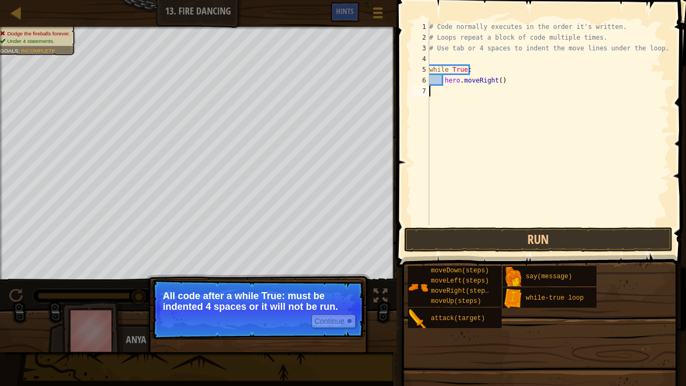
click at [439, 84] on div "# Code normally executes in the order it's written. # Loops repeat a block of c…" at bounding box center [548, 133] width 243 height 225
type textarea "hero.moveRight()"
click at [458, 98] on div "# Code normally executes in the order it's written. # Loops repeat a block of c…" at bounding box center [548, 133] width 243 height 225
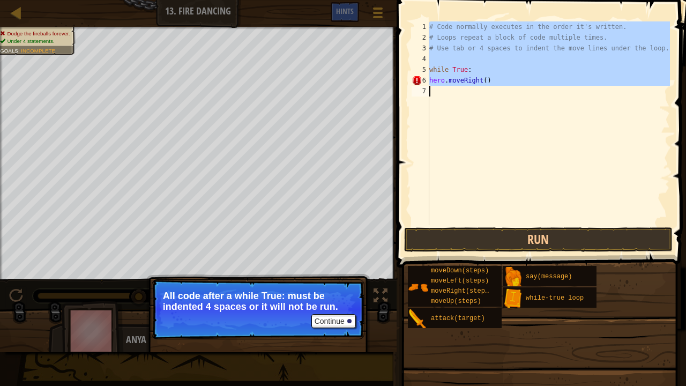
drag, startPoint x: 431, startPoint y: 27, endPoint x: 552, endPoint y: 103, distance: 143.1
click at [552, 103] on div "# Code normally executes in the order it's written. # Loops repeat a block of c…" at bounding box center [548, 133] width 243 height 225
type textarea "hero.moveRight()"
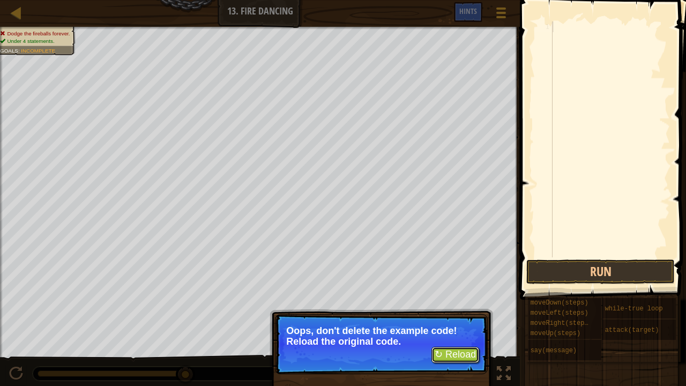
click at [455, 318] on button "↻ Reload" at bounding box center [456, 355] width 48 height 16
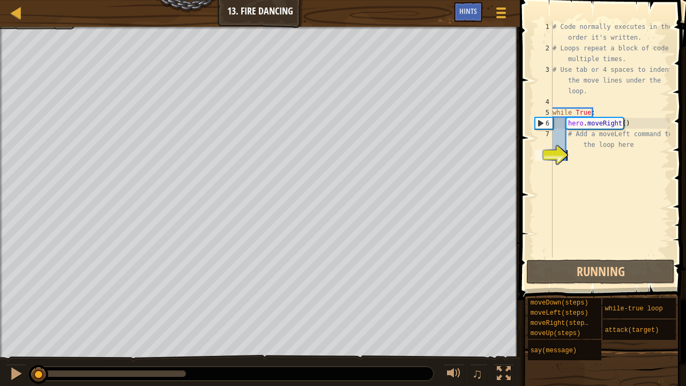
scroll to position [5, 0]
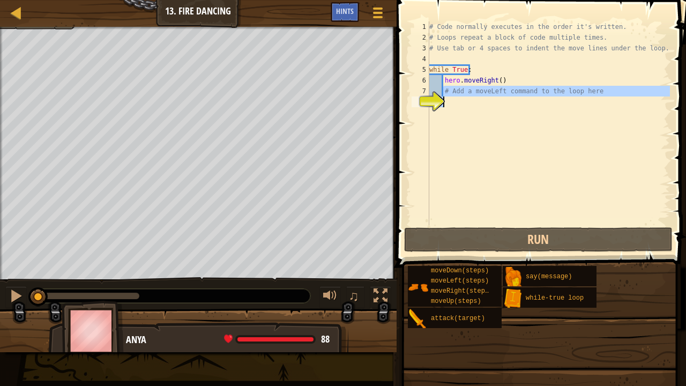
drag, startPoint x: 442, startPoint y: 89, endPoint x: 567, endPoint y: 104, distance: 126.4
click at [567, 104] on div "# Code normally executes in the order it's written. # Loops repeat a block of c…" at bounding box center [548, 133] width 243 height 225
type textarea "# Add a moveLeft command to the loop here"
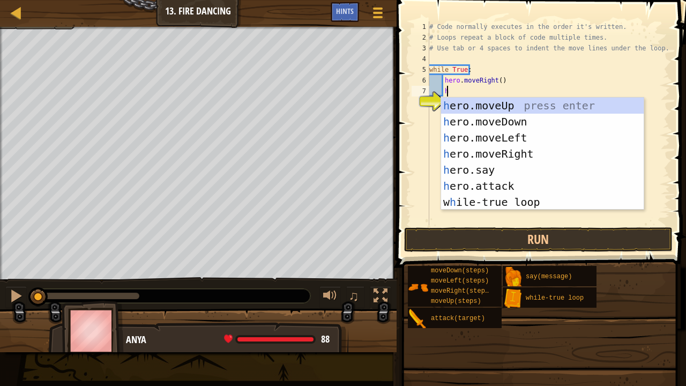
type textarea "he"
click at [542, 137] on div "he ro.moveUp press enter he ro.moveDown press enter he ro.moveLeft press enter …" at bounding box center [542, 170] width 203 height 145
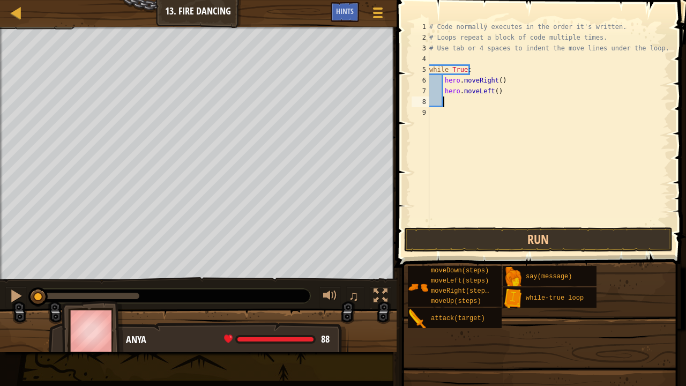
scroll to position [5, 1]
type textarea "h"
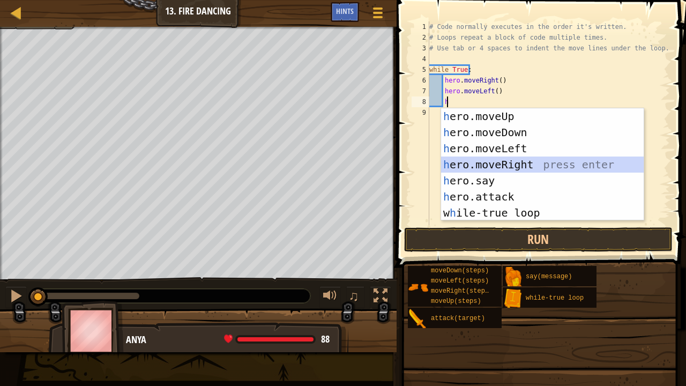
click at [519, 159] on div "h ero.moveUp press enter h ero.moveDown press enter h ero.moveLeft press enter …" at bounding box center [542, 180] width 203 height 145
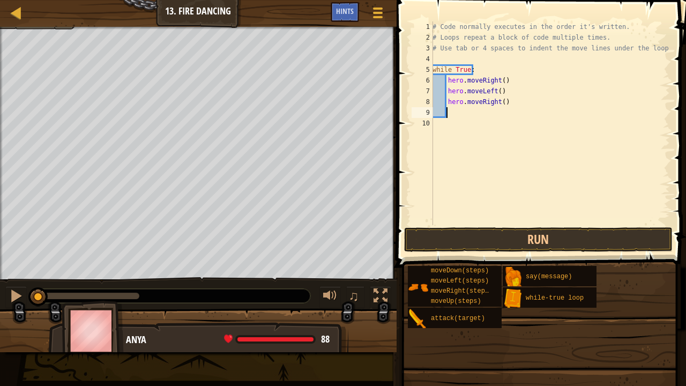
type textarea "h"
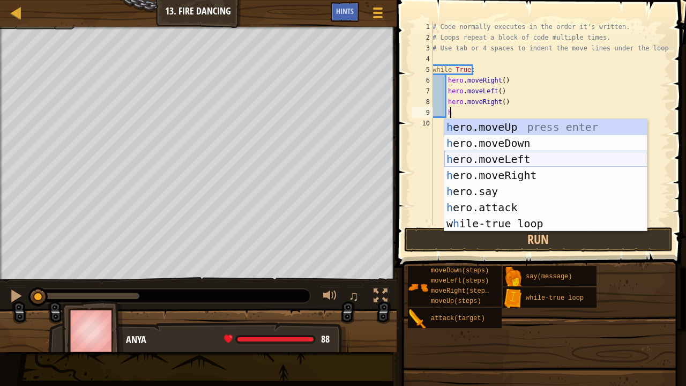
click at [518, 153] on div "h ero.moveUp press enter h ero.moveDown press enter h ero.moveLeft press enter …" at bounding box center [545, 191] width 203 height 145
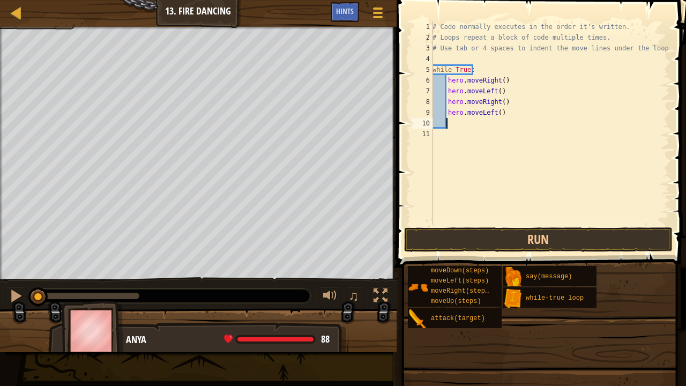
scroll to position [5, 1]
click at [503, 236] on button "Run" at bounding box center [538, 239] width 269 height 25
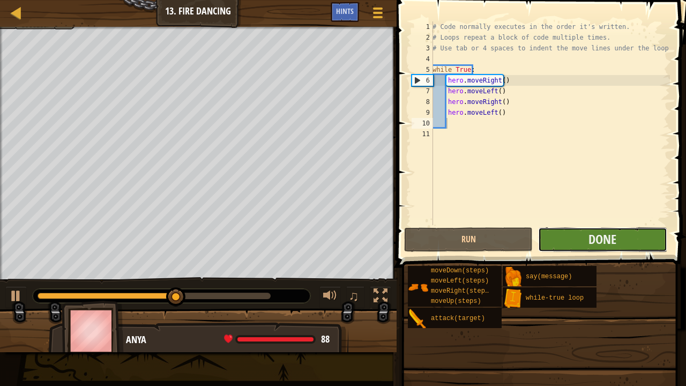
click at [621, 241] on button "Done" at bounding box center [602, 239] width 129 height 25
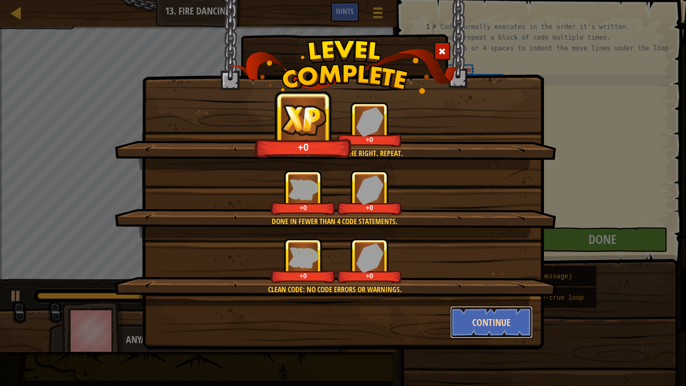
click at [523, 318] on button "Continue" at bounding box center [491, 322] width 83 height 32
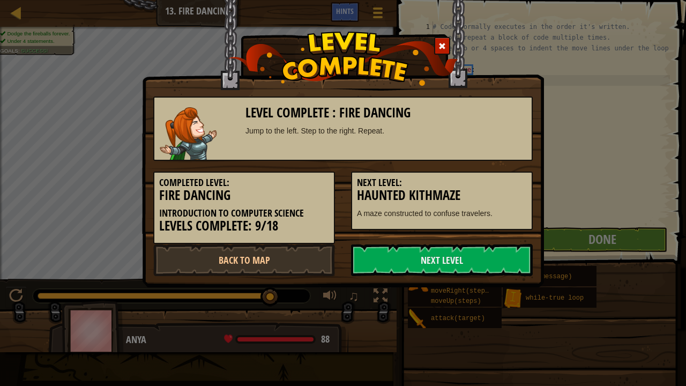
click at [442, 43] on span at bounding box center [443, 46] width 8 height 8
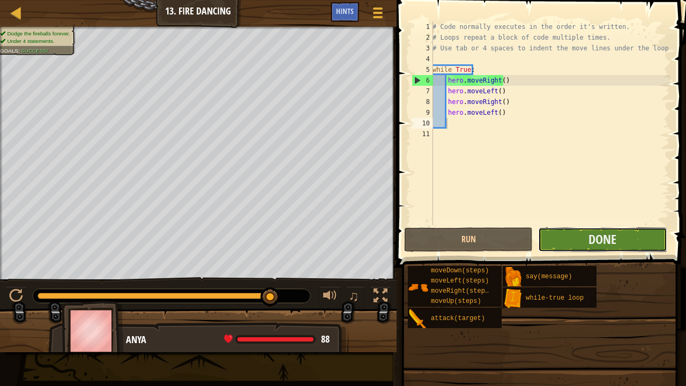
click at [585, 244] on button "Done" at bounding box center [602, 239] width 129 height 25
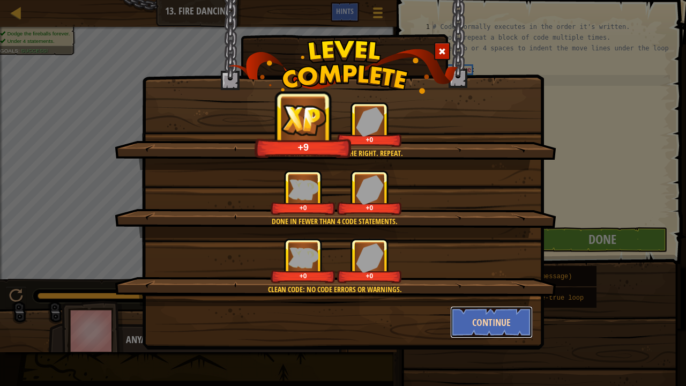
click at [485, 318] on button "Continue" at bounding box center [491, 322] width 83 height 32
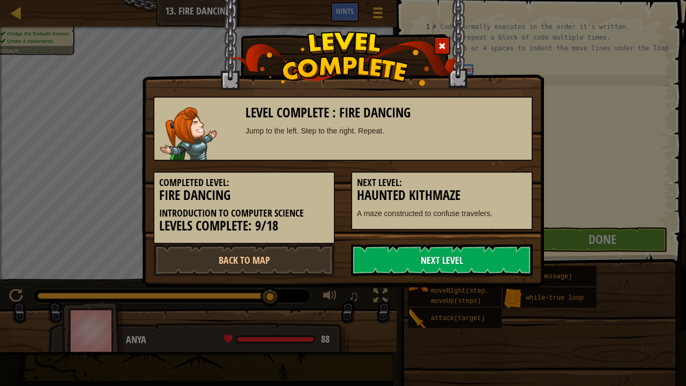
click at [453, 266] on link "Next Level" at bounding box center [442, 260] width 182 height 32
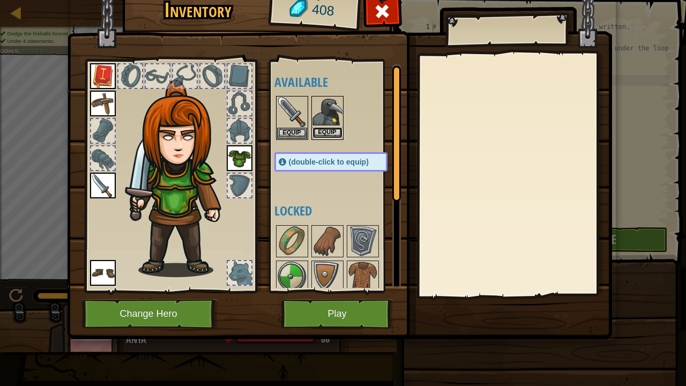
click at [335, 129] on button "Equip" at bounding box center [328, 132] width 30 height 11
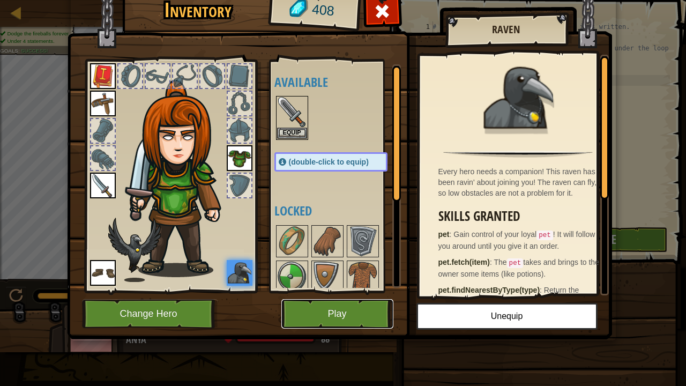
click at [326, 317] on button "Play" at bounding box center [337, 313] width 112 height 29
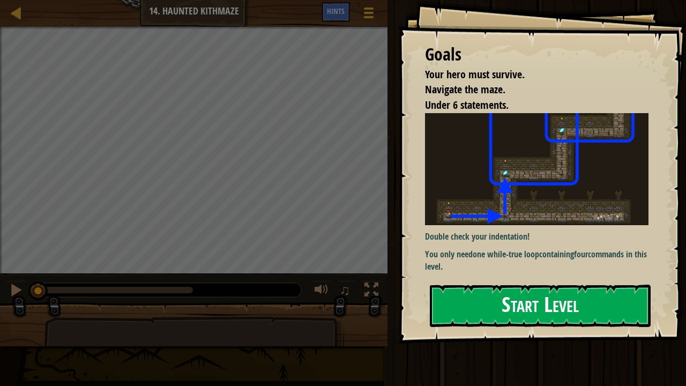
click at [532, 195] on img at bounding box center [541, 169] width 232 height 113
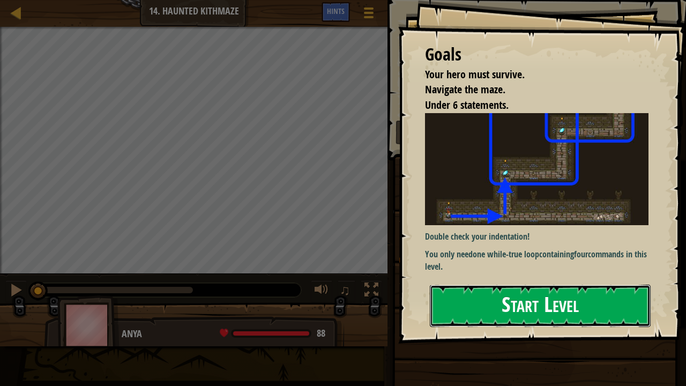
drag, startPoint x: 459, startPoint y: 299, endPoint x: 491, endPoint y: 312, distance: 33.7
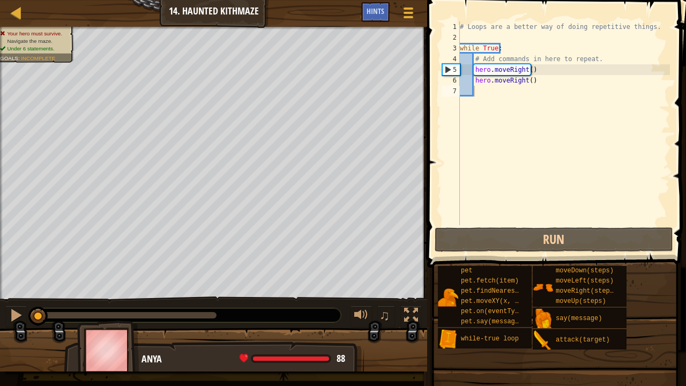
drag, startPoint x: 491, startPoint y: 312, endPoint x: 461, endPoint y: 347, distance: 46.8
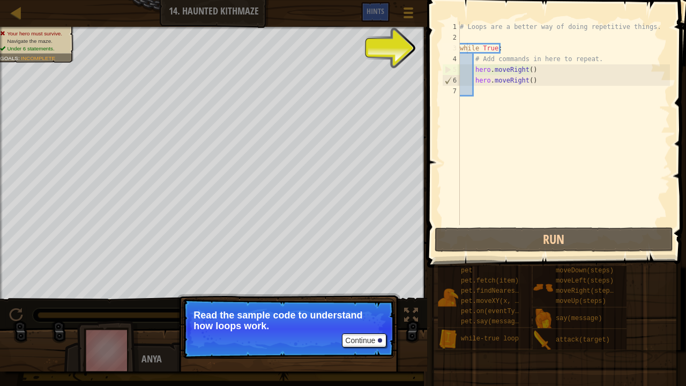
click at [469, 47] on div "# Loops are a better way of doing repetitive things. while True : # Add command…" at bounding box center [564, 133] width 212 height 225
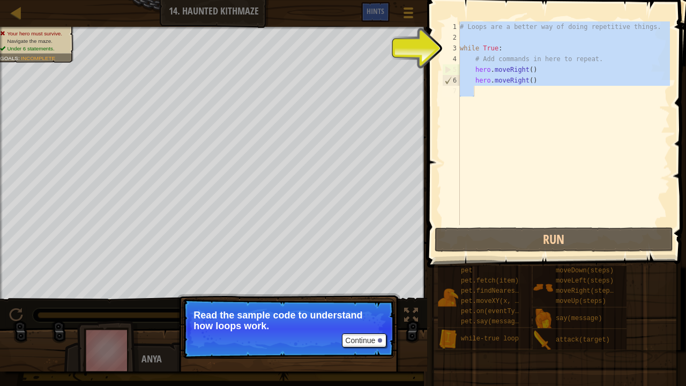
drag, startPoint x: 461, startPoint y: 25, endPoint x: 565, endPoint y: 137, distance: 152.9
click at [565, 137] on div "# Loops are a better way of doing repetitive things. while True : # Add command…" at bounding box center [564, 133] width 212 height 225
type textarea "hero.moveRight()"
drag, startPoint x: 565, startPoint y: 137, endPoint x: 552, endPoint y: 125, distance: 17.4
click at [552, 125] on div "# Loops are a better way of doing repetitive things. while True : # Add command…" at bounding box center [564, 123] width 212 height 204
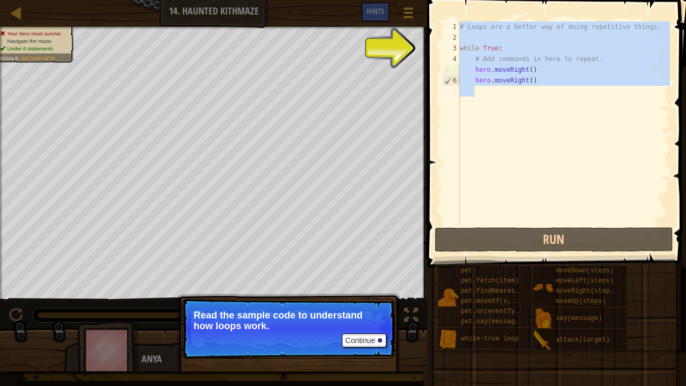
drag, startPoint x: 458, startPoint y: 28, endPoint x: 533, endPoint y: 90, distance: 97.5
click at [533, 90] on div "1 2 3 4 5 6 7 # Loops are a better way of doing repetitive things. while True :…" at bounding box center [555, 123] width 230 height 204
type textarea "hero.moveRight()"
click at [597, 165] on div "# Loops are a better way of doing repetitive things. while True : # Add command…" at bounding box center [564, 133] width 212 height 225
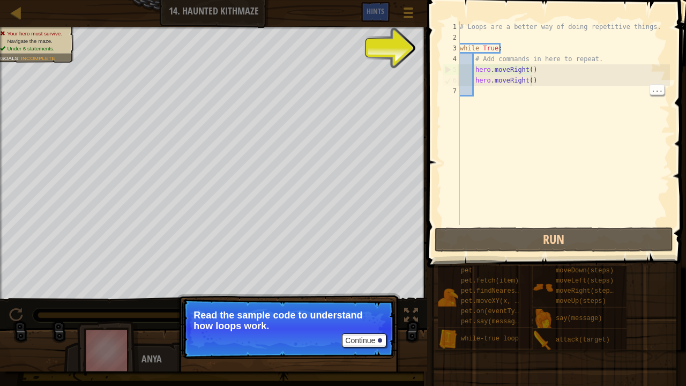
click at [543, 83] on div "# Loops are a better way of doing repetitive things. while True : # Add command…" at bounding box center [564, 133] width 212 height 225
type textarea "hero.moveRight()"
click at [531, 86] on div "# Loops are a better way of doing repetitive things. while True : # Add command…" at bounding box center [564, 133] width 212 height 225
drag, startPoint x: 531, startPoint y: 86, endPoint x: 461, endPoint y: 133, distance: 85.1
click at [461, 133] on div "1 2 3 4 5 6 7 # Loops are a better way of doing repetitive things. while True :…" at bounding box center [555, 123] width 230 height 204
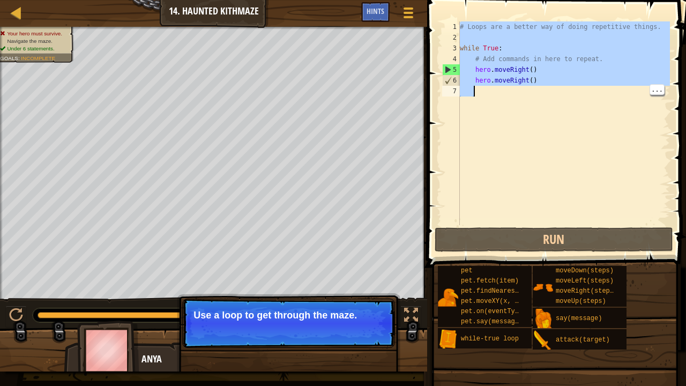
drag, startPoint x: 461, startPoint y: 28, endPoint x: 560, endPoint y: 141, distance: 150.1
click at [560, 141] on div "# Loops are a better way of doing repetitive things. while True : # Add command…" at bounding box center [564, 133] width 212 height 225
type textarea "hero.moveRight()"
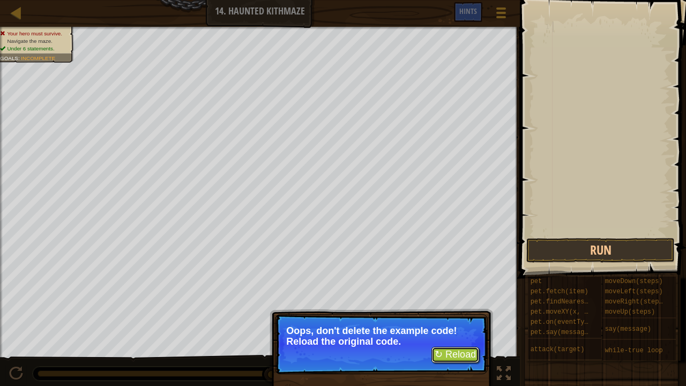
click at [469, 318] on button "↻ Reload" at bounding box center [456, 355] width 48 height 16
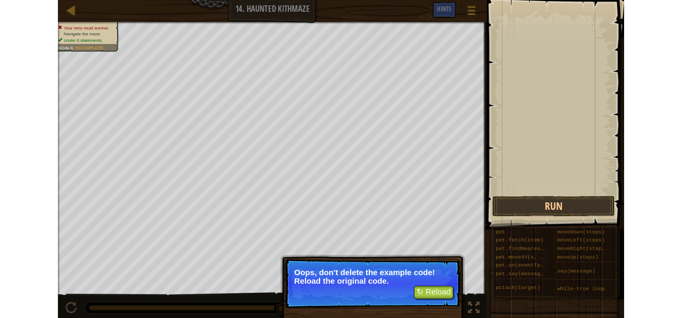
scroll to position [5, 0]
